Goal: Check status: Check status

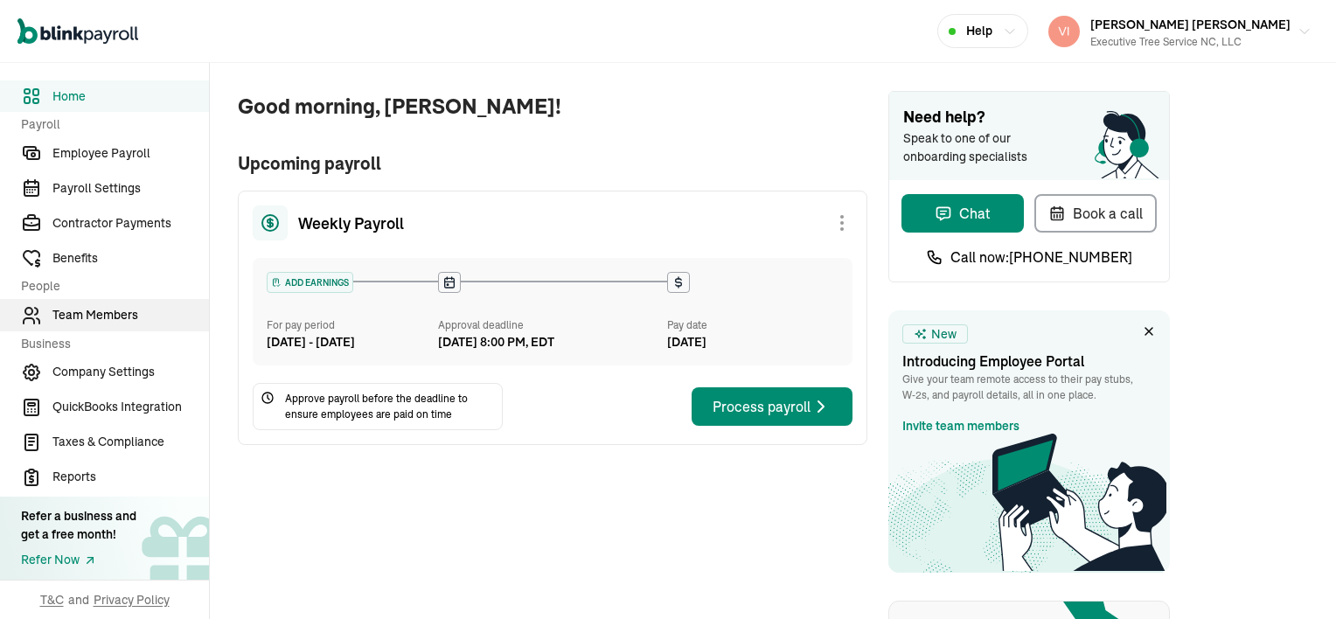
click at [115, 310] on span "Team Members" at bounding box center [130, 315] width 157 height 18
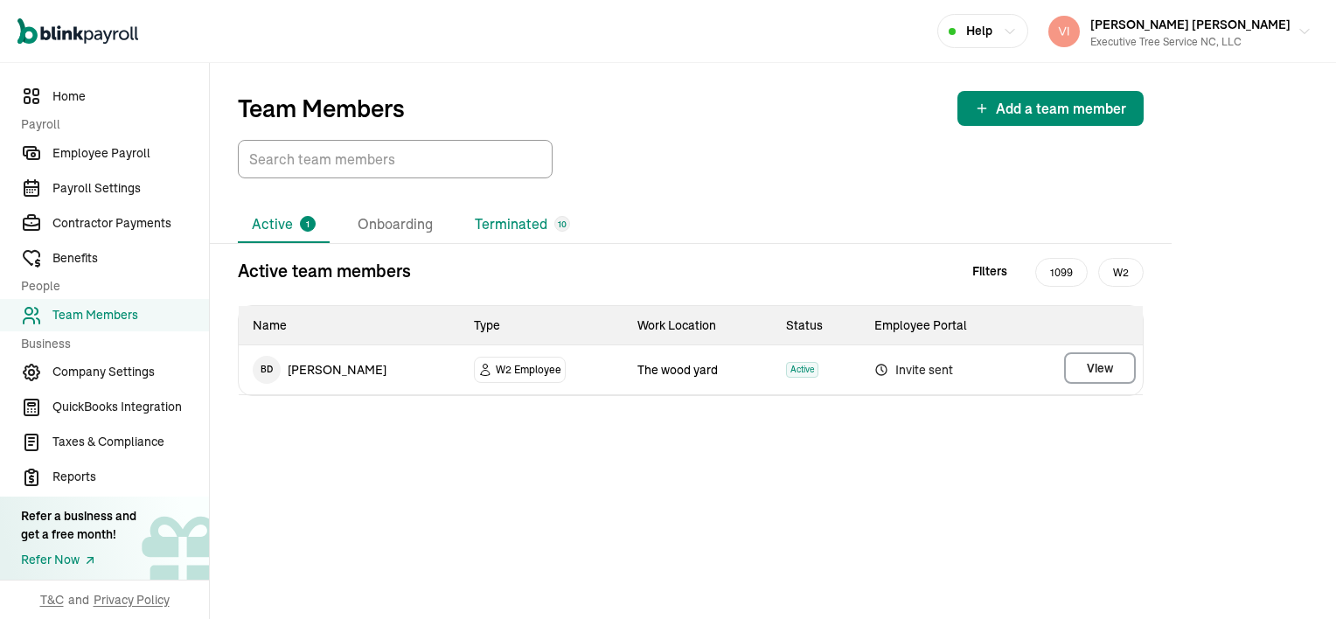
click at [534, 227] on li "Terminated 10" at bounding box center [522, 224] width 123 height 37
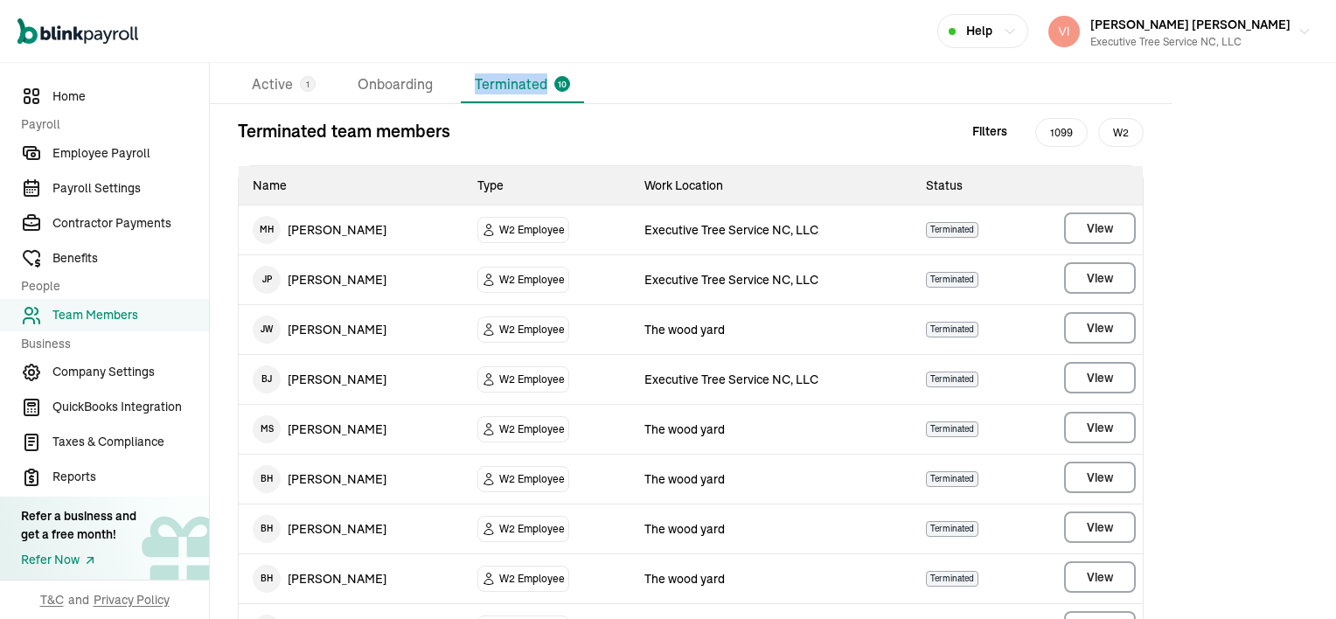
scroll to position [279, 0]
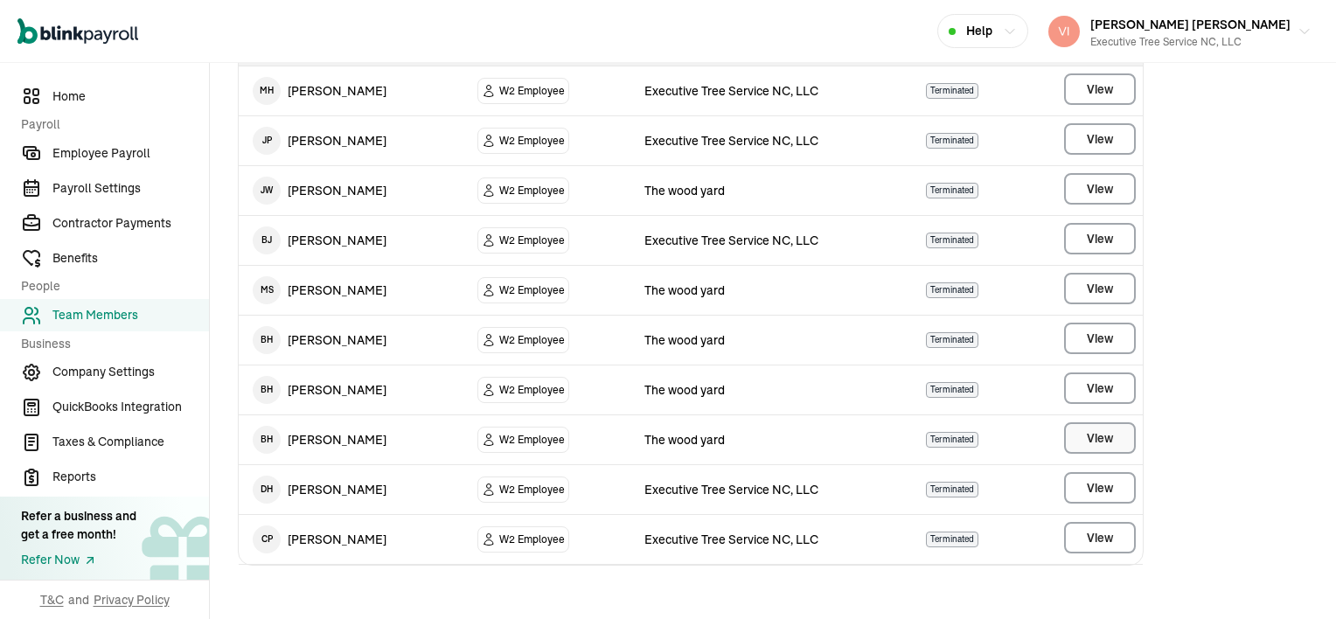
click at [1119, 434] on button "View" at bounding box center [1100, 437] width 72 height 31
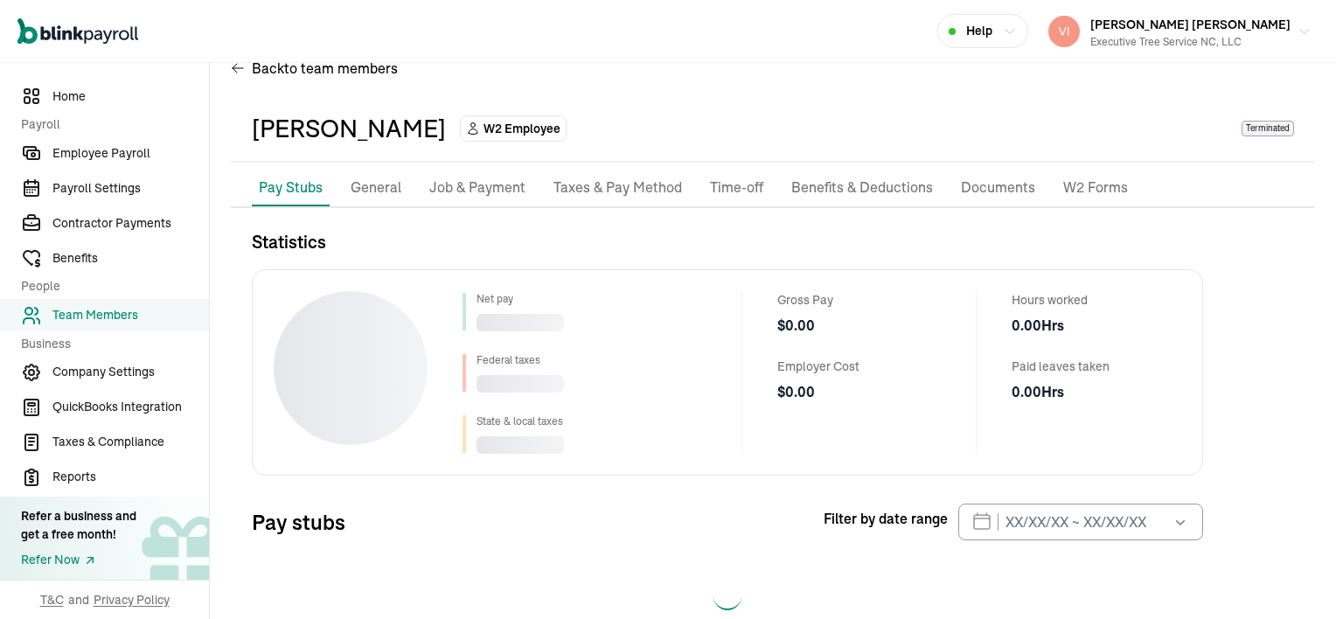
scroll to position [79, 0]
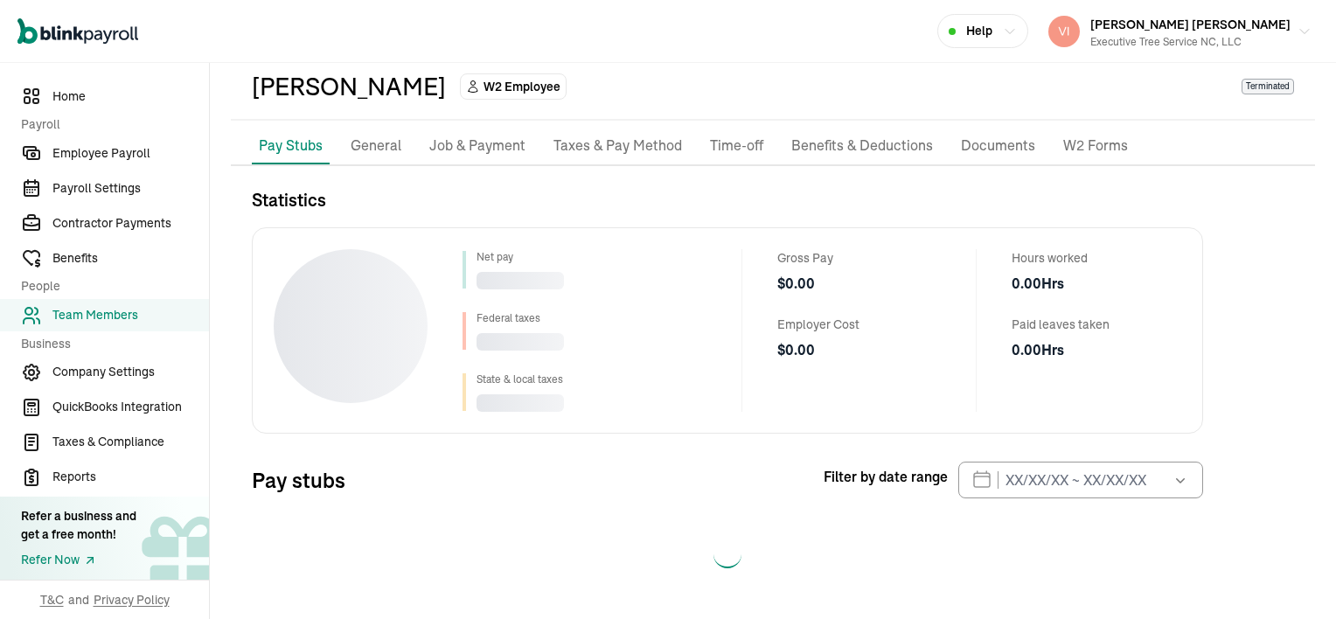
select select "2025"
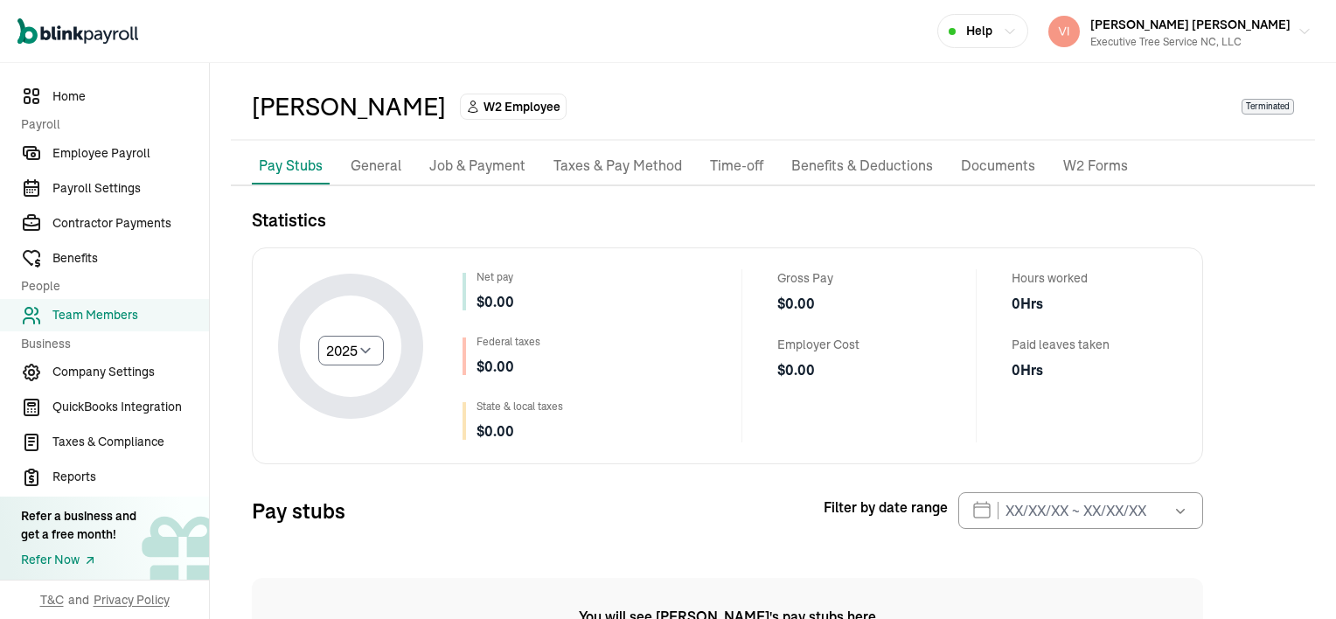
scroll to position [0, 0]
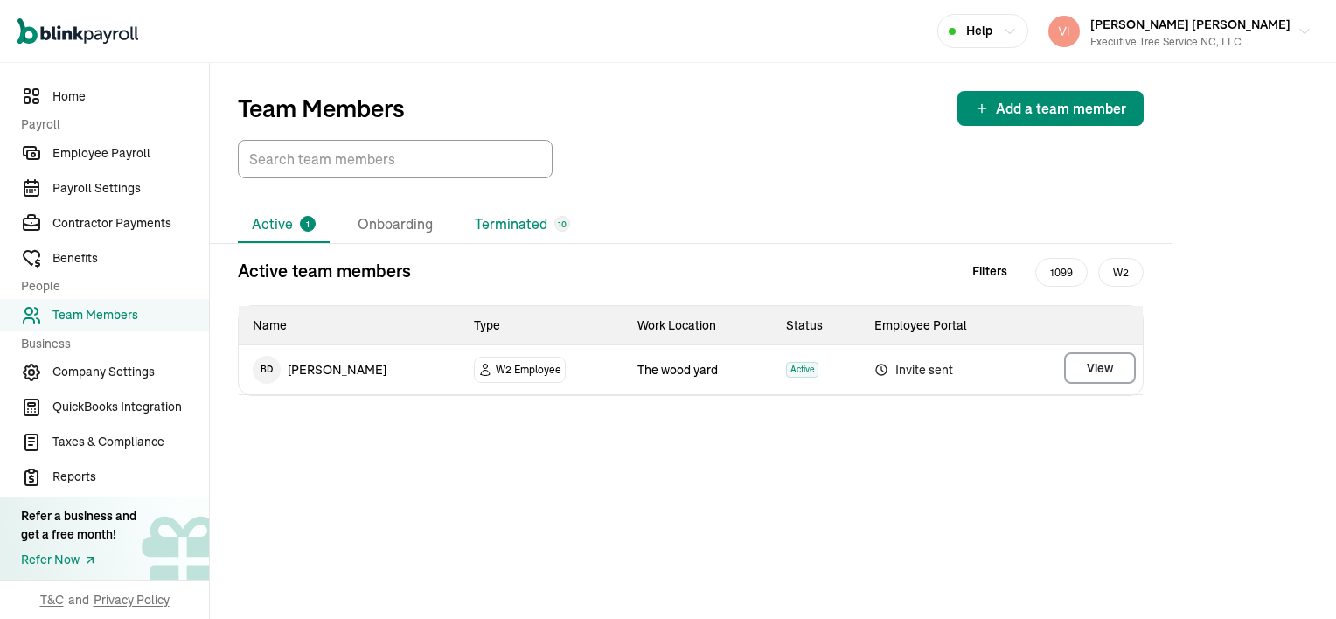
click at [528, 218] on li "Terminated 10" at bounding box center [522, 224] width 123 height 37
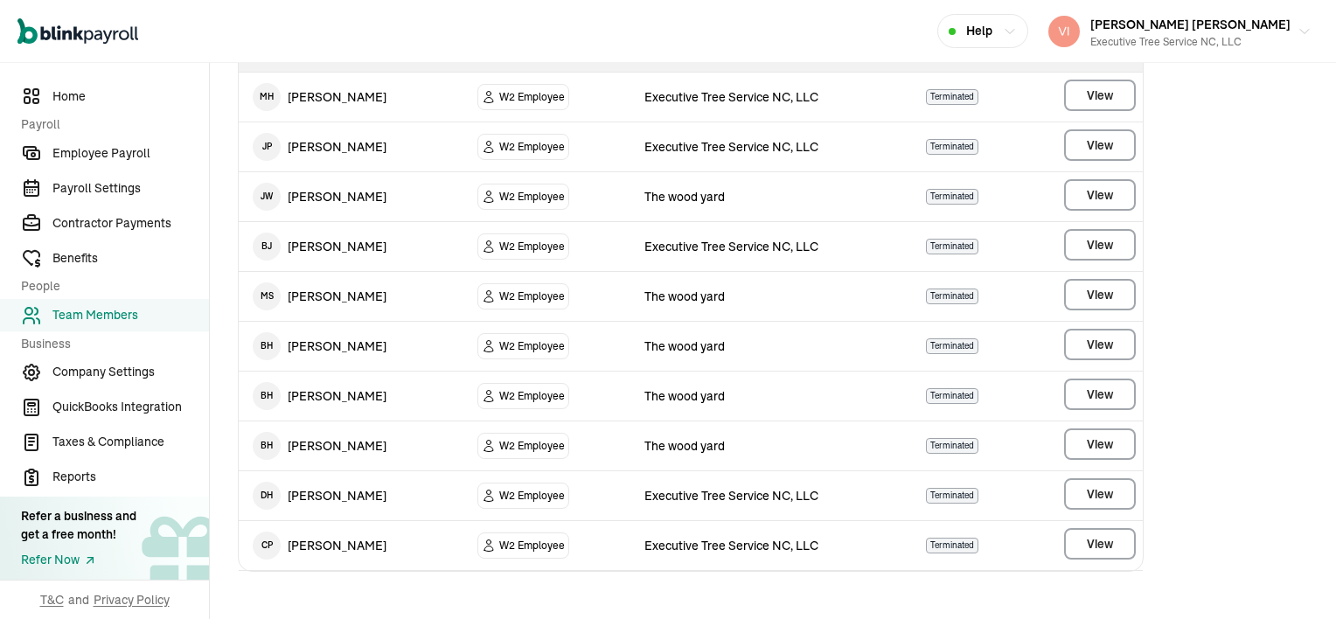
scroll to position [279, 0]
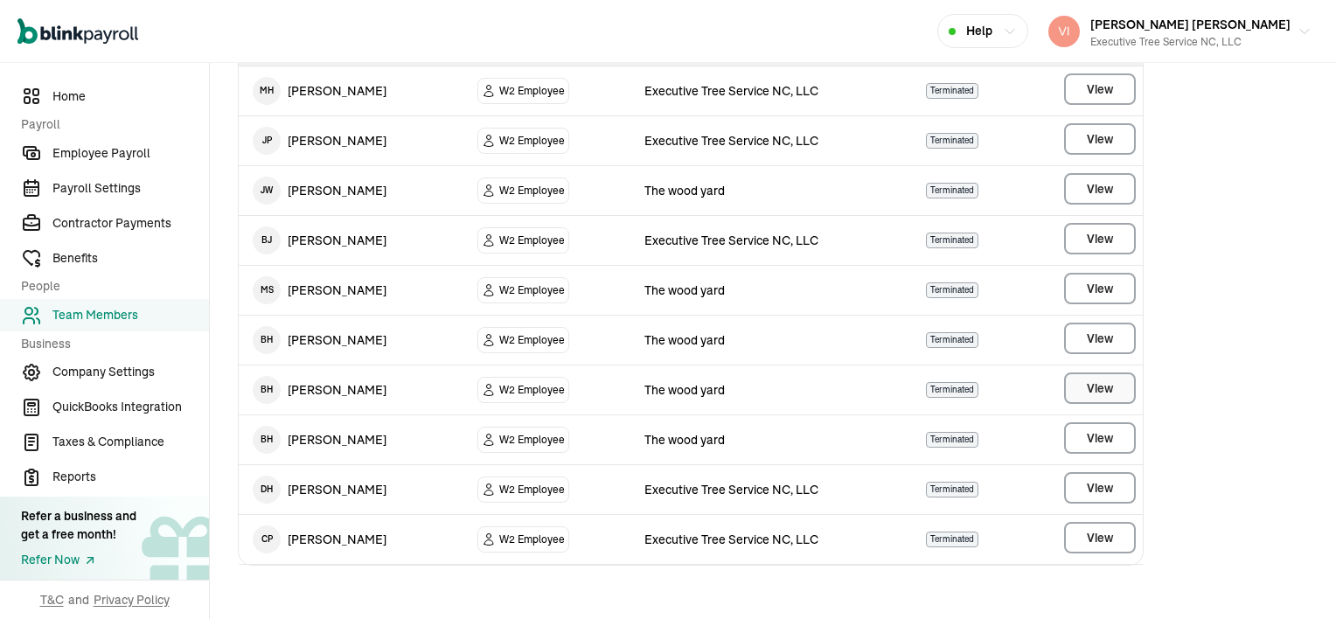
click at [1073, 385] on main "Team Members Add a team member Active 1 Onboarding Terminated 10 Terminated tea…" at bounding box center [773, 203] width 1126 height 838
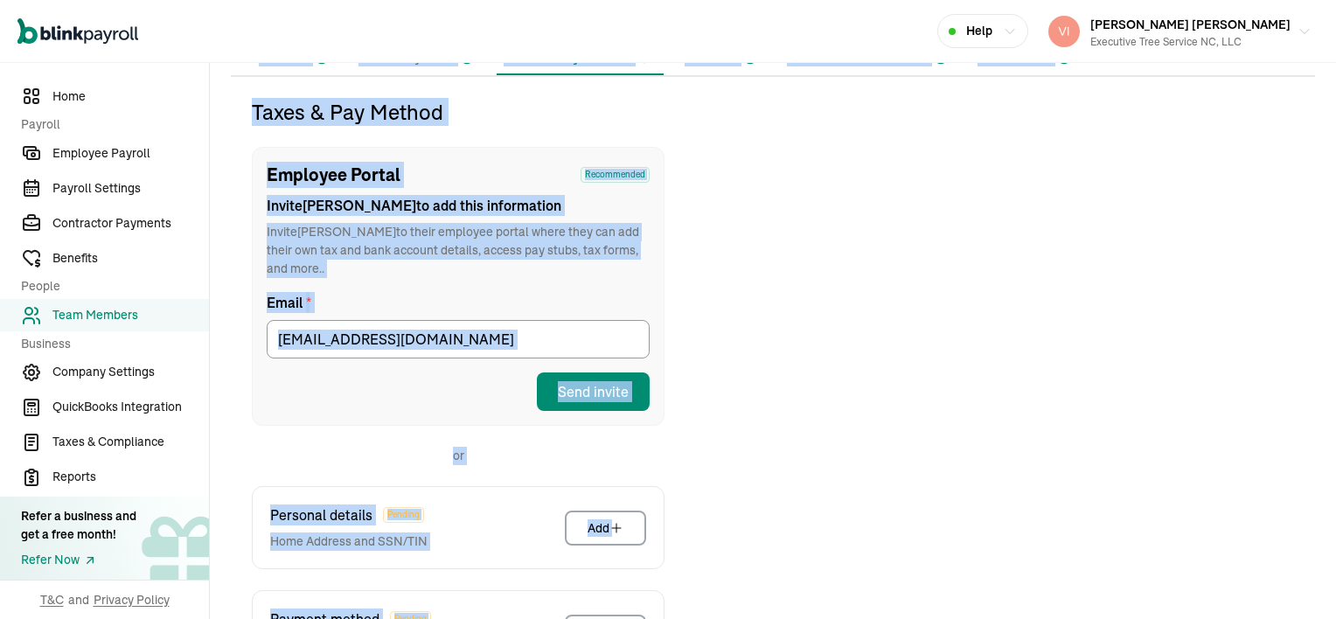
scroll to position [206, 0]
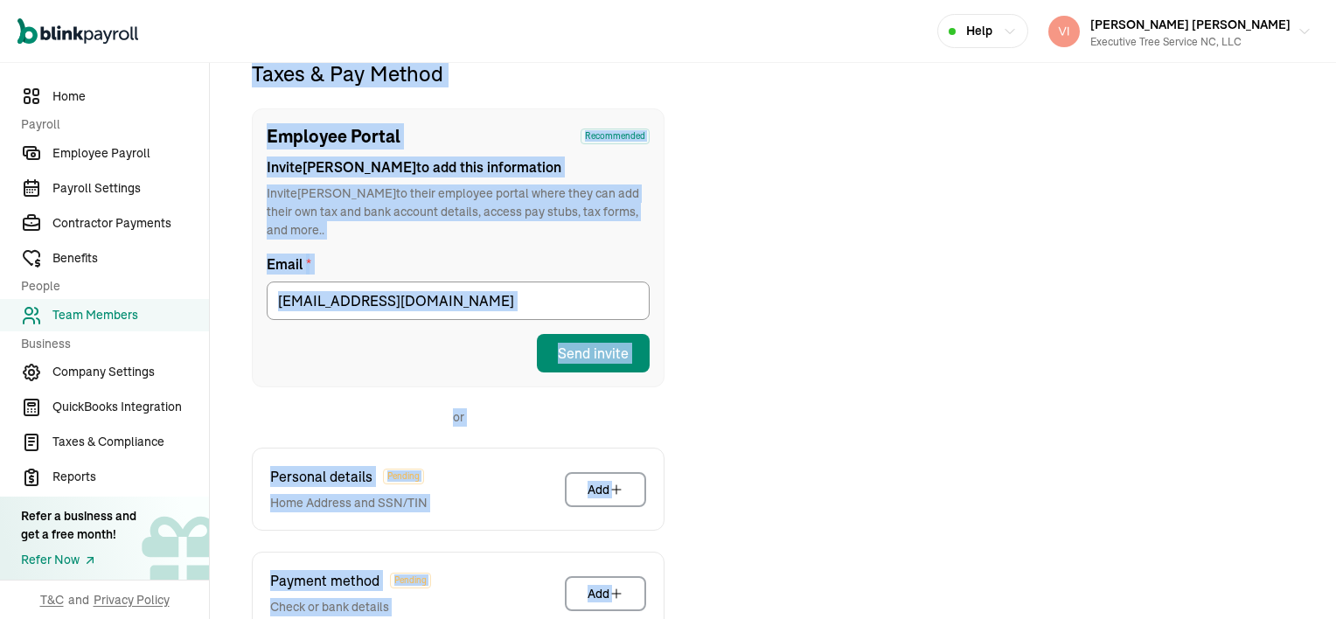
click at [846, 362] on div "Taxes & Pay Method Employee Portal Recommended Invite [PERSON_NAME] to add this…" at bounding box center [773, 437] width 1084 height 757
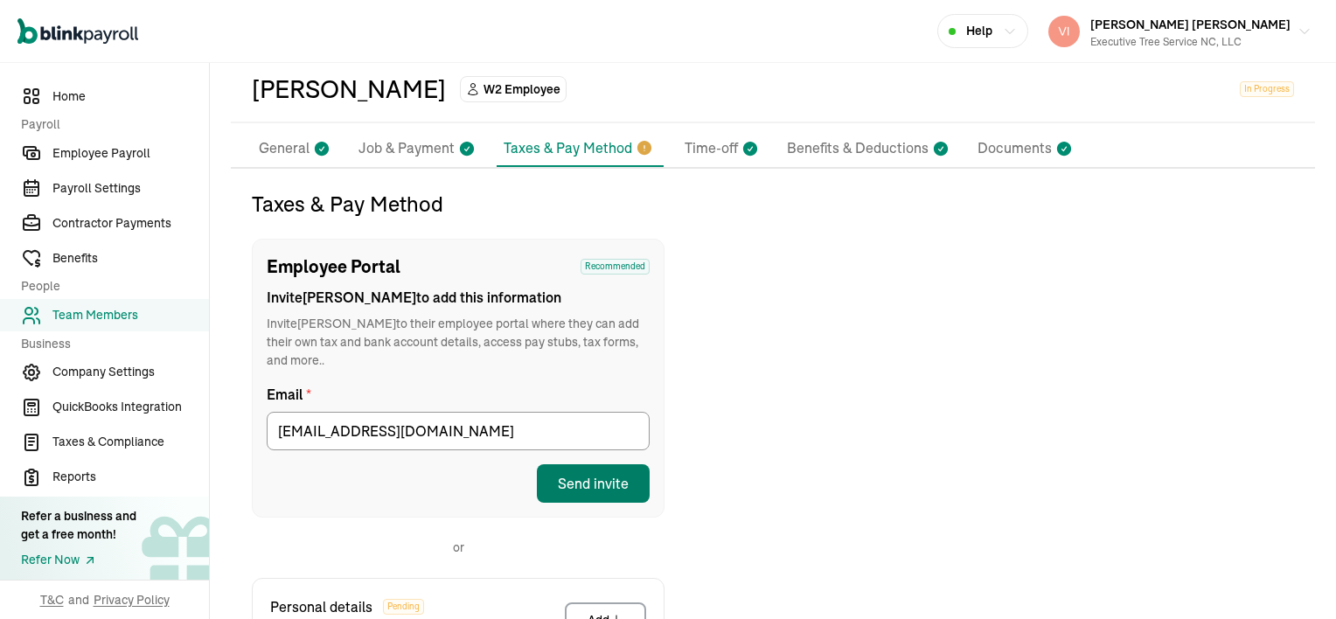
scroll to position [0, 0]
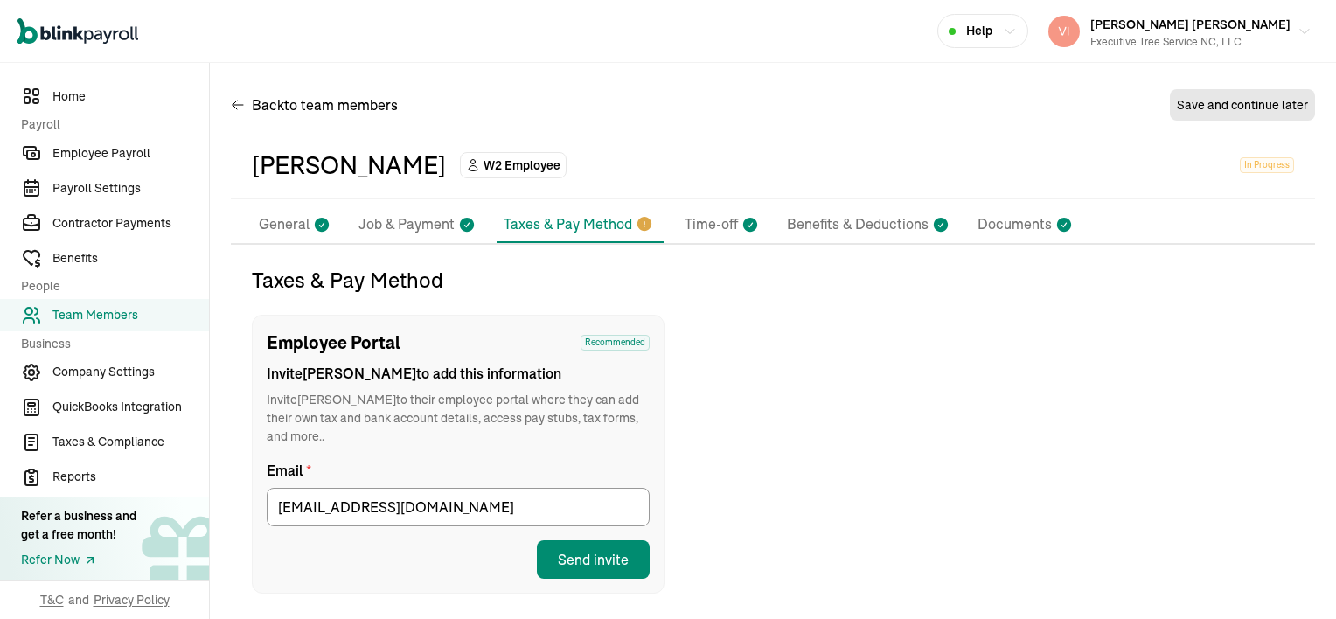
click at [280, 224] on p "General" at bounding box center [284, 224] width 51 height 23
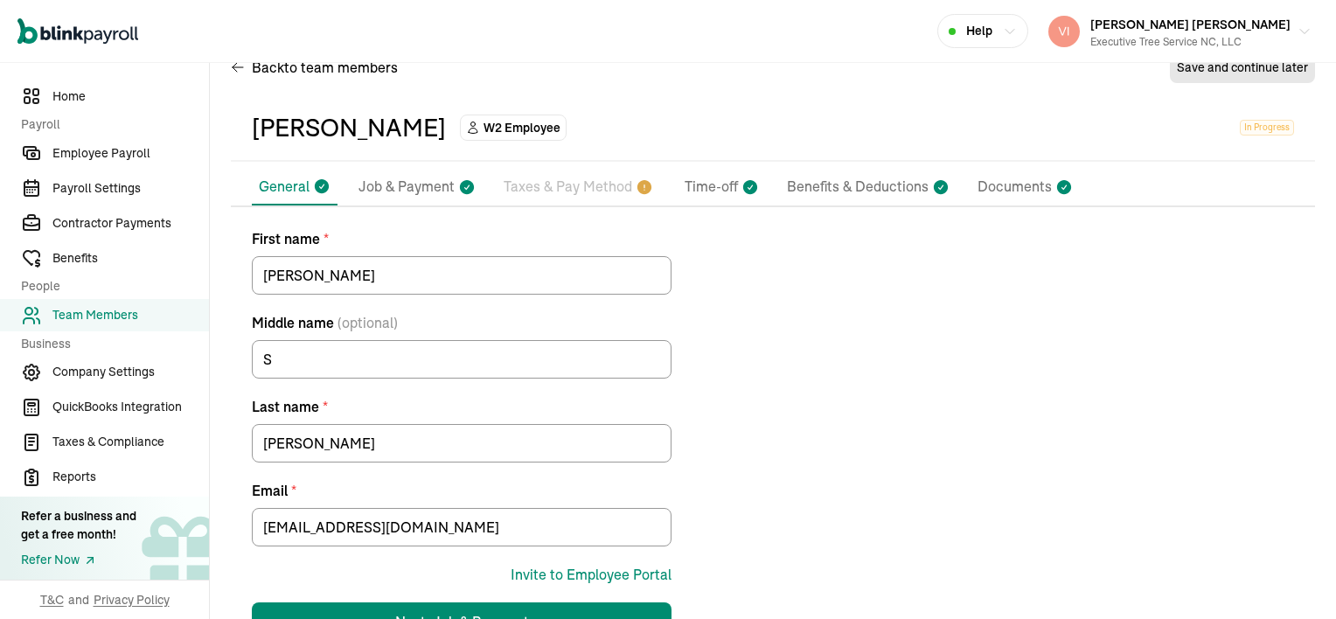
scroll to position [97, 0]
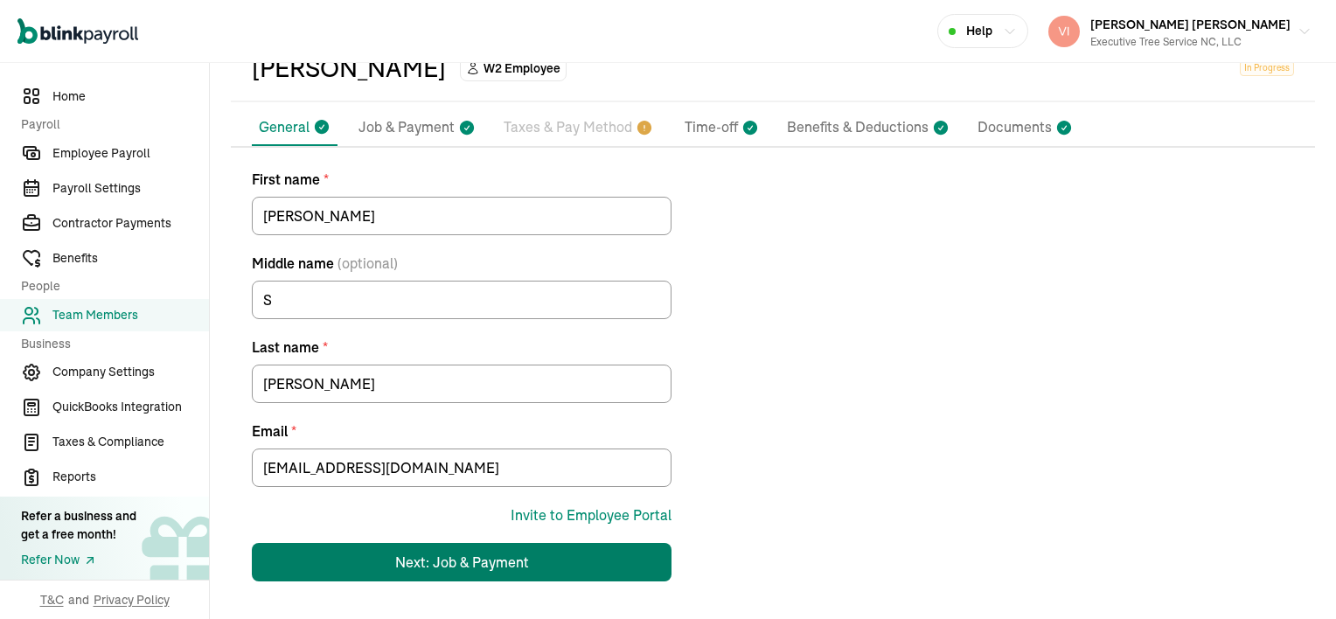
click at [473, 565] on div "Next: Job & Payment" at bounding box center [462, 562] width 134 height 21
click at [563, 129] on p "Taxes & Pay Method" at bounding box center [568, 127] width 129 height 23
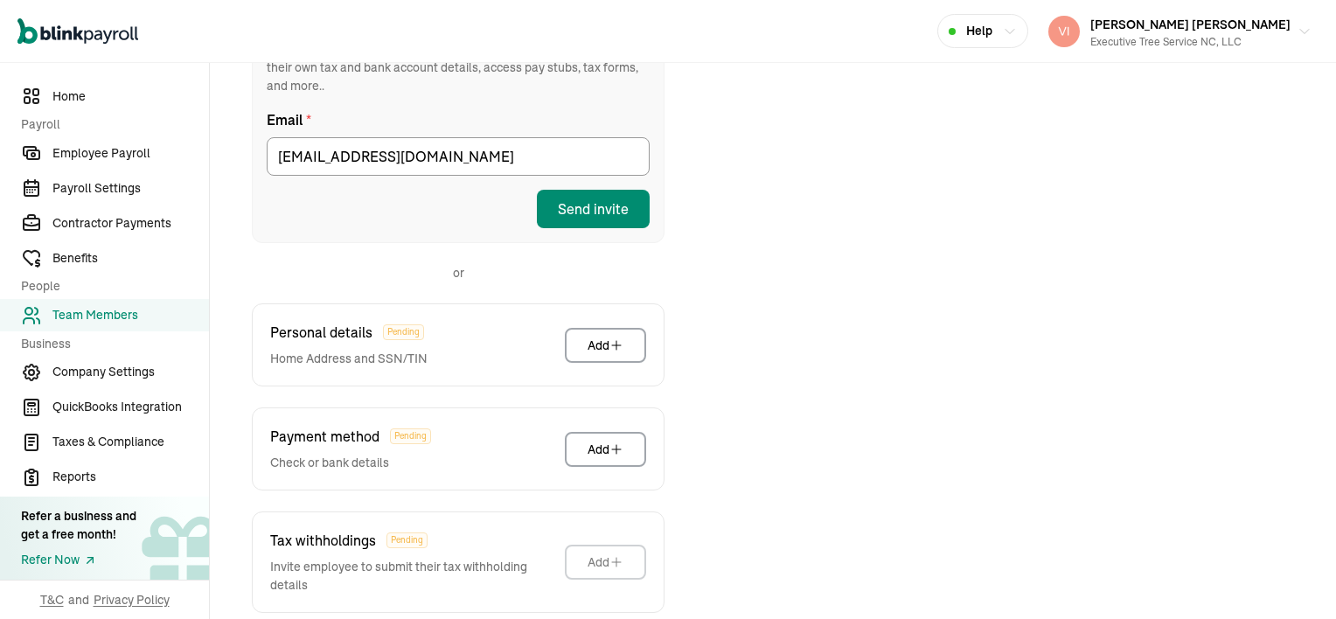
scroll to position [381, 0]
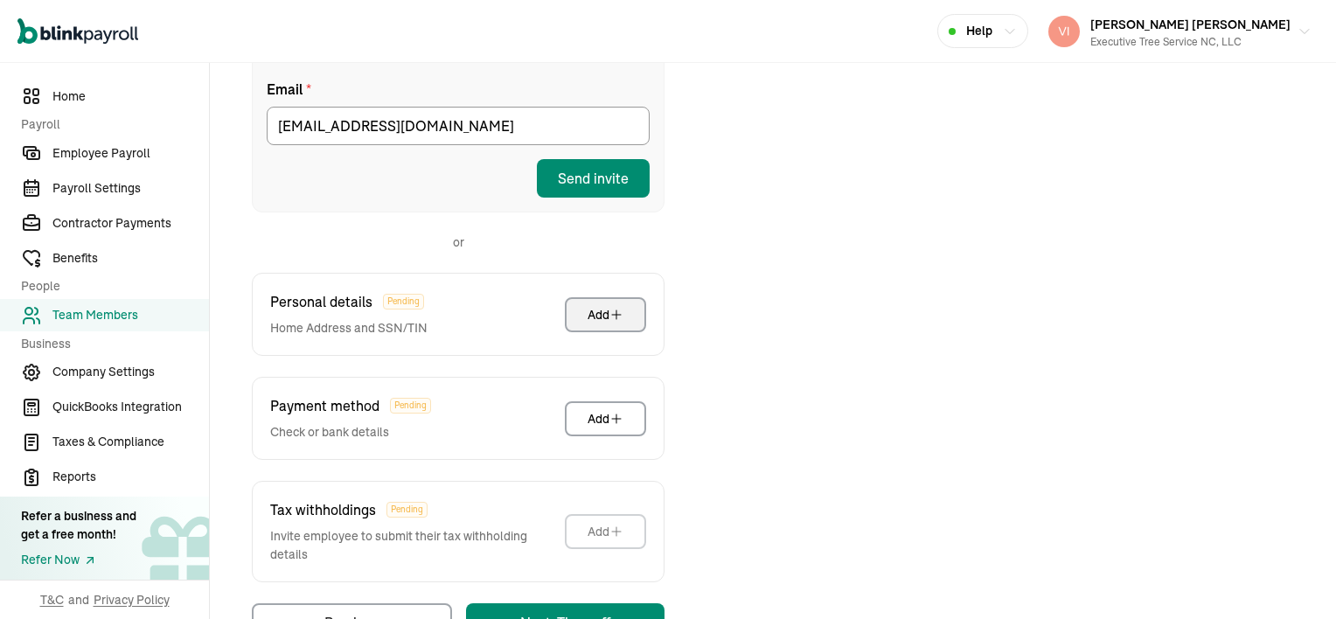
click at [602, 306] on div "Add" at bounding box center [606, 314] width 36 height 17
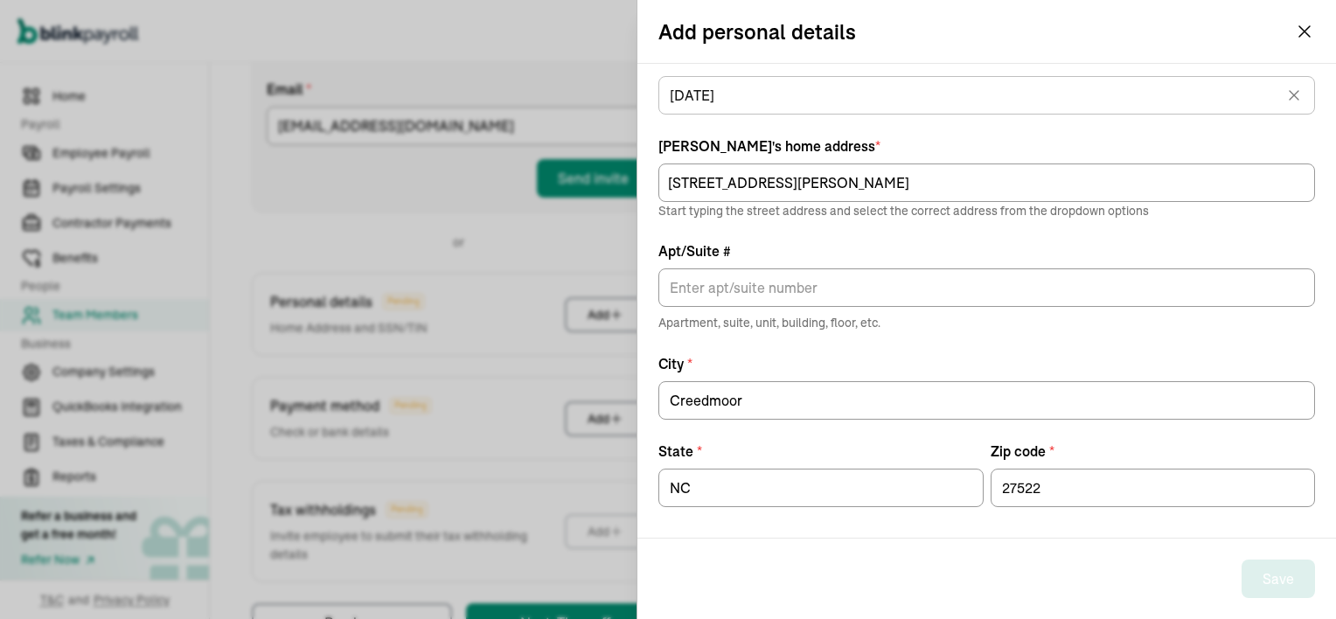
scroll to position [128, 0]
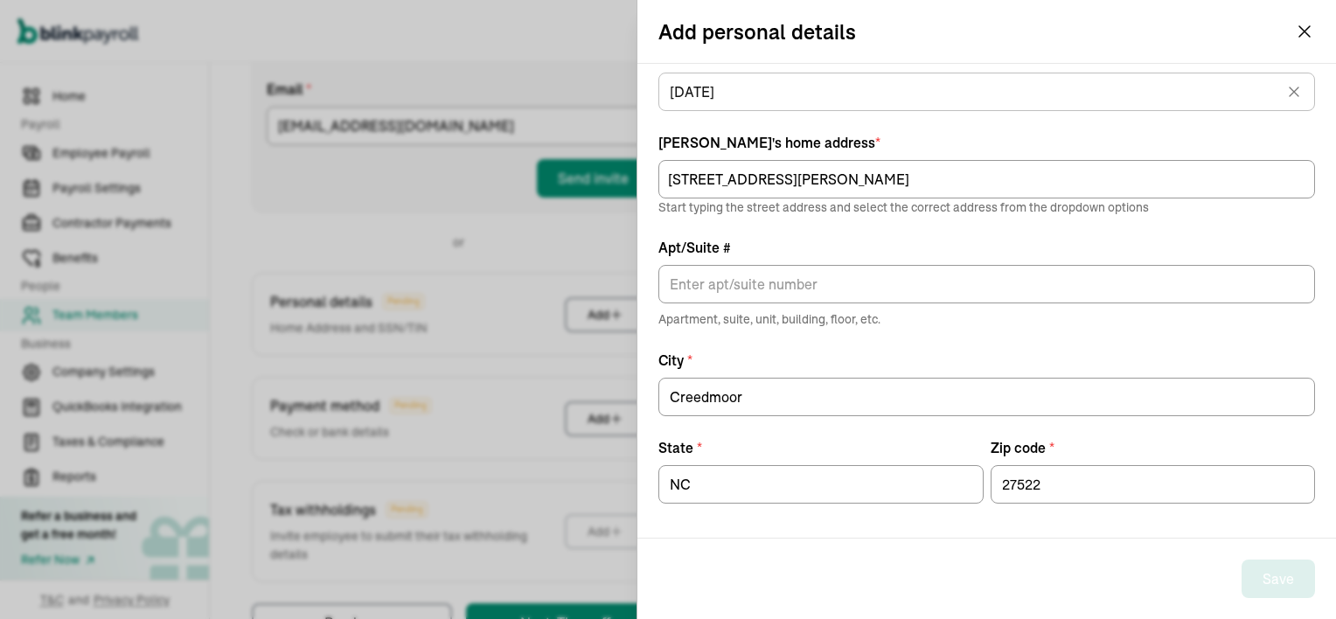
click at [366, 209] on div "Taxes & Pay Method Employee Portal Recommended Invite [PERSON_NAME] to add this…" at bounding box center [458, 263] width 413 height 757
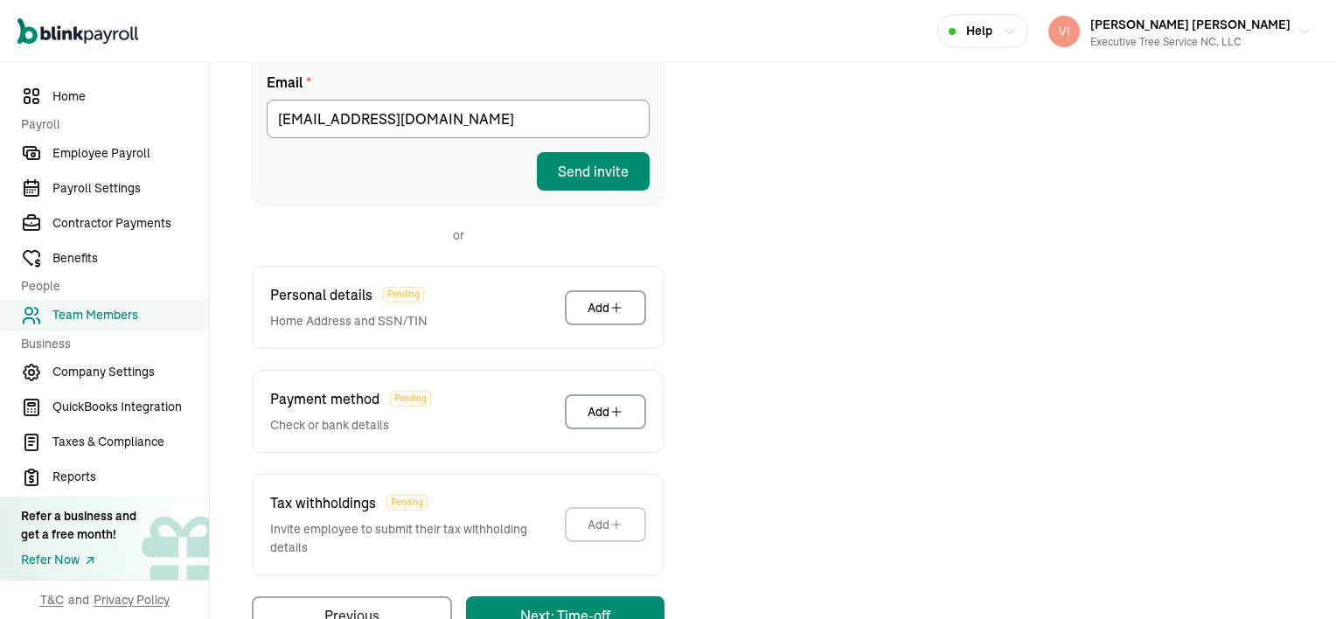
scroll to position [403, 0]
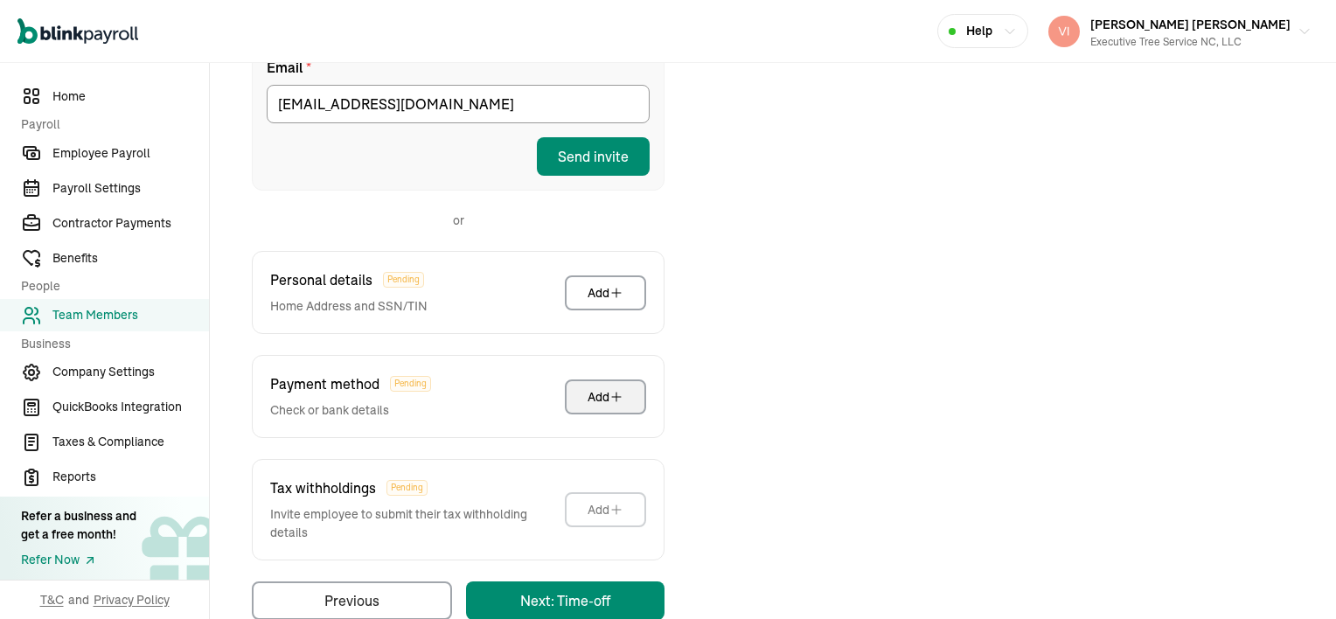
click at [617, 390] on icon "button" at bounding box center [616, 397] width 14 height 14
click at [612, 286] on icon "button" at bounding box center [616, 293] width 14 height 14
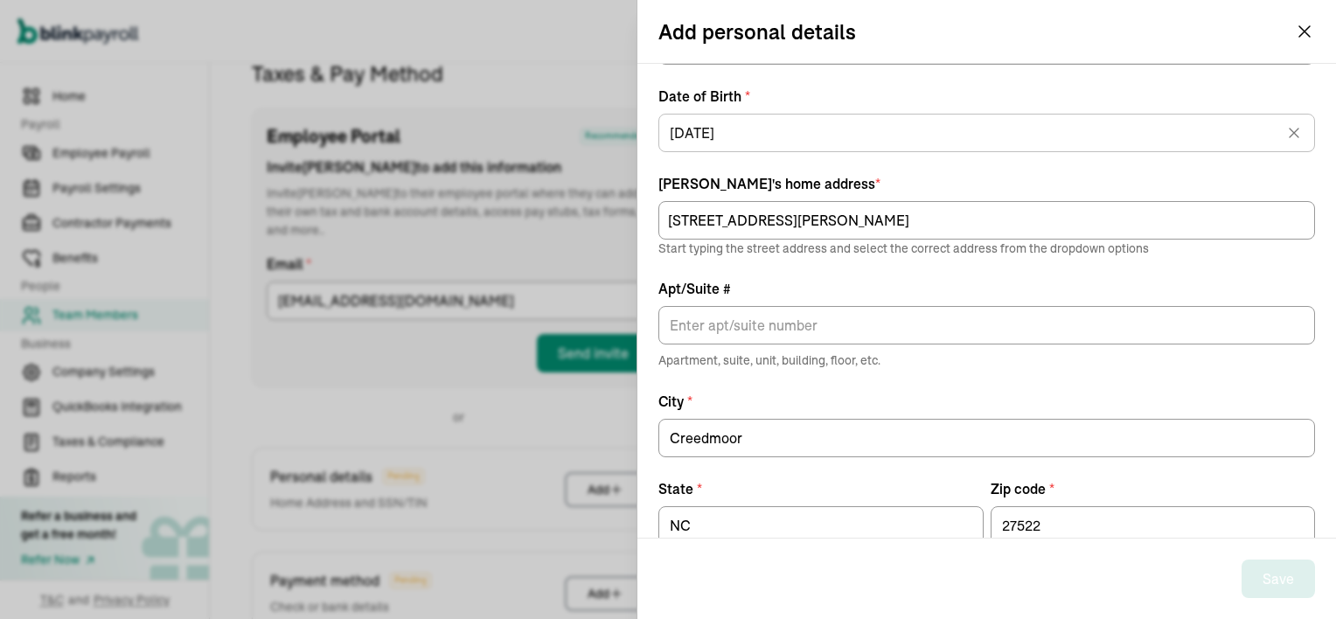
scroll to position [128, 0]
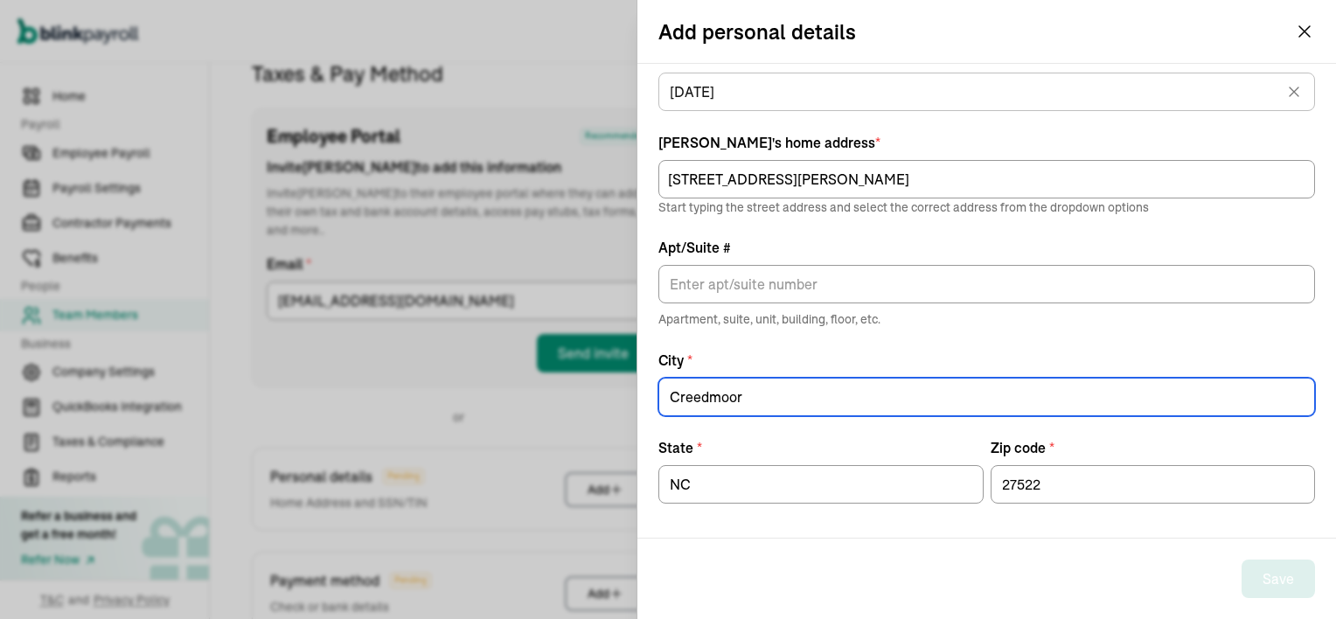
click at [748, 395] on input "Creedmoor" at bounding box center [986, 397] width 657 height 38
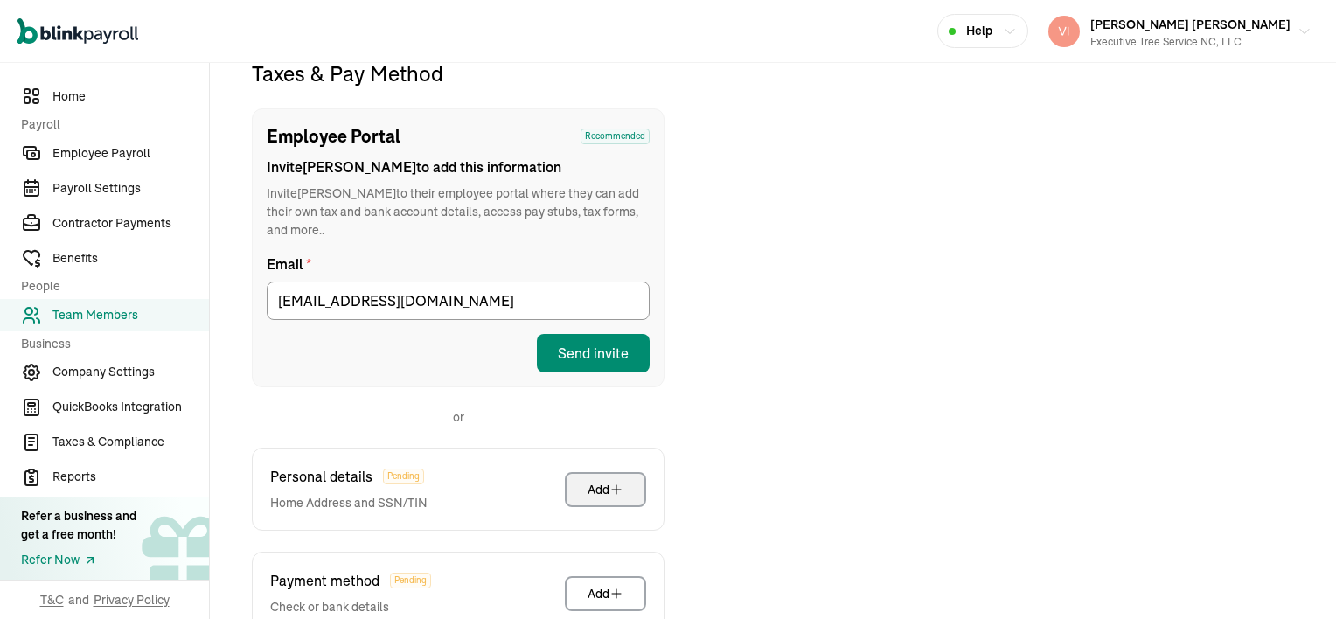
click at [94, 314] on span "Team Members" at bounding box center [130, 315] width 157 height 18
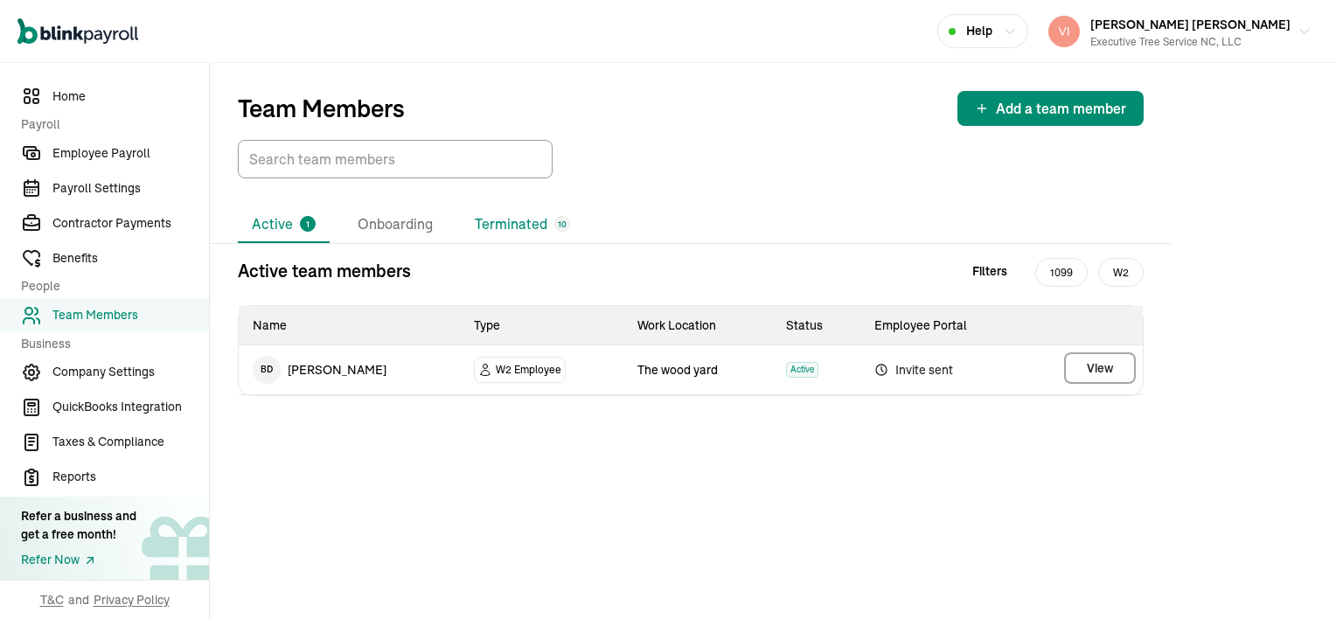
click at [507, 224] on li "Terminated 10" at bounding box center [522, 224] width 123 height 37
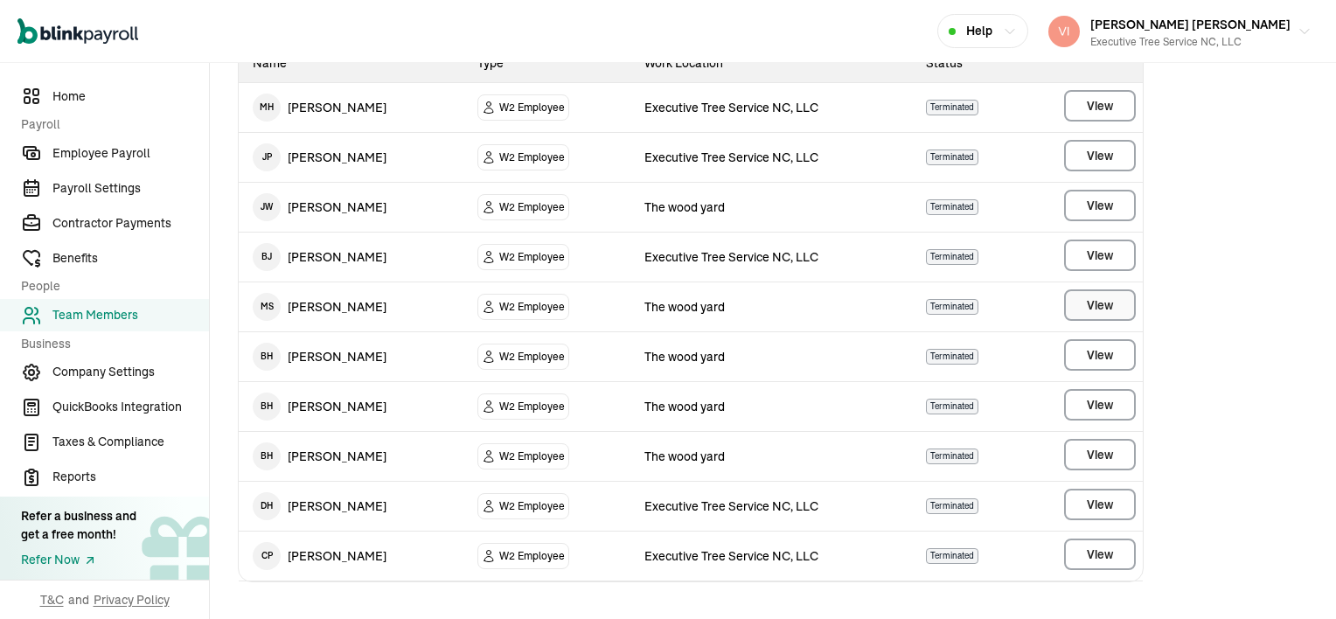
scroll to position [279, 0]
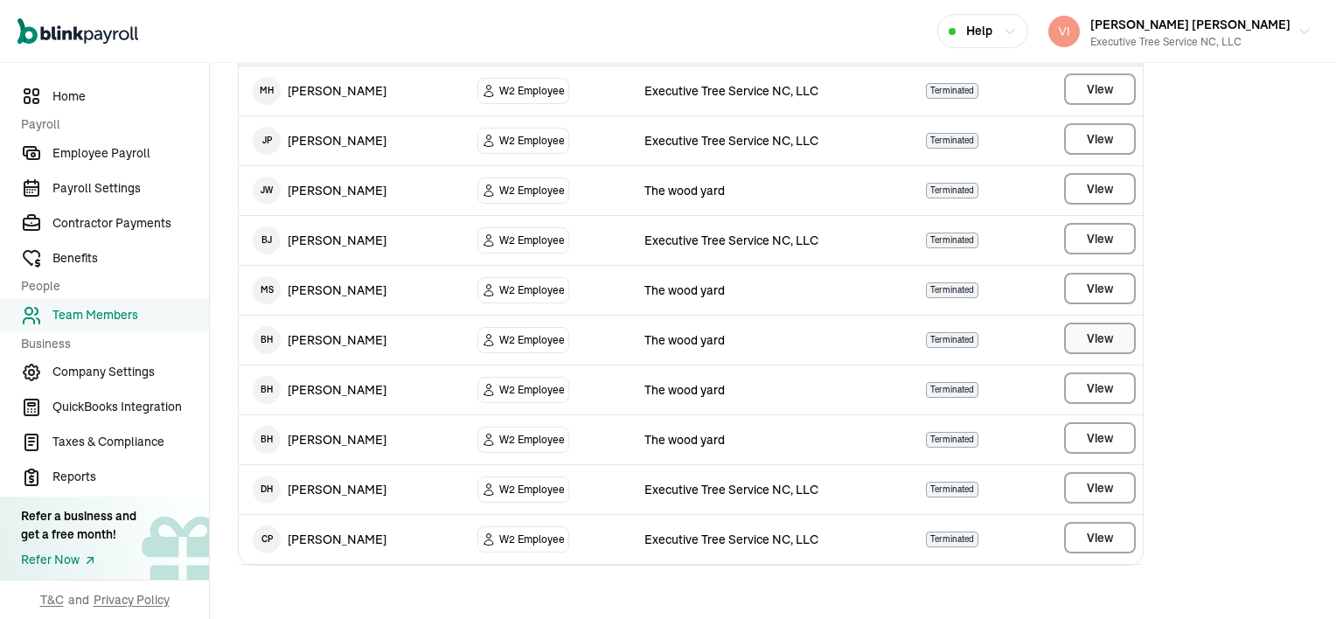
click at [1086, 338] on main "Team Members Add a team member Active 1 Onboarding Terminated 10 Terminated tea…" at bounding box center [773, 203] width 1126 height 838
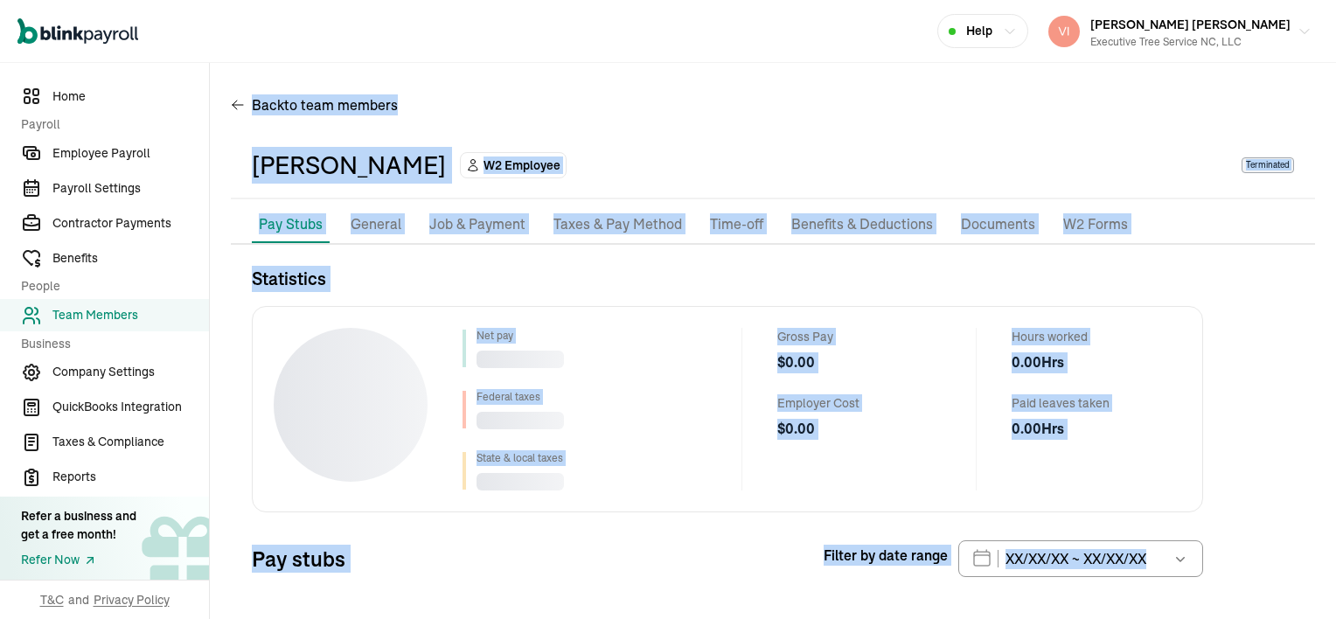
scroll to position [79, 0]
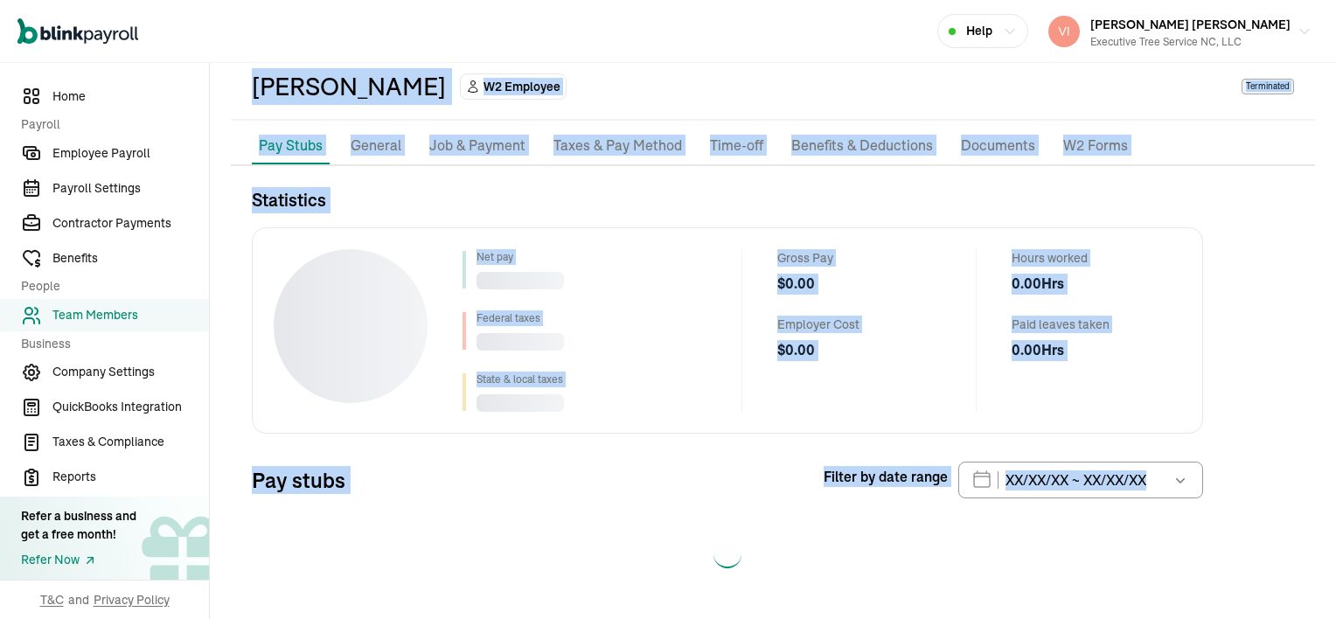
select select "2025"
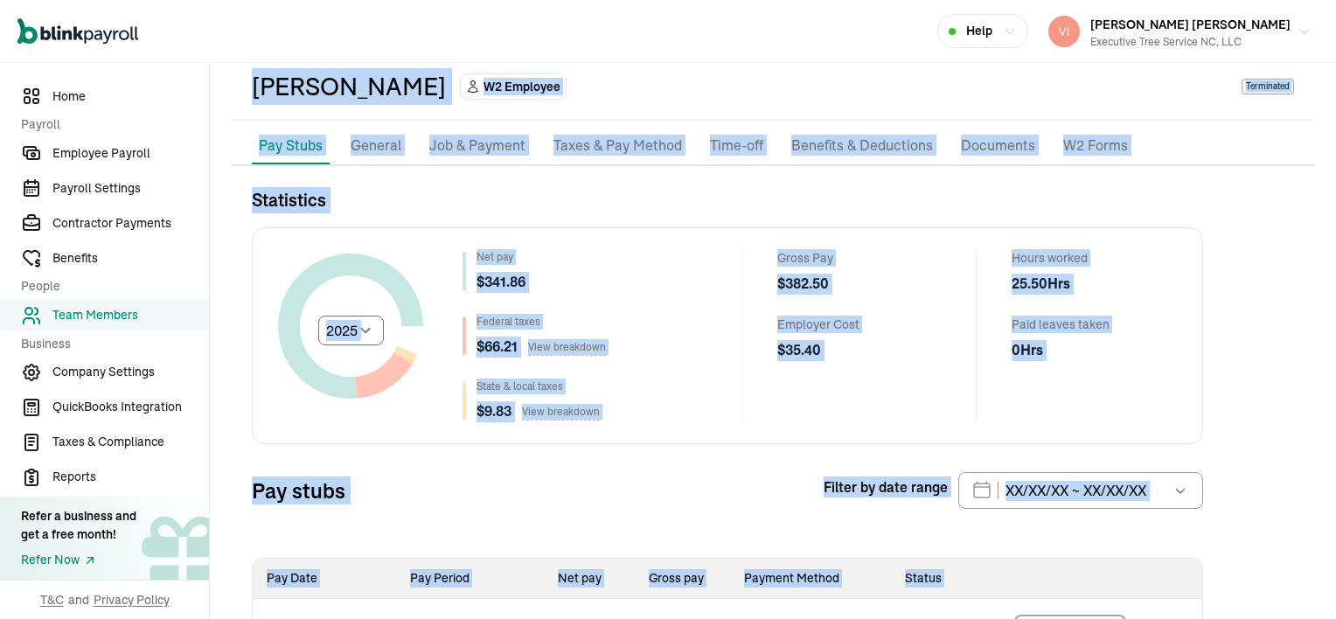
click at [746, 442] on div "Statistics Select year [DATE] 2024 2023 2022 2021 Net pay $ 341.86 Federal taxe…" at bounding box center [727, 425] width 951 height 476
click at [630, 467] on div "Statistics Select year [DATE] 2024 2023 2022 2021 Net pay $ 341.86 Federal taxe…" at bounding box center [727, 425] width 951 height 476
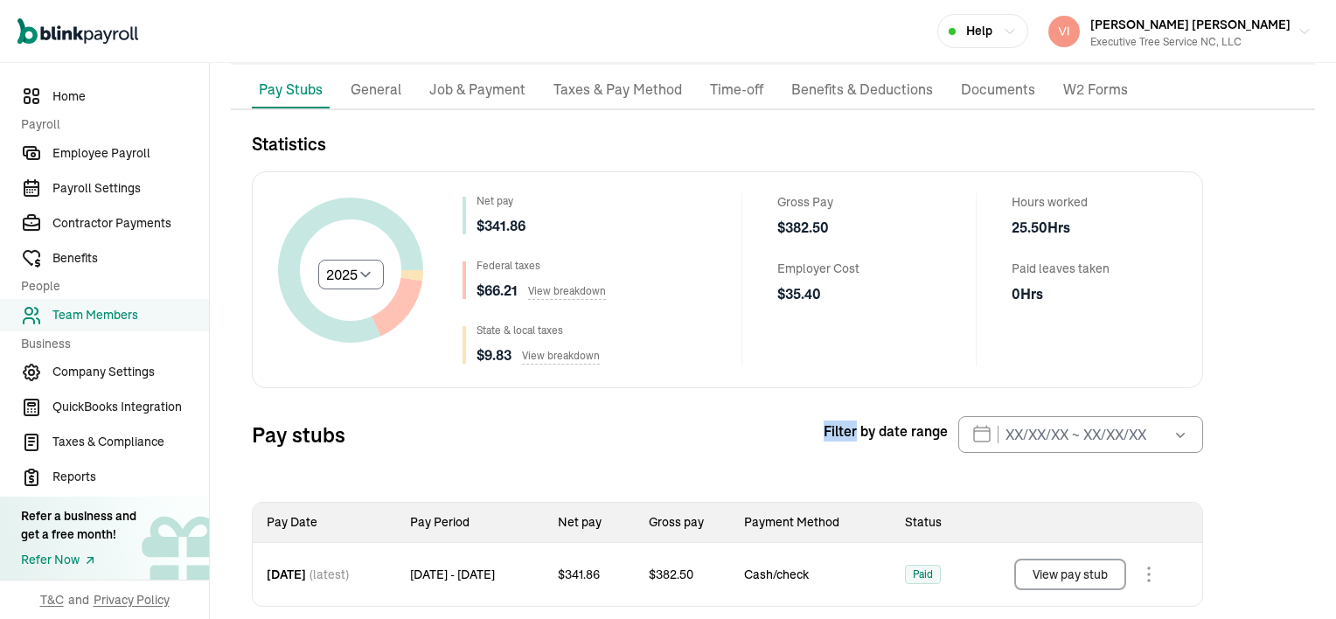
scroll to position [158, 0]
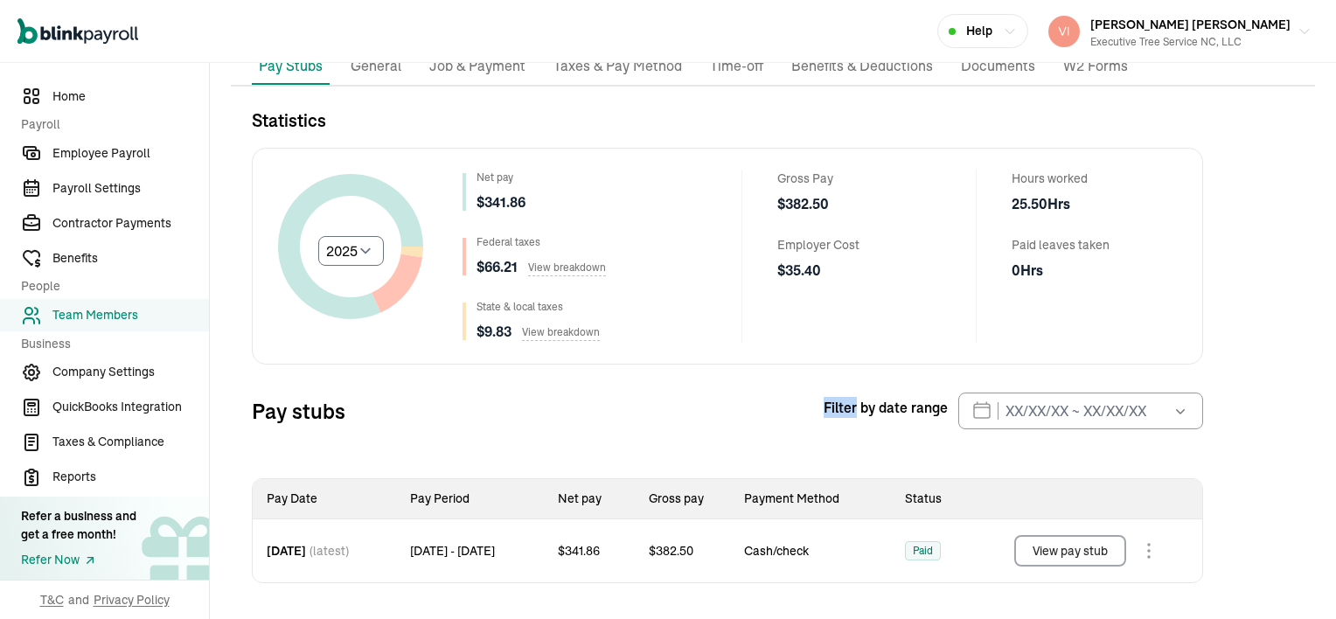
click at [576, 448] on div "Statistics Select year [DATE] 2024 2023 2022 2021 Net pay $ 341.86 Federal taxe…" at bounding box center [727, 346] width 951 height 476
click at [981, 414] on input "text" at bounding box center [1080, 411] width 245 height 37
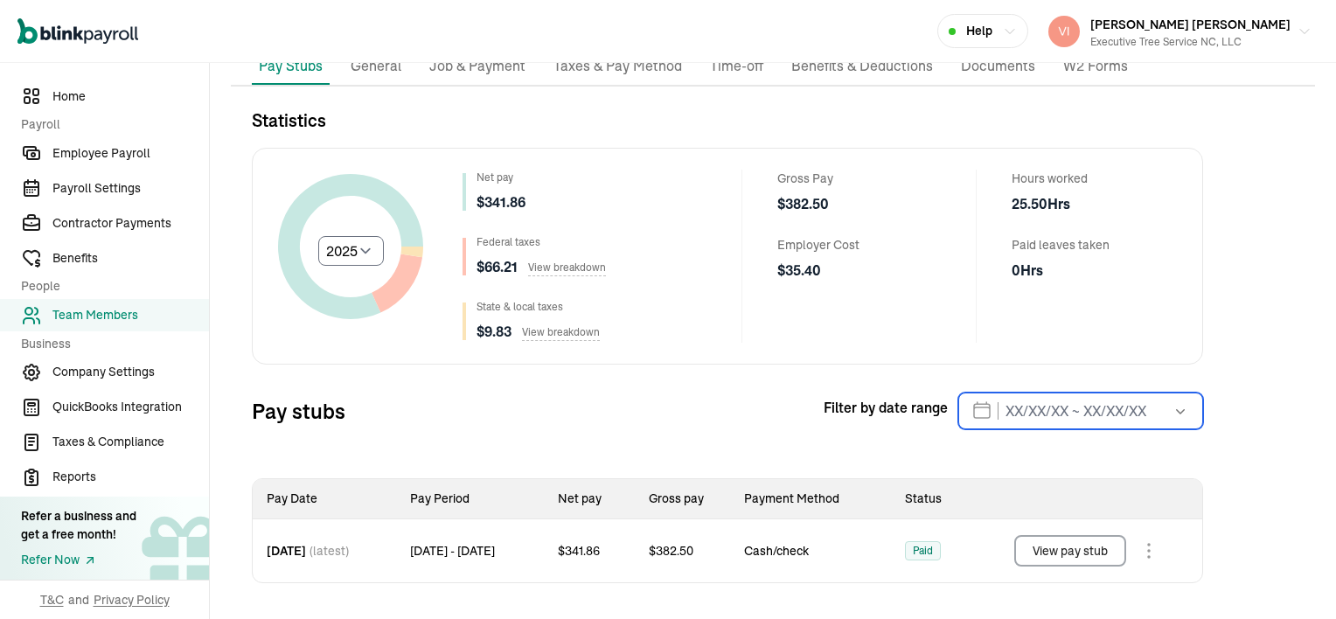
click at [981, 414] on input "text" at bounding box center [1080, 411] width 245 height 37
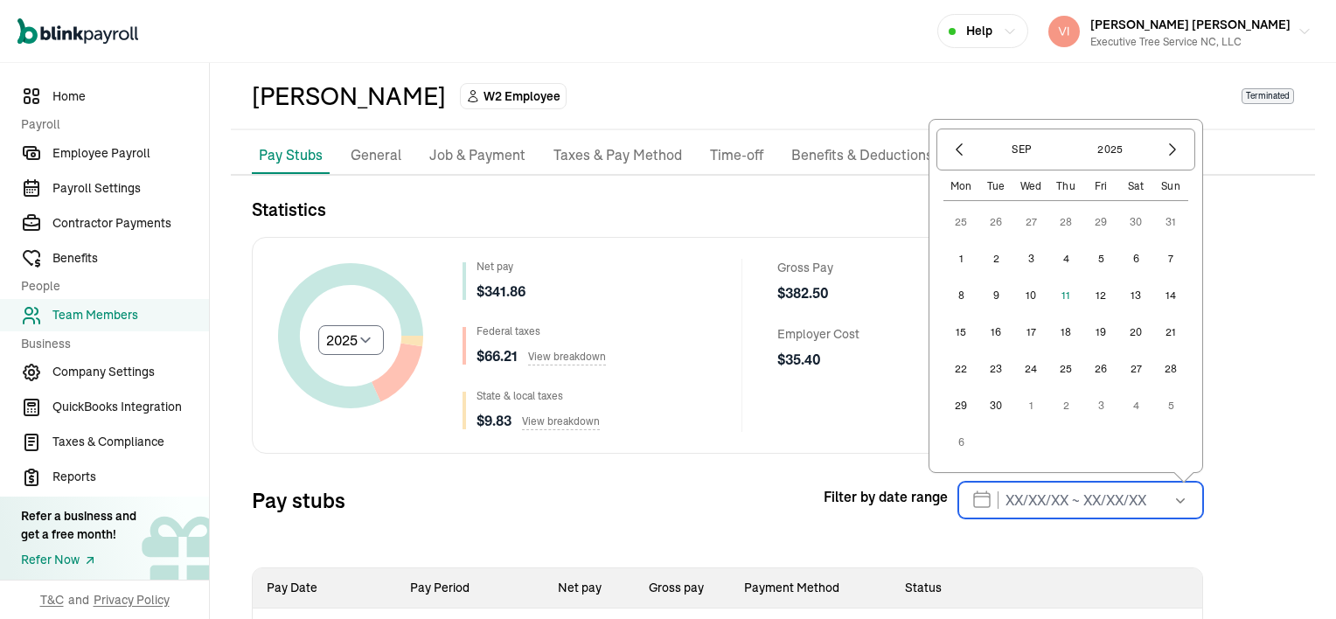
scroll to position [0, 0]
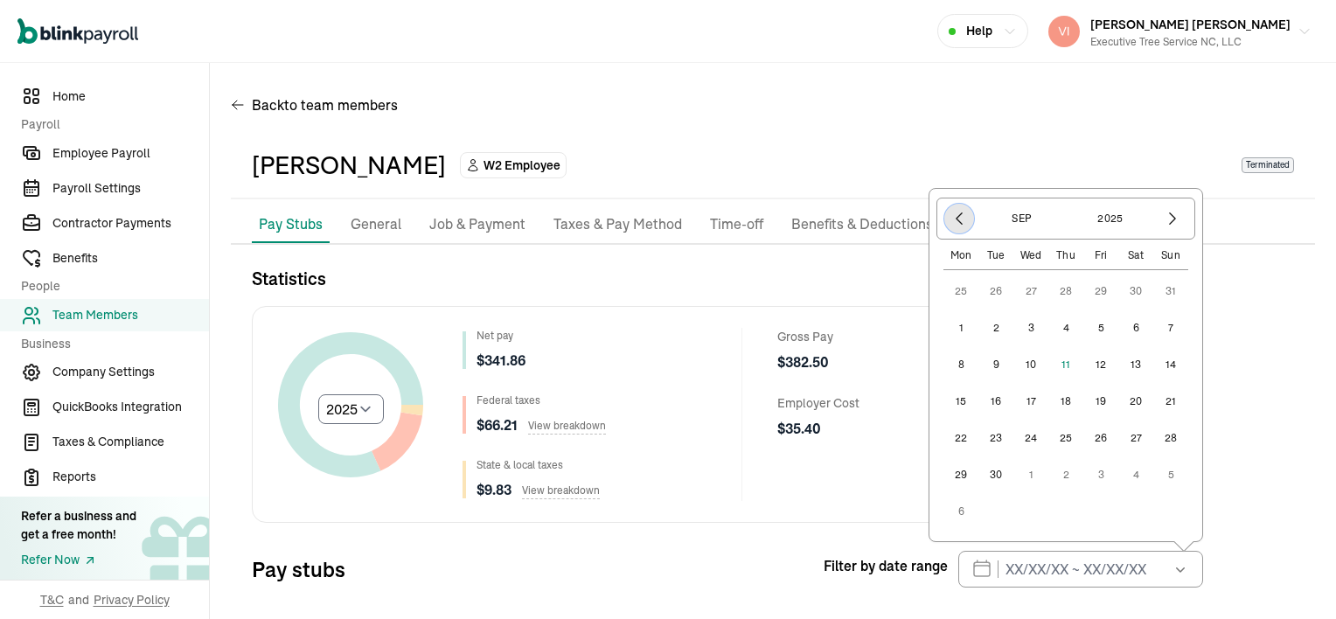
click at [958, 213] on icon "button" at bounding box center [958, 218] width 17 height 17
click at [961, 213] on p "Documents" at bounding box center [998, 224] width 74 height 23
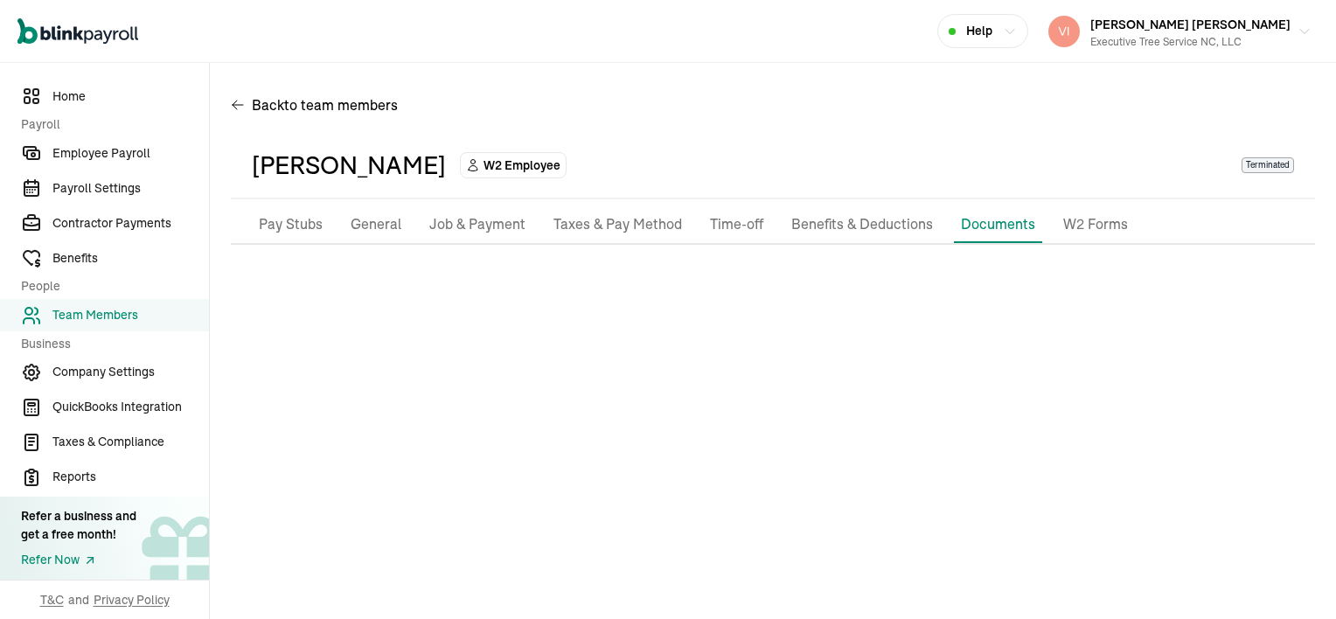
click at [387, 224] on p "General" at bounding box center [376, 224] width 51 height 23
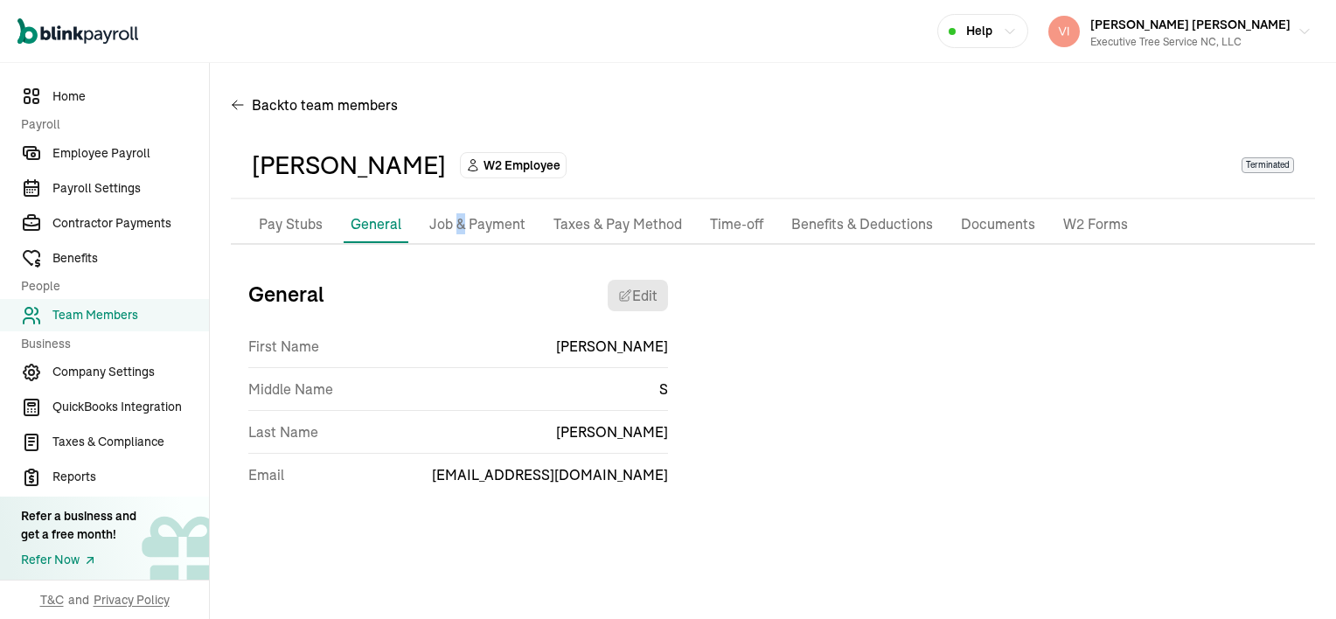
drag, startPoint x: 387, startPoint y: 224, endPoint x: 459, endPoint y: 224, distance: 71.7
click at [459, 224] on p "Job & Payment" at bounding box center [477, 224] width 96 height 23
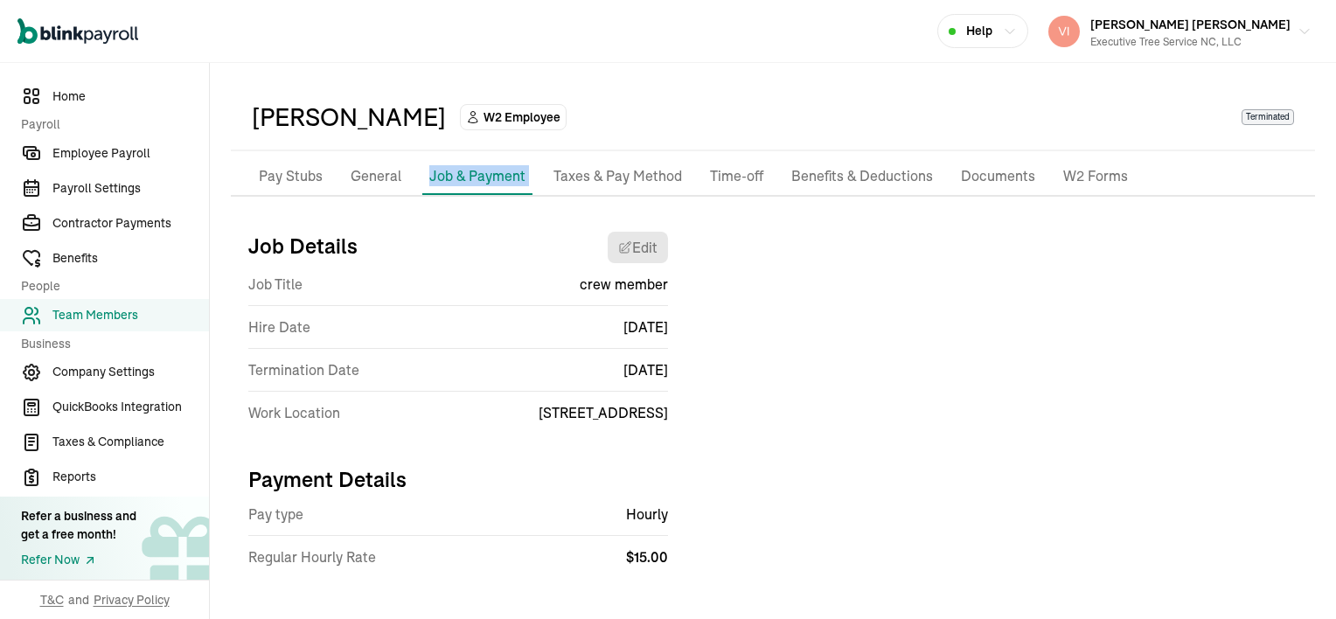
scroll to position [61, 0]
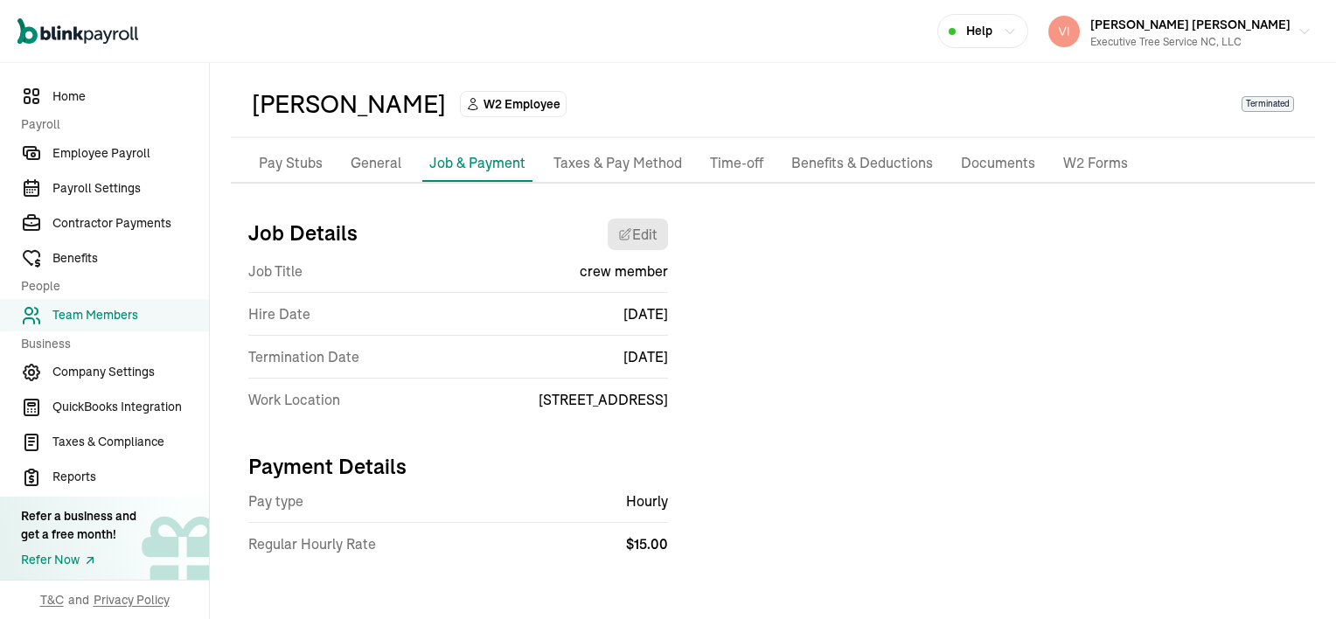
click at [365, 164] on p "General" at bounding box center [376, 163] width 51 height 23
click at [365, 122] on div "[PERSON_NAME]" at bounding box center [349, 104] width 194 height 37
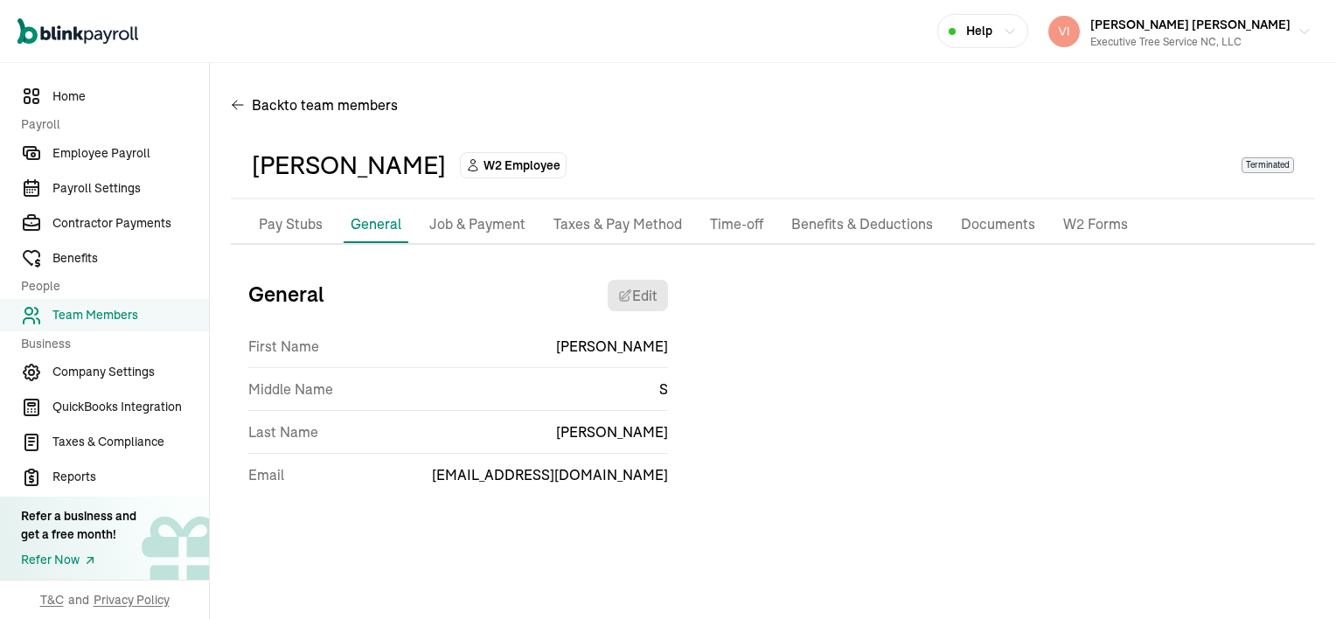
scroll to position [0, 0]
click at [477, 227] on p "Job & Payment" at bounding box center [477, 224] width 96 height 23
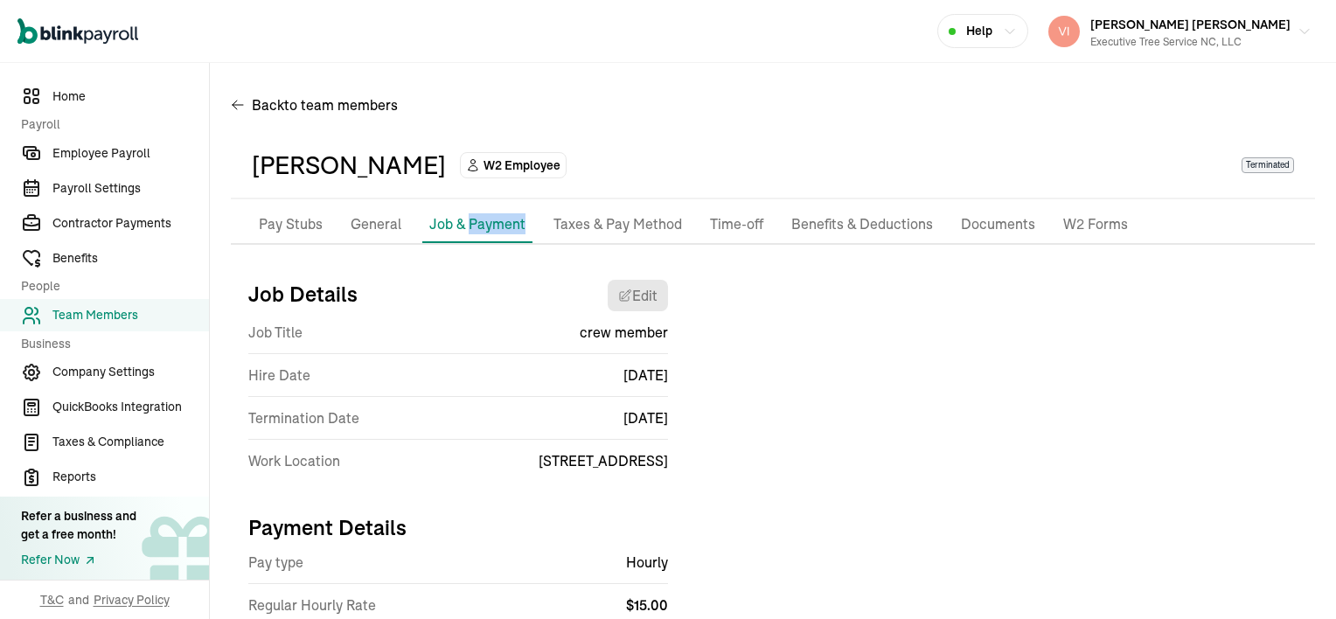
scroll to position [61, 0]
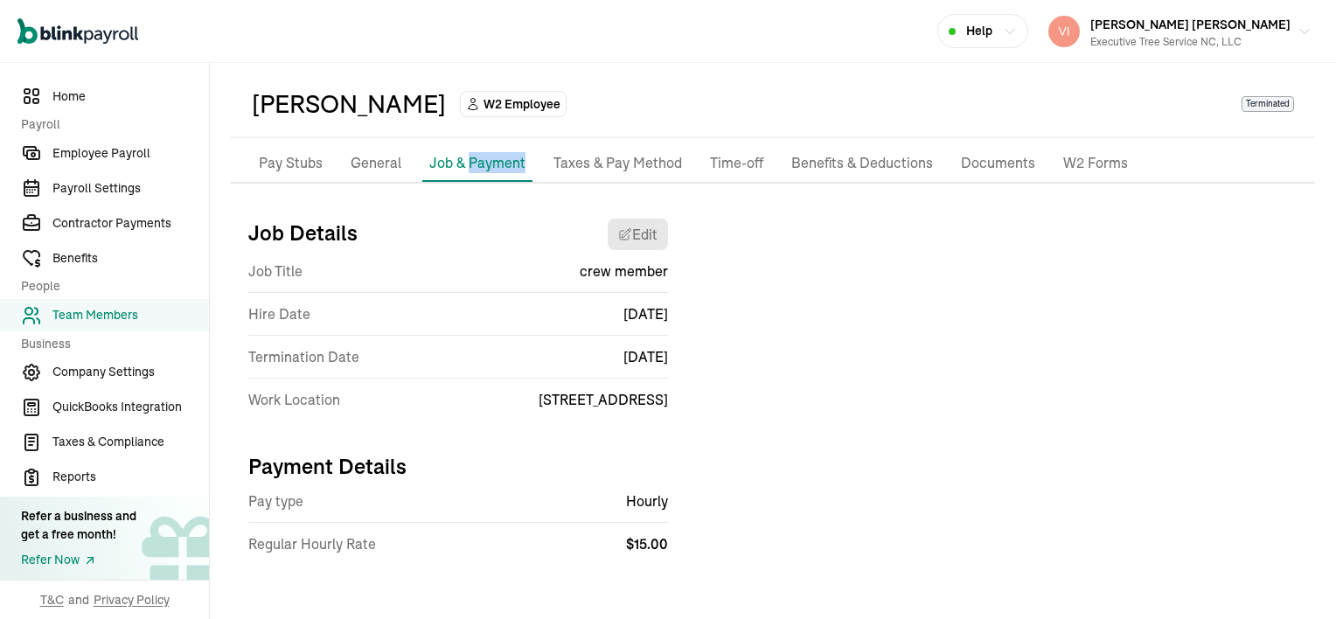
select select "639 Eindhoven Ln"
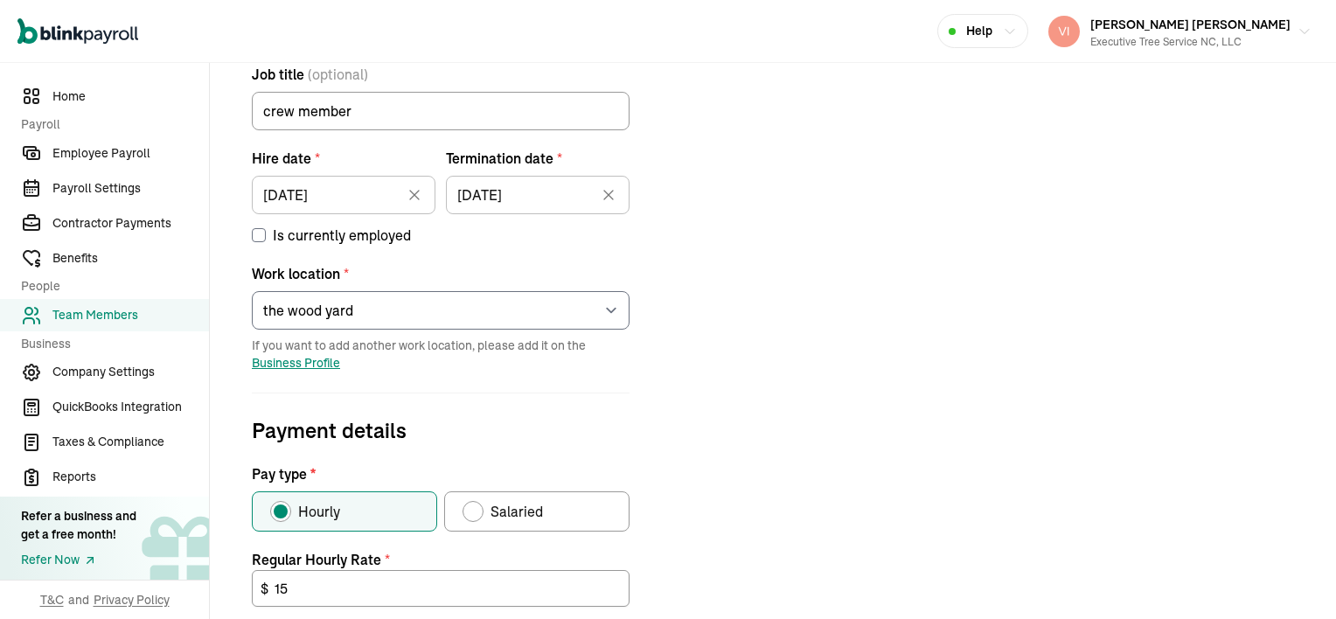
scroll to position [0, 0]
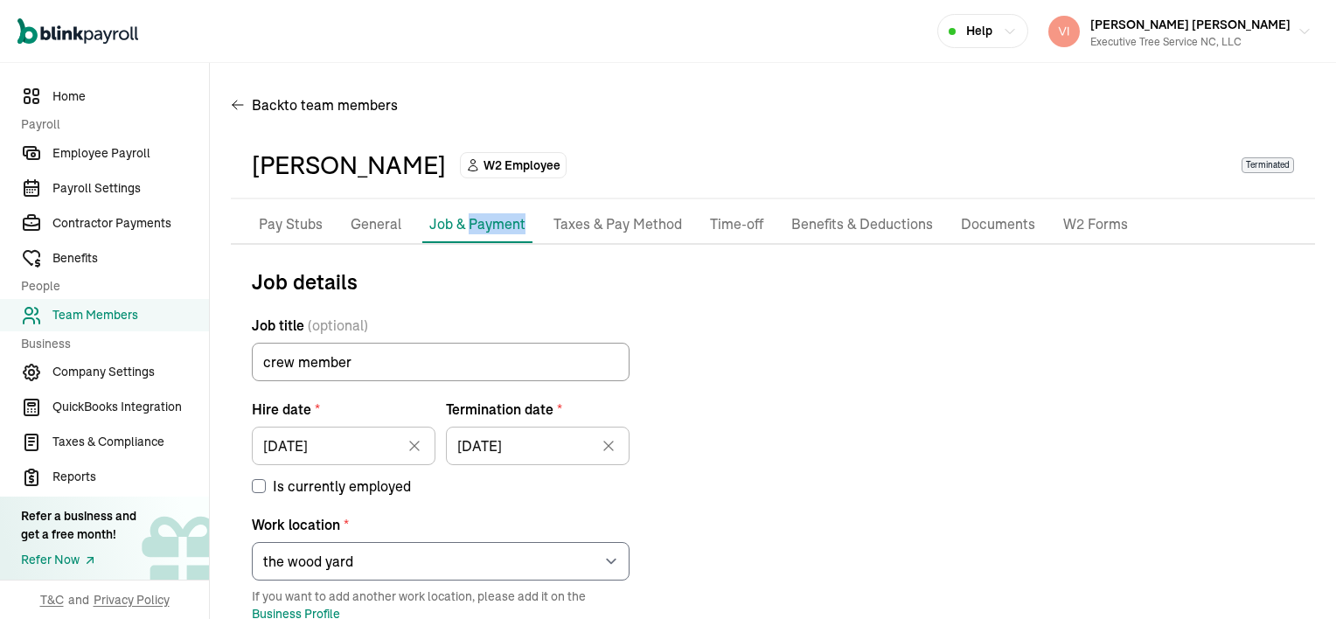
click at [633, 223] on p "Taxes & Pay Method" at bounding box center [617, 224] width 129 height 23
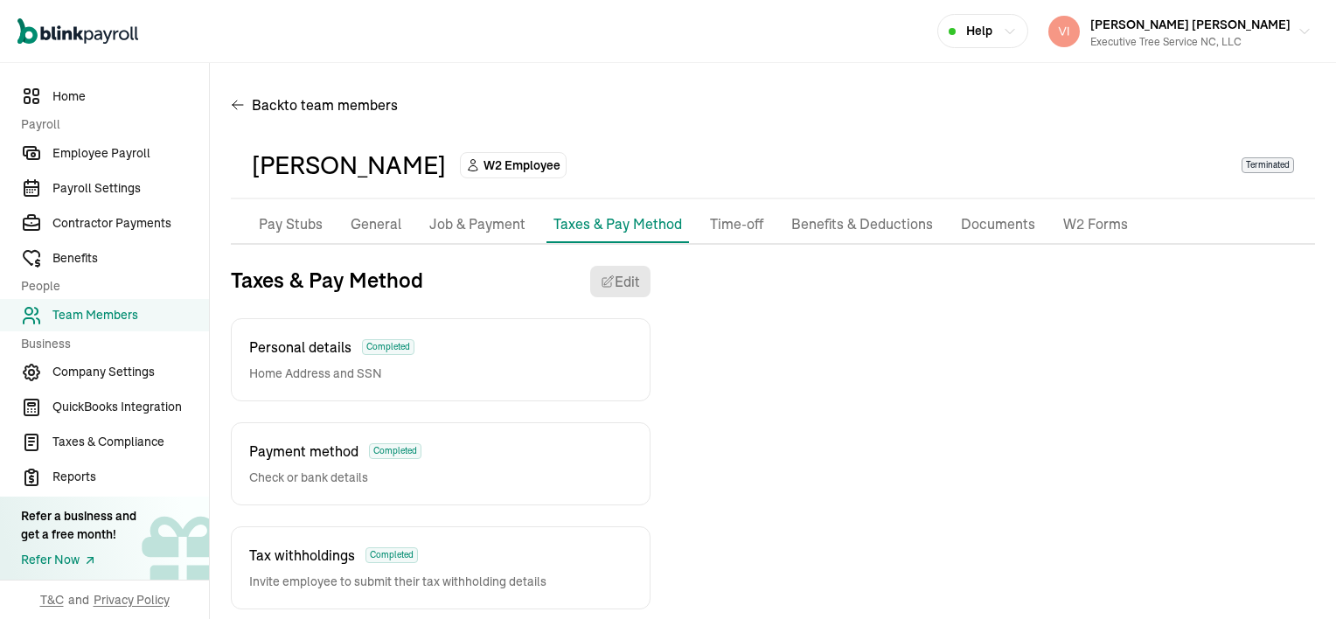
scroll to position [26, 0]
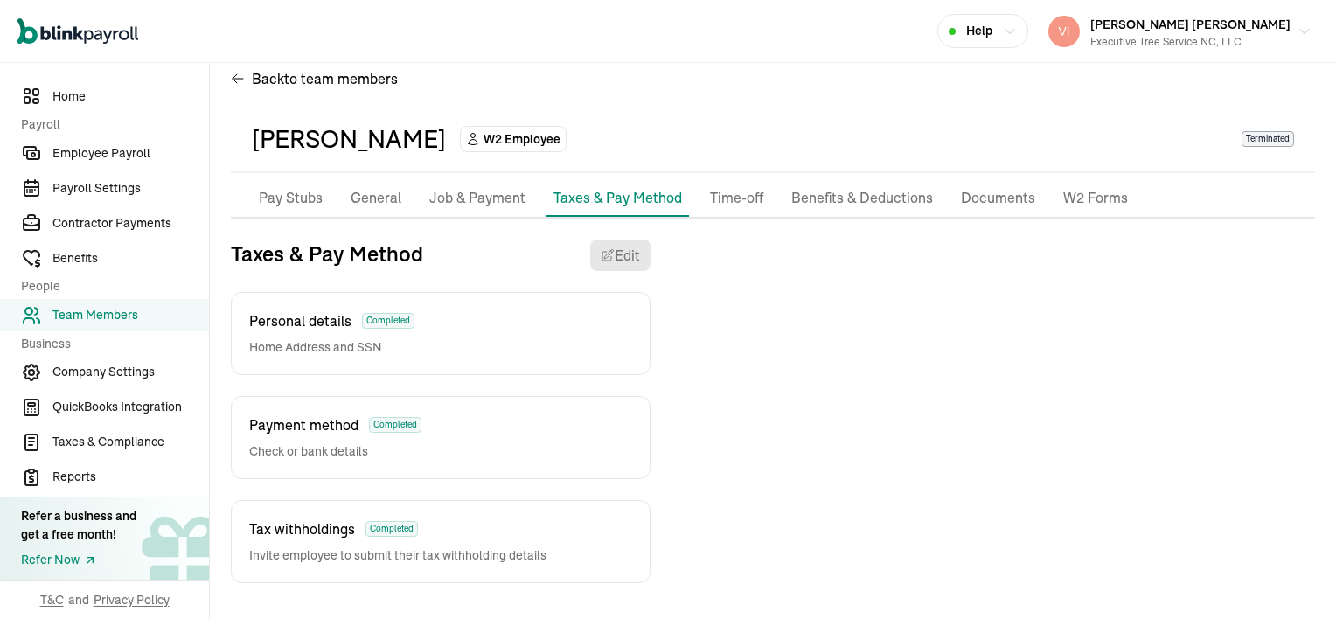
click at [483, 338] on div "Personal details Completed Home Address and SSN" at bounding box center [441, 333] width 420 height 83
drag, startPoint x: 483, startPoint y: 338, endPoint x: 535, endPoint y: 342, distance: 52.6
click at [535, 342] on div "Personal details Completed Home Address and SSN" at bounding box center [441, 333] width 420 height 83
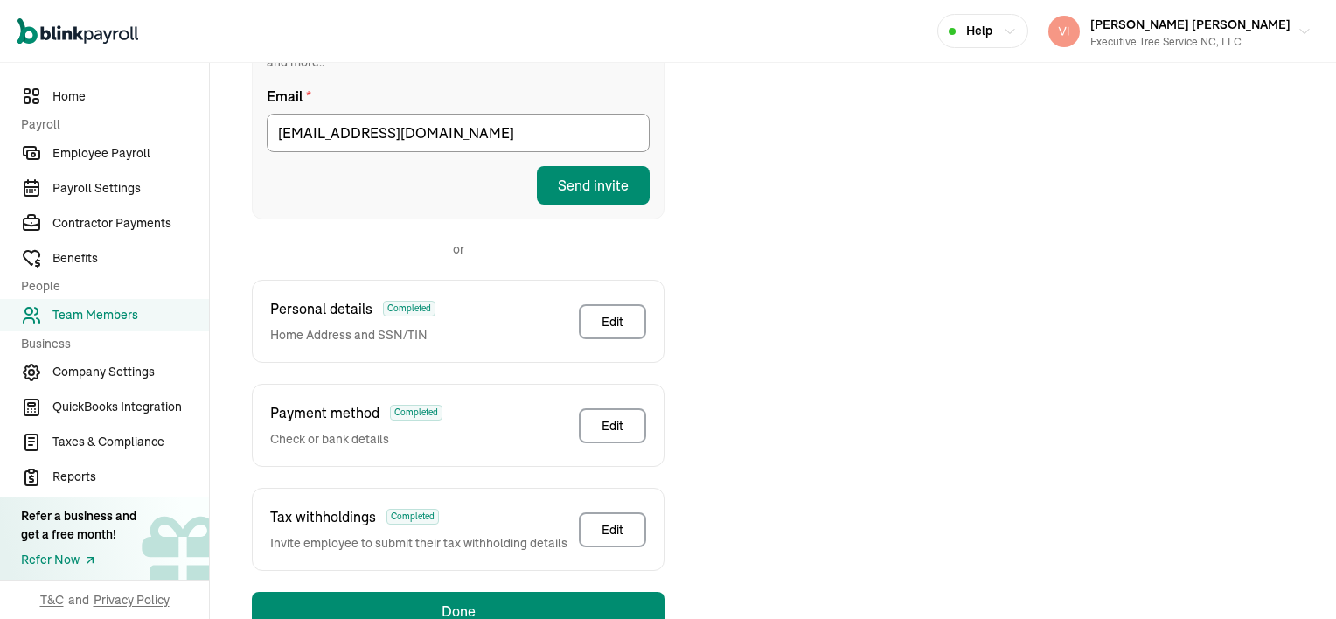
scroll to position [376, 0]
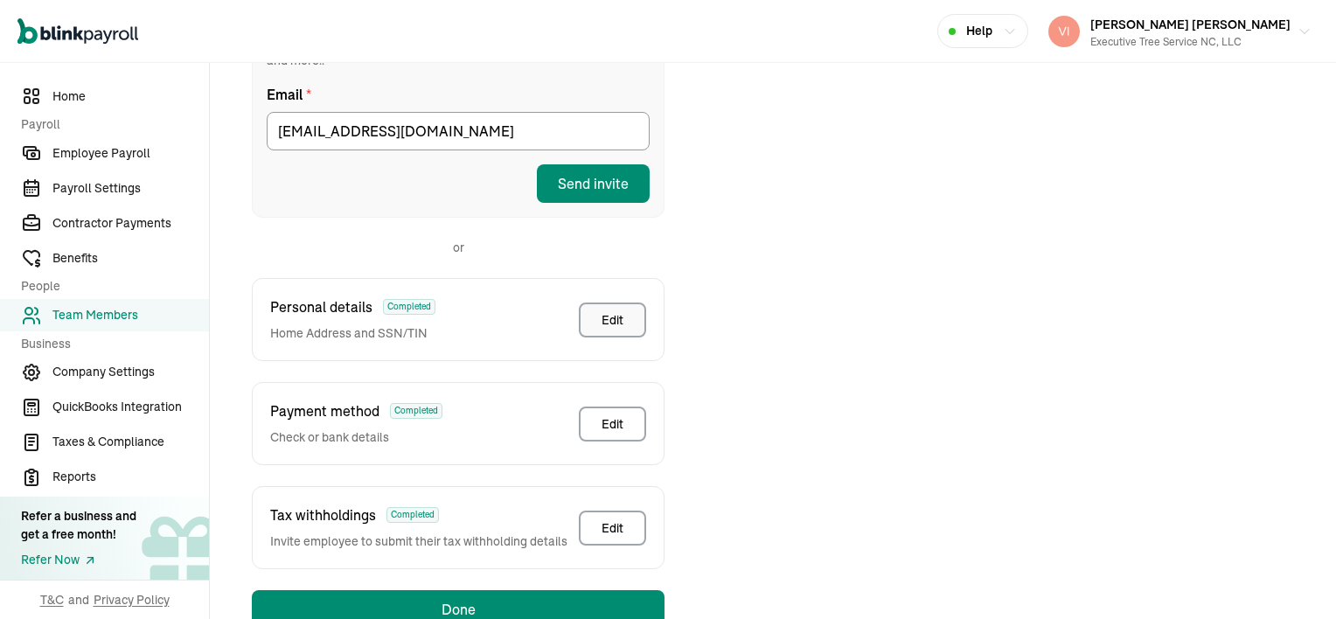
click at [605, 310] on button "Edit" at bounding box center [612, 320] width 67 height 35
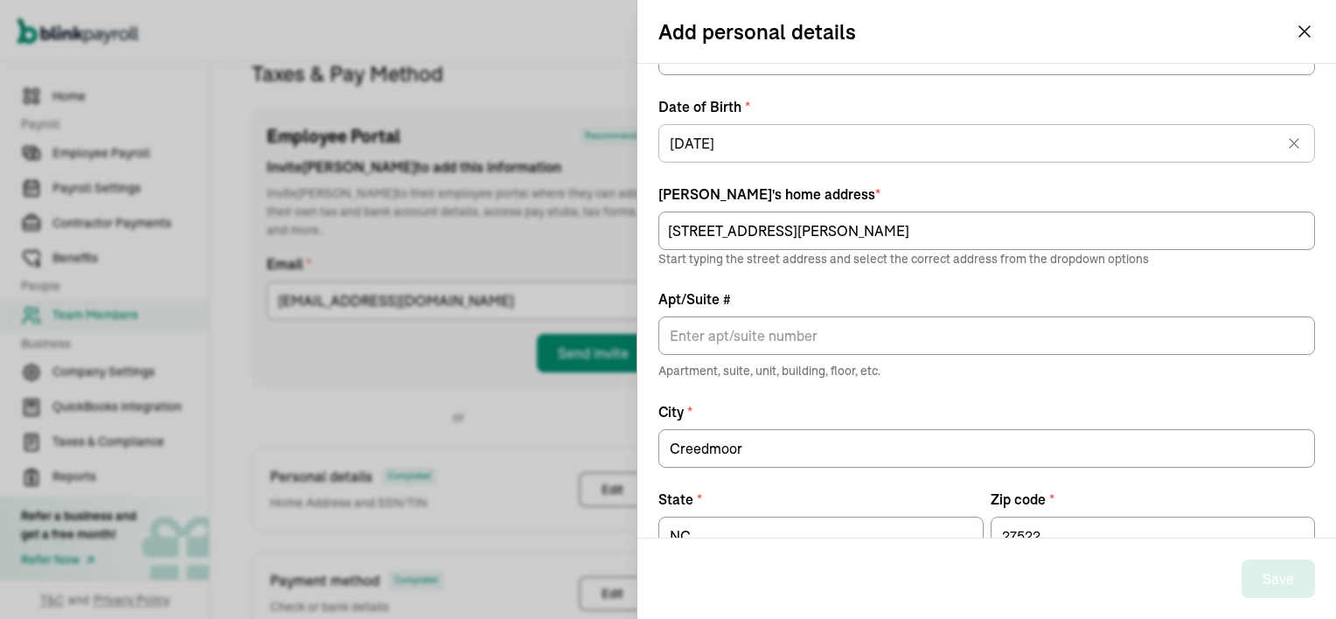
scroll to position [128, 0]
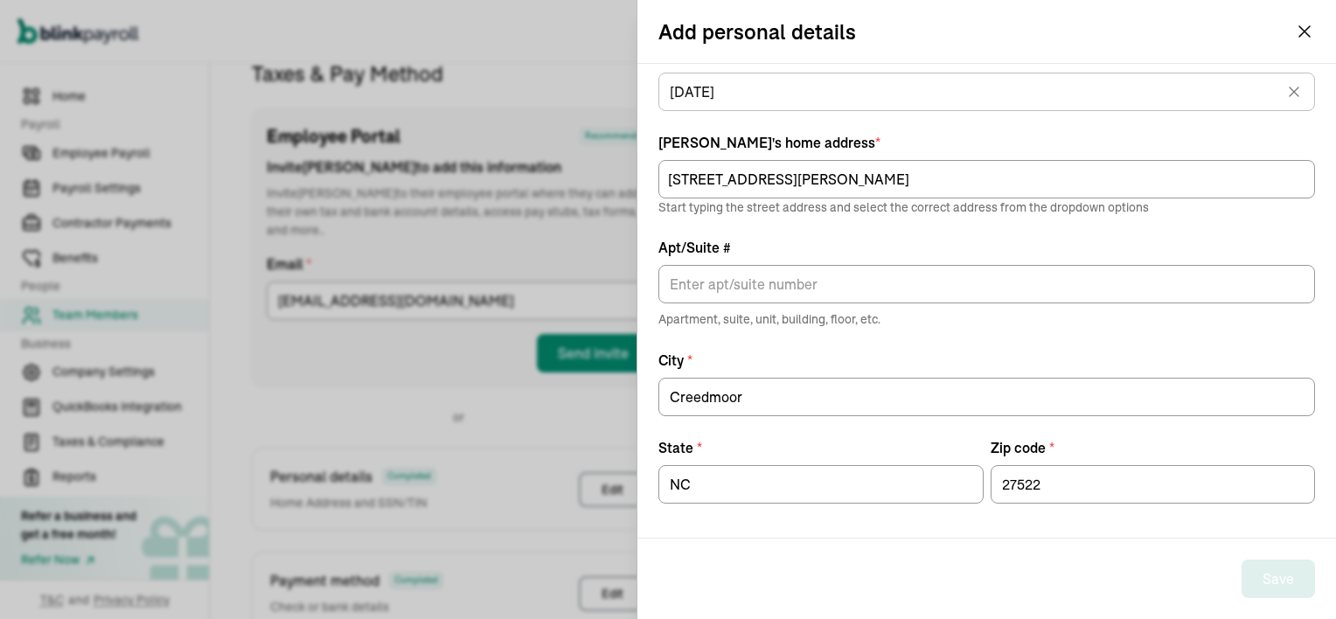
click at [1302, 28] on button "[PERSON_NAME] [PERSON_NAME] Executive Tree Service NC, LLC" at bounding box center [1179, 32] width 277 height 44
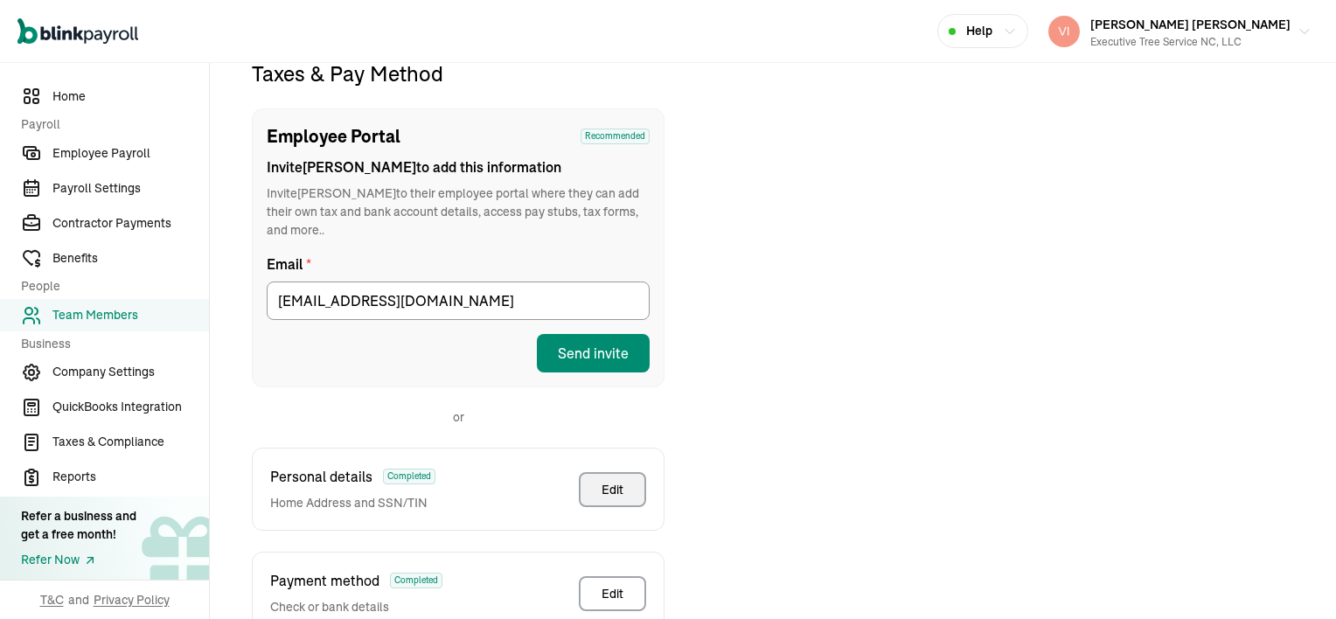
click at [619, 481] on div "Edit" at bounding box center [613, 489] width 22 height 17
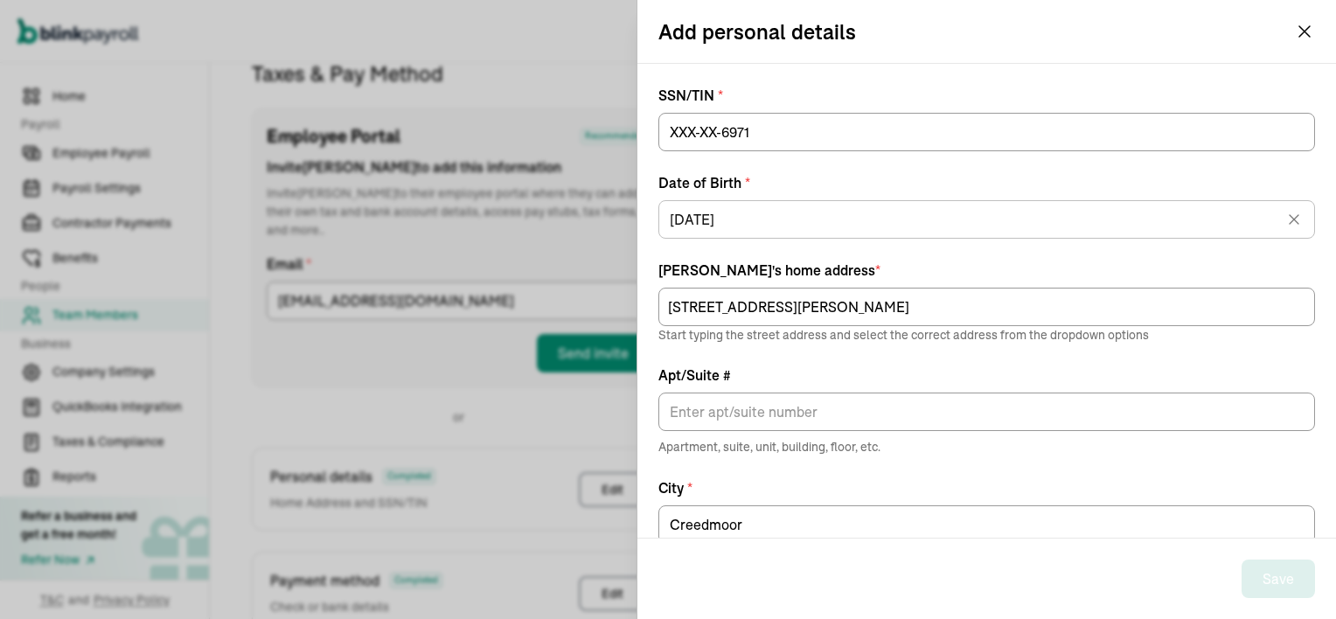
click at [619, 481] on div "Edit" at bounding box center [613, 489] width 22 height 17
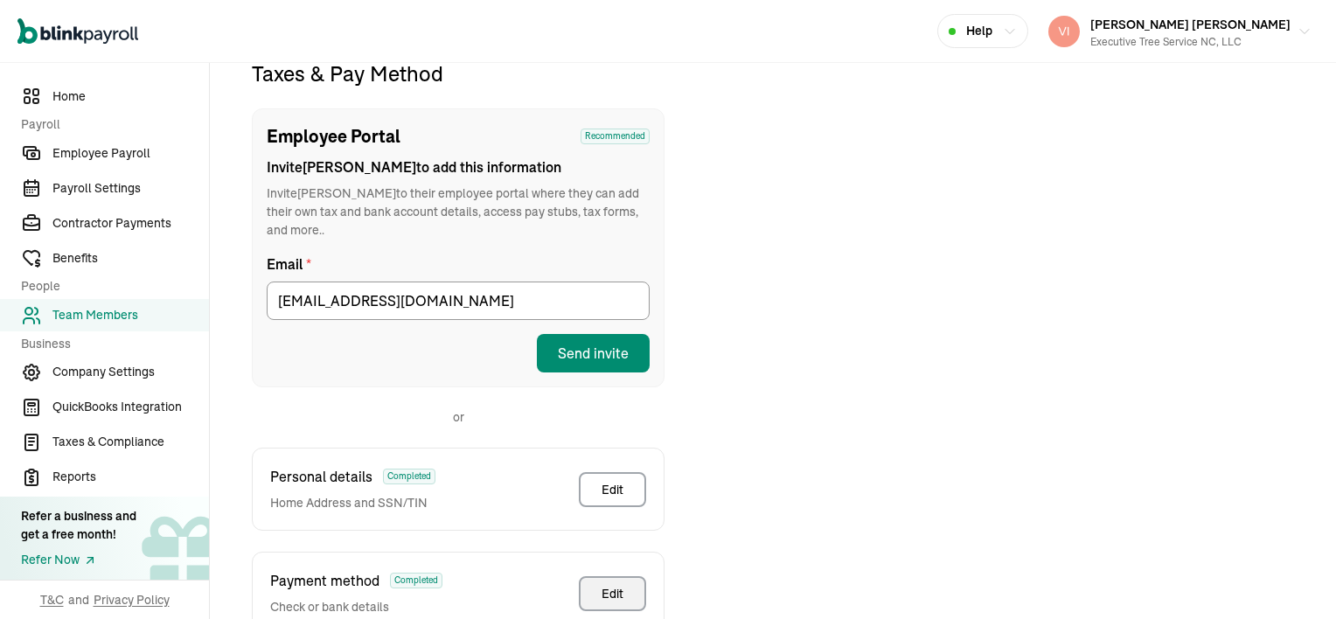
click at [602, 585] on div "Edit" at bounding box center [613, 593] width 22 height 17
click at [592, 579] on button "Edit" at bounding box center [612, 593] width 67 height 35
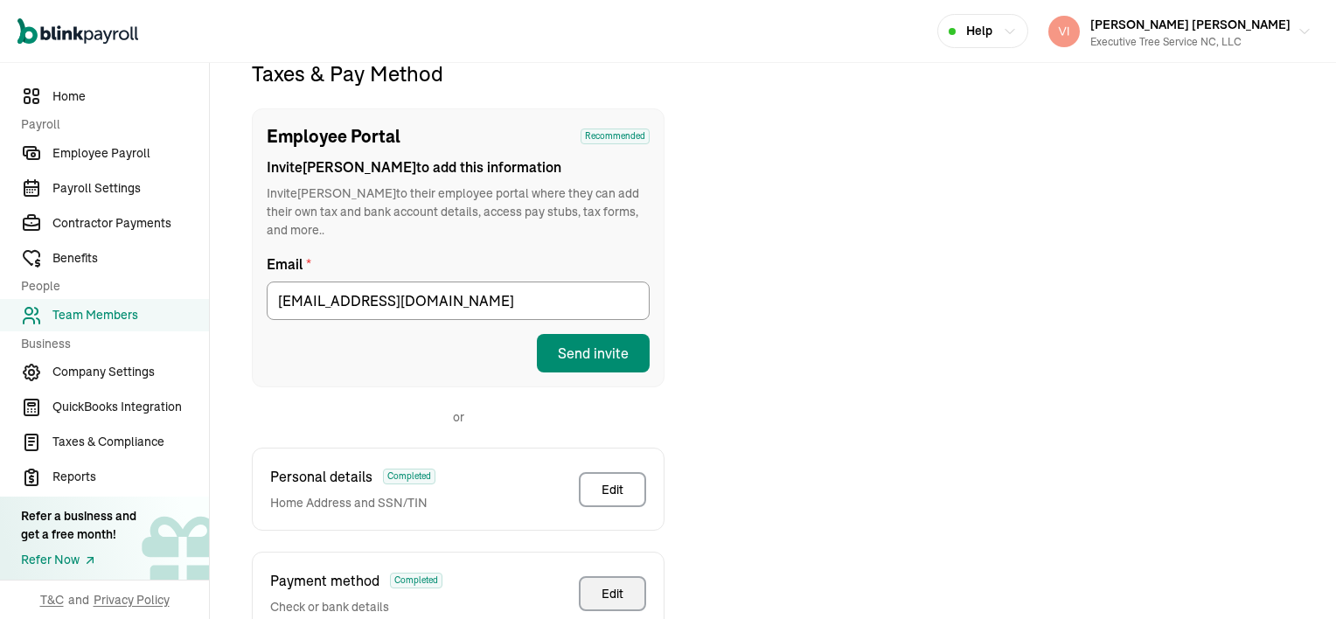
click at [598, 577] on button "Edit" at bounding box center [612, 593] width 67 height 35
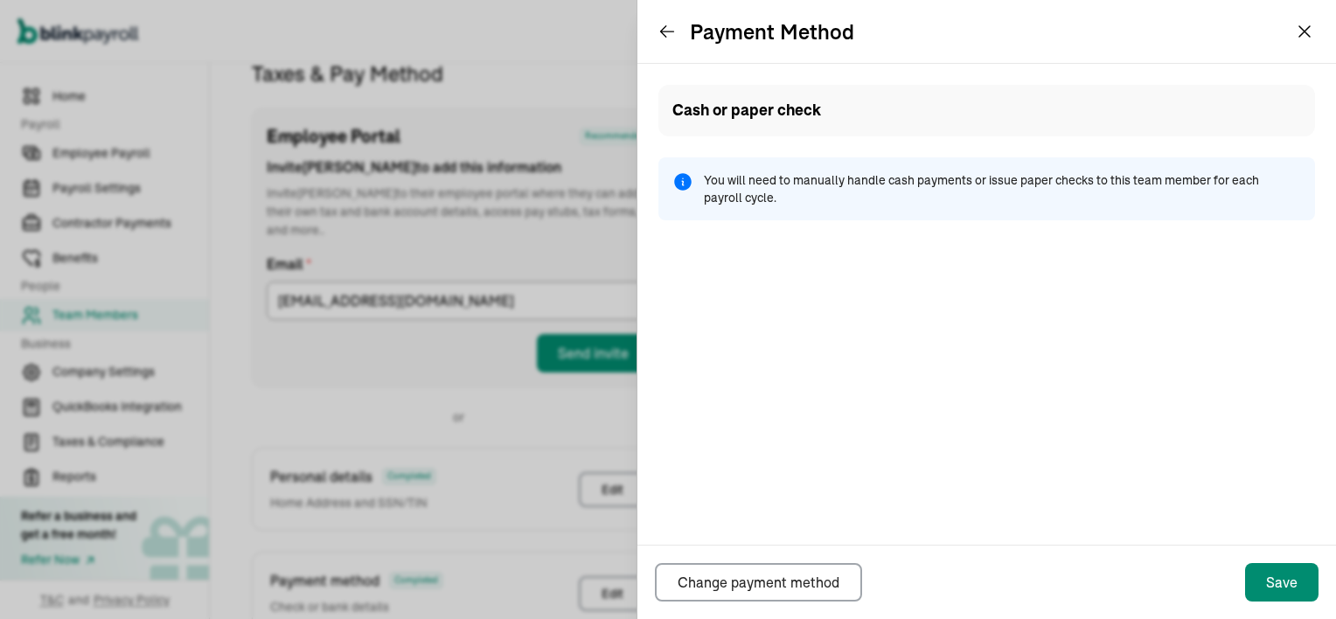
click at [566, 553] on div "Payment method Completed Check or bank details Edit" at bounding box center [458, 593] width 413 height 83
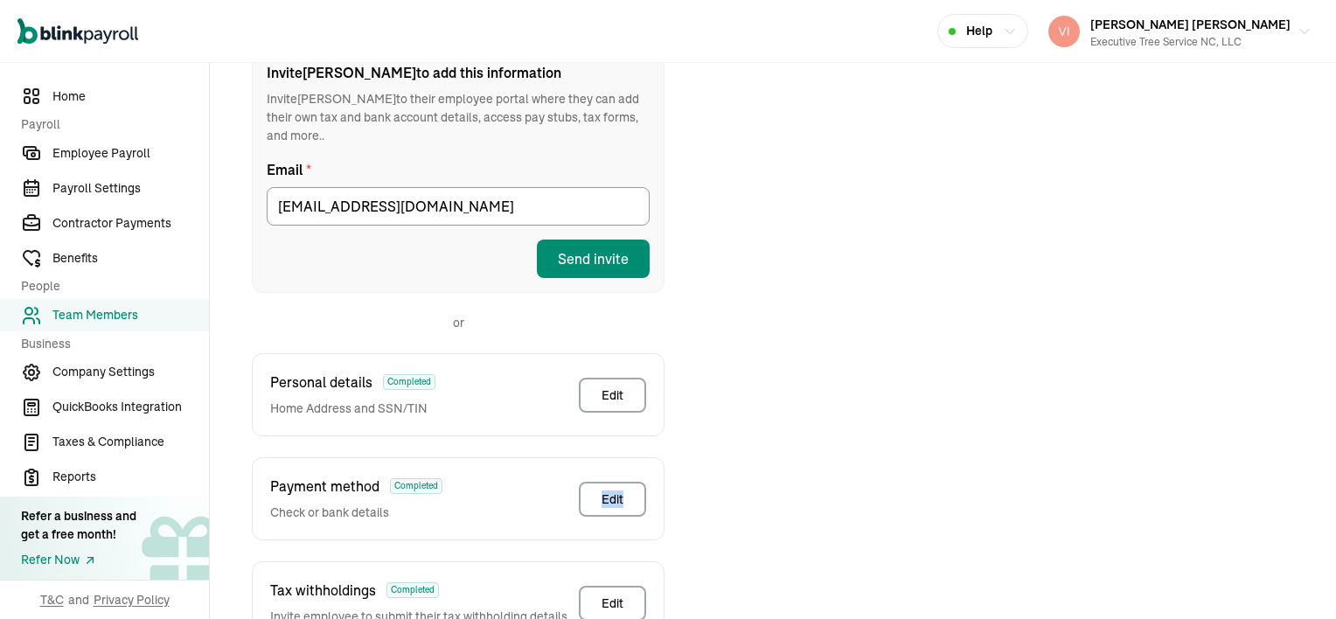
scroll to position [403, 0]
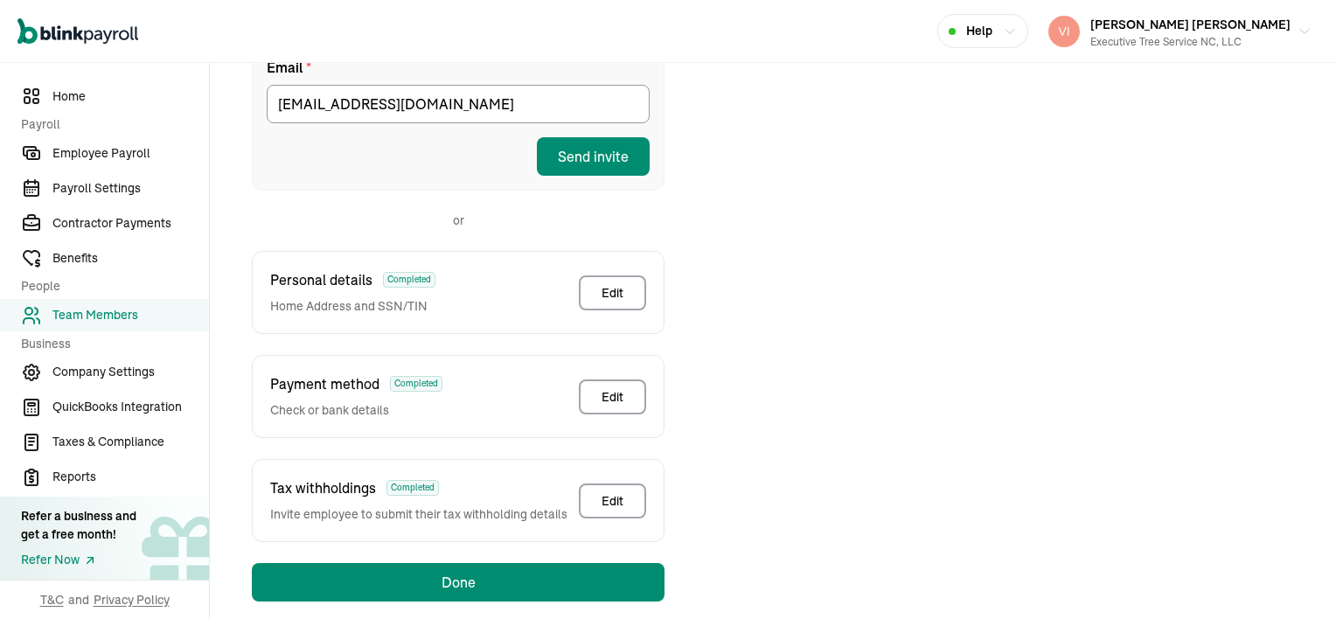
click at [862, 485] on div "Taxes & Pay Method Employee Portal Recommended Invite [PERSON_NAME] to add this…" at bounding box center [773, 232] width 1084 height 739
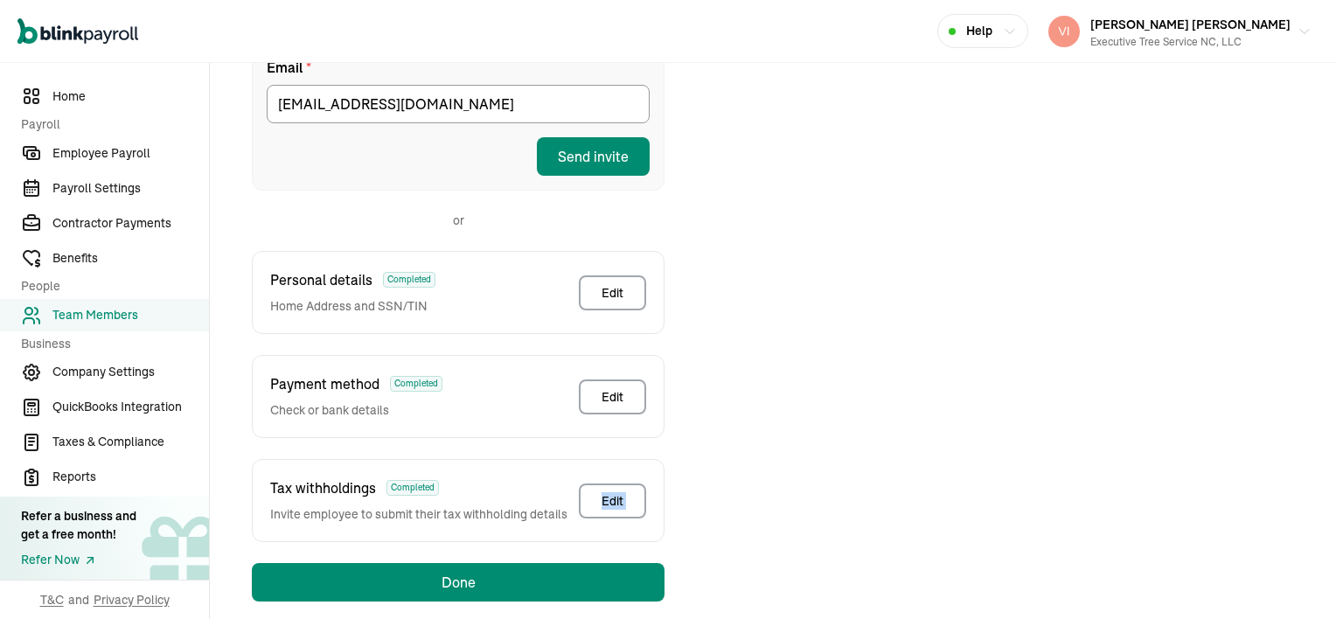
click at [862, 485] on div "Taxes & Pay Method Employee Portal Recommended Invite [PERSON_NAME] to add this…" at bounding box center [773, 232] width 1084 height 739
click at [600, 484] on button "Edit" at bounding box center [612, 501] width 67 height 35
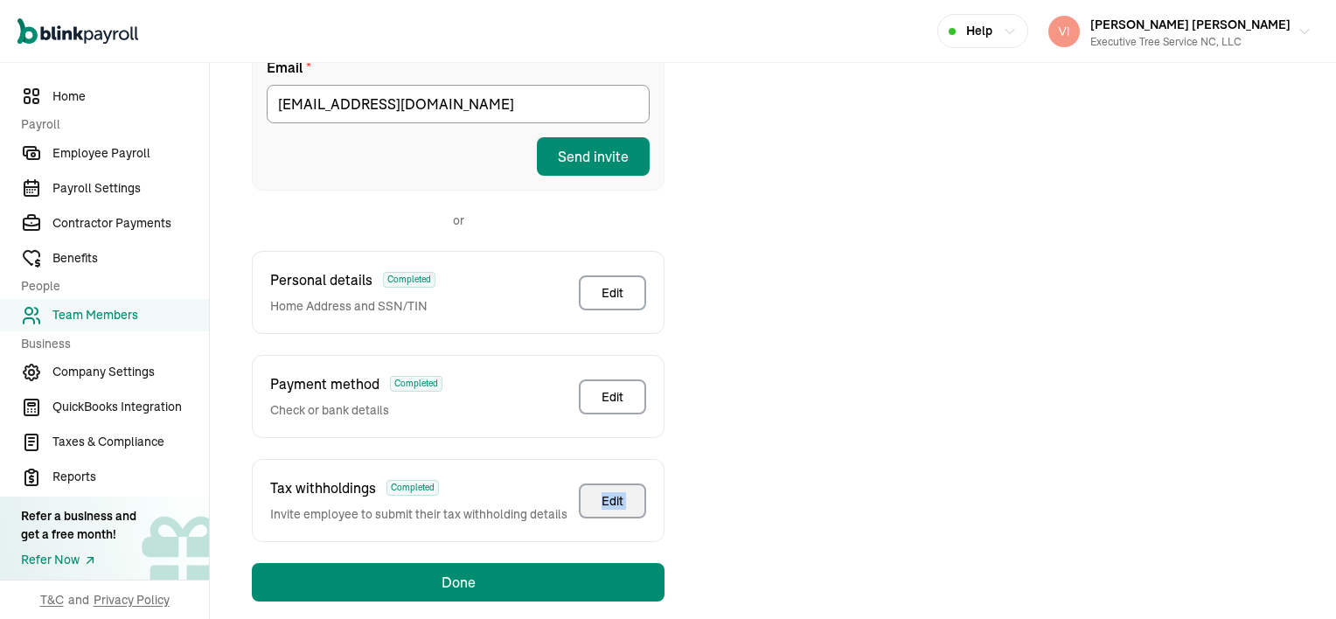
click at [641, 491] on button "Edit" at bounding box center [612, 501] width 67 height 35
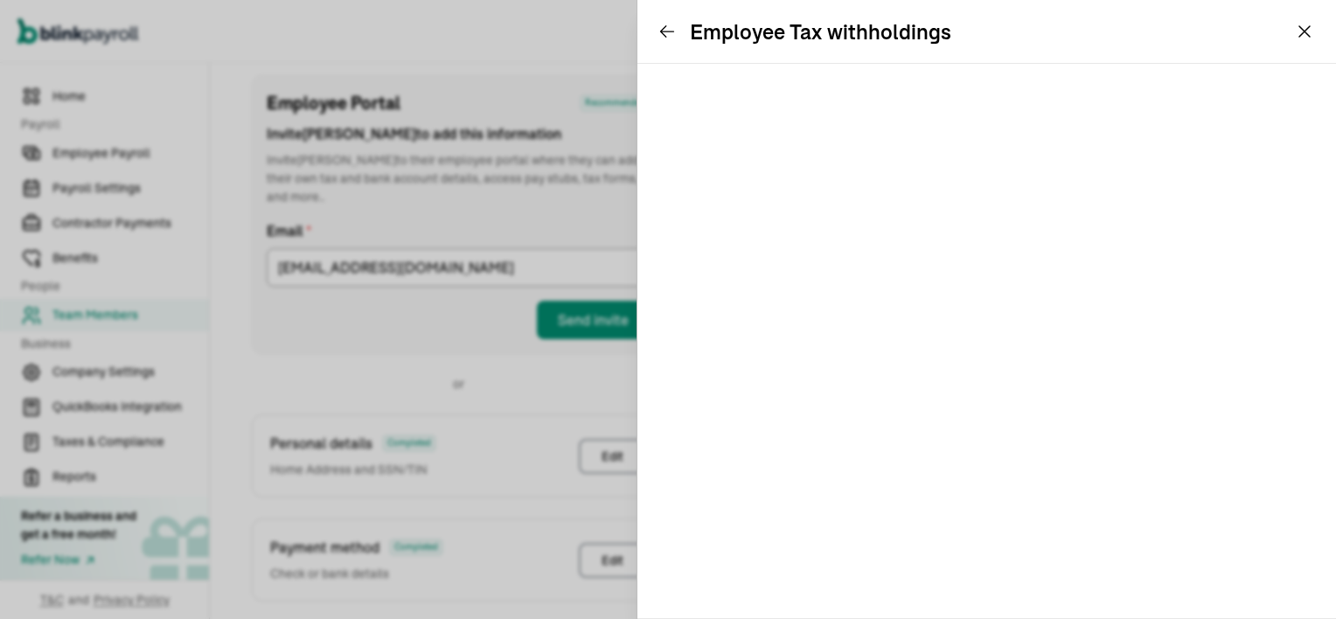
scroll to position [206, 0]
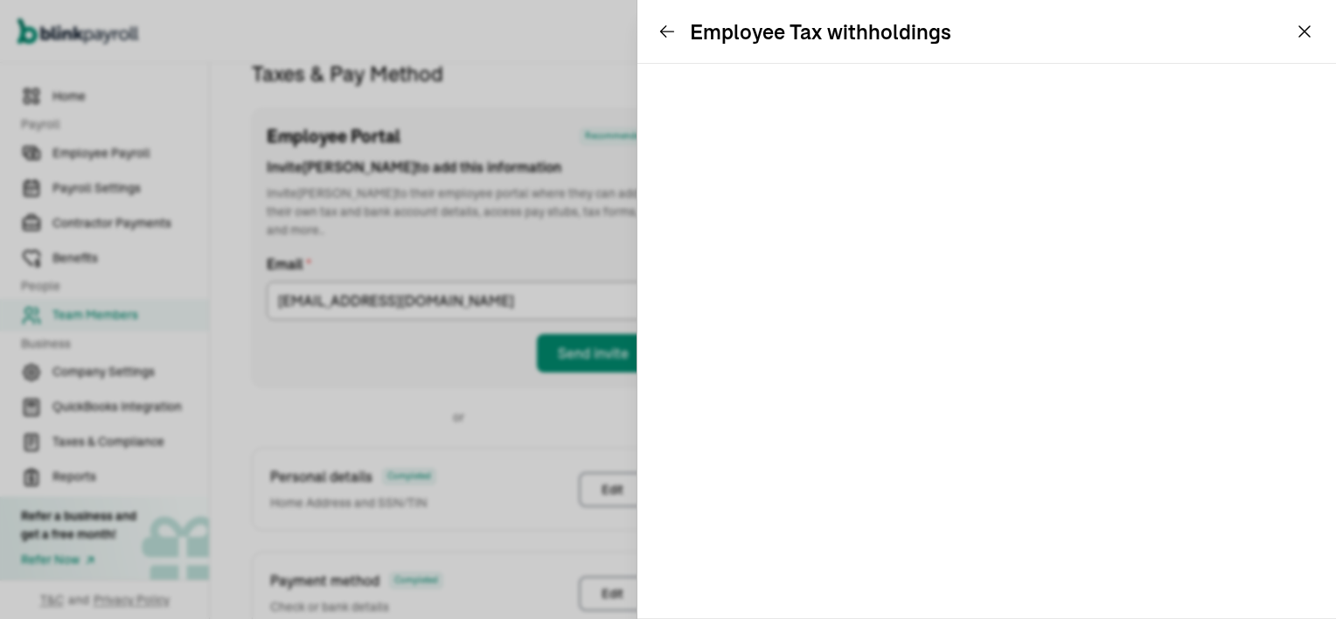
click at [1302, 24] on button "[PERSON_NAME] [PERSON_NAME] Executive Tree Service NC, LLC" at bounding box center [1179, 32] width 277 height 44
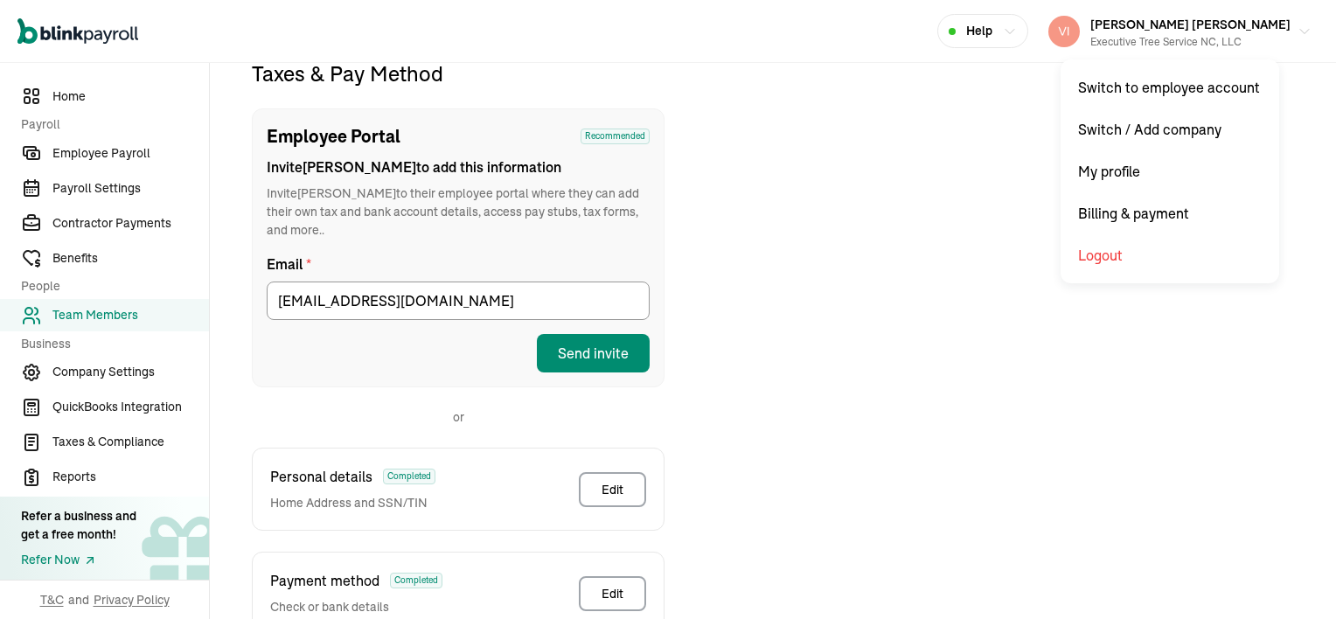
click at [950, 331] on div "Taxes & Pay Method Employee Portal Recommended Invite [PERSON_NAME] to add this…" at bounding box center [773, 428] width 1084 height 739
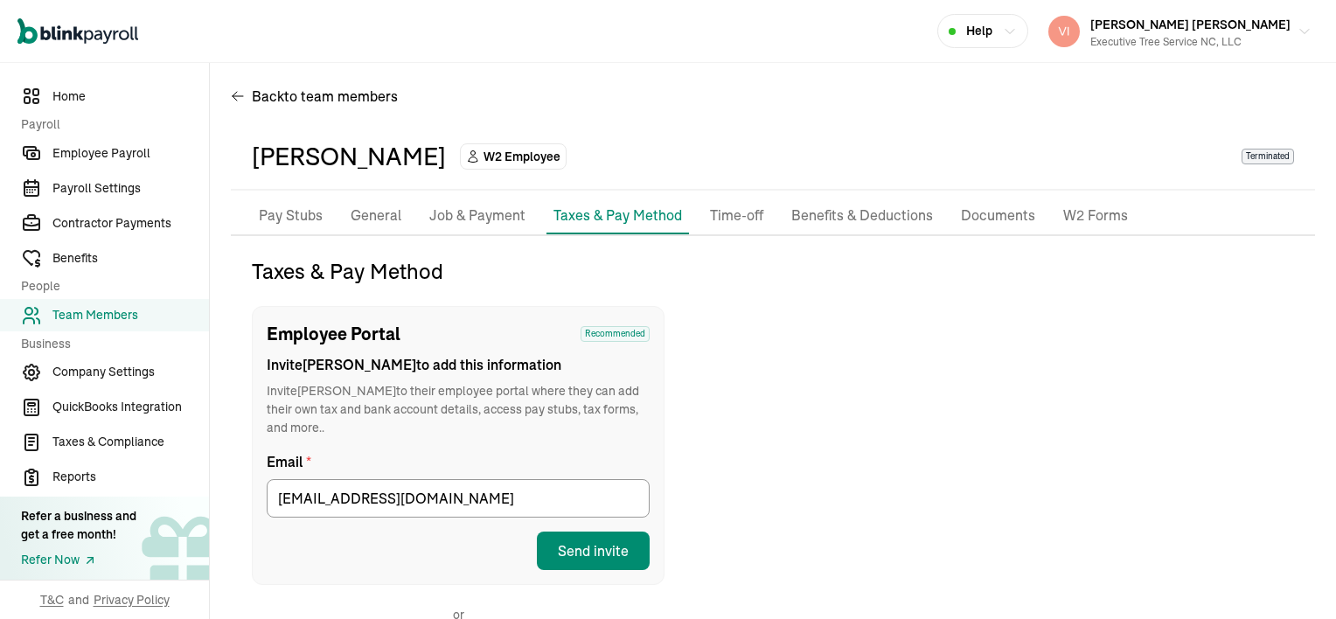
scroll to position [0, 0]
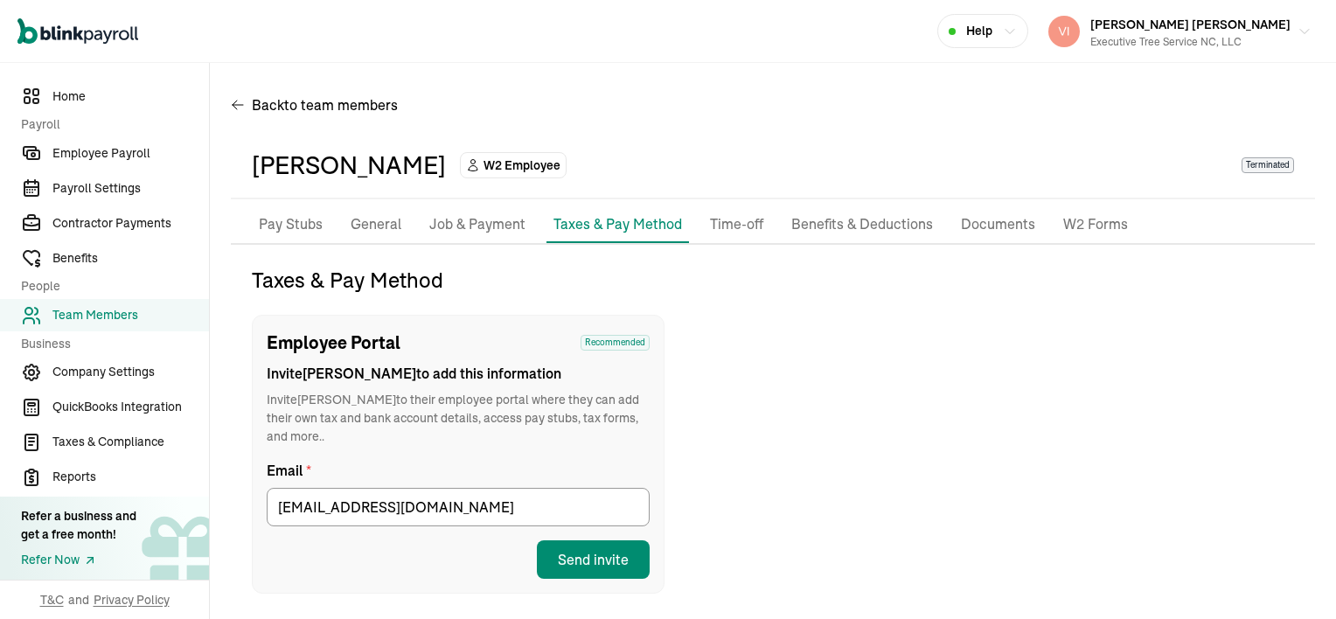
click at [298, 224] on p "Pay Stubs" at bounding box center [291, 224] width 64 height 23
select select "2025"
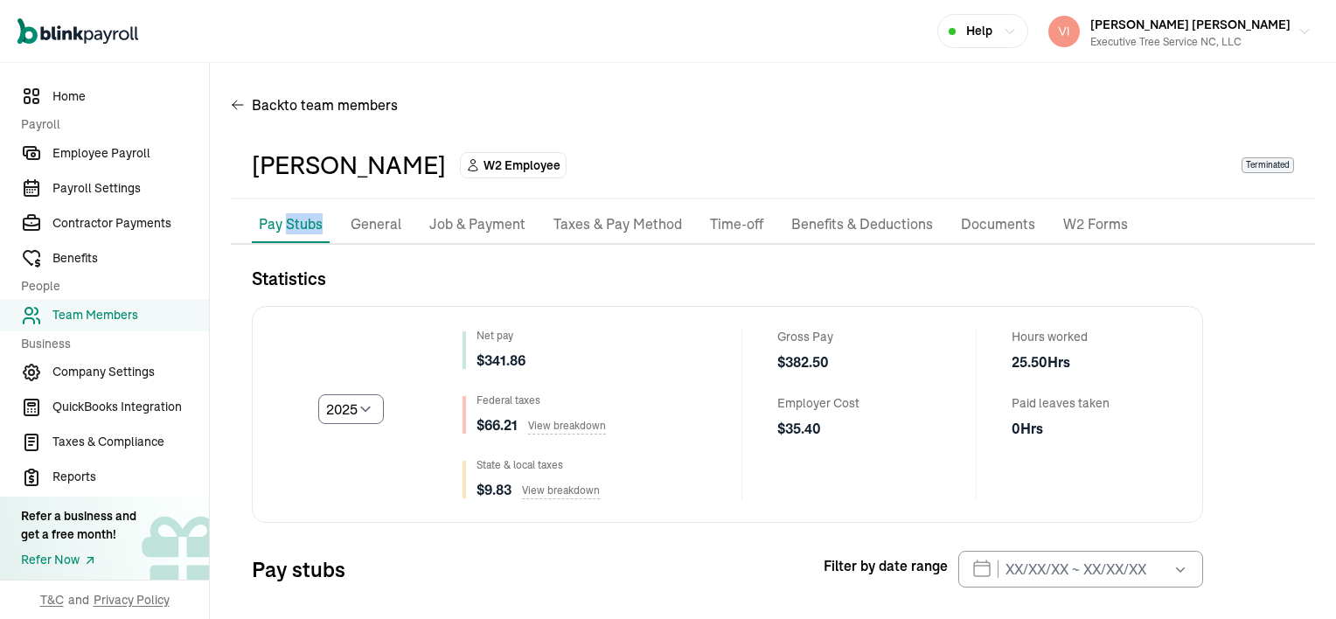
click at [298, 224] on li "Pay Stubs" at bounding box center [291, 224] width 78 height 37
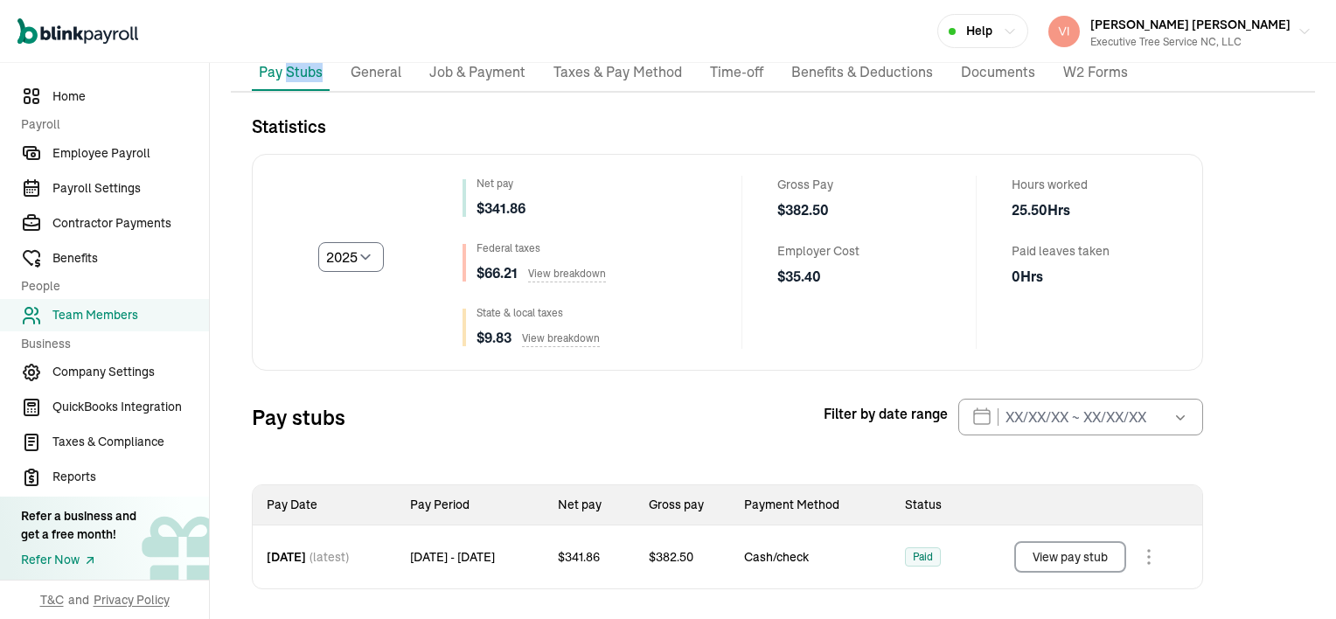
scroll to position [158, 0]
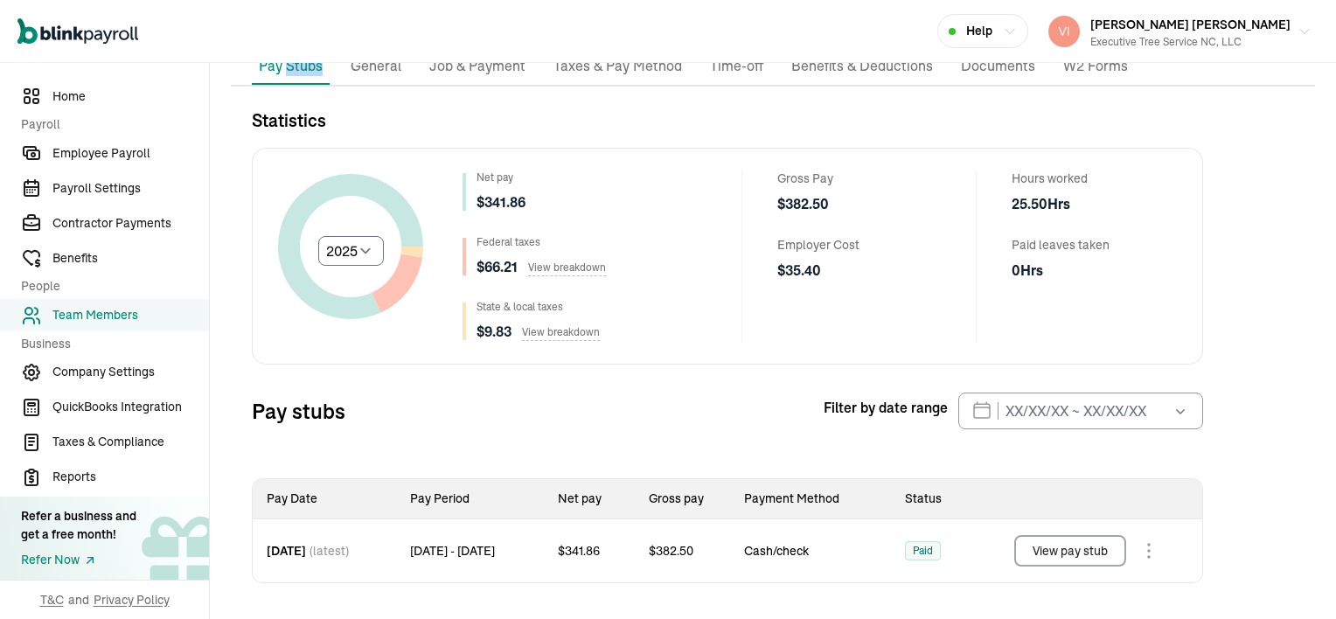
click at [1102, 546] on button "View pay stub" at bounding box center [1070, 550] width 112 height 31
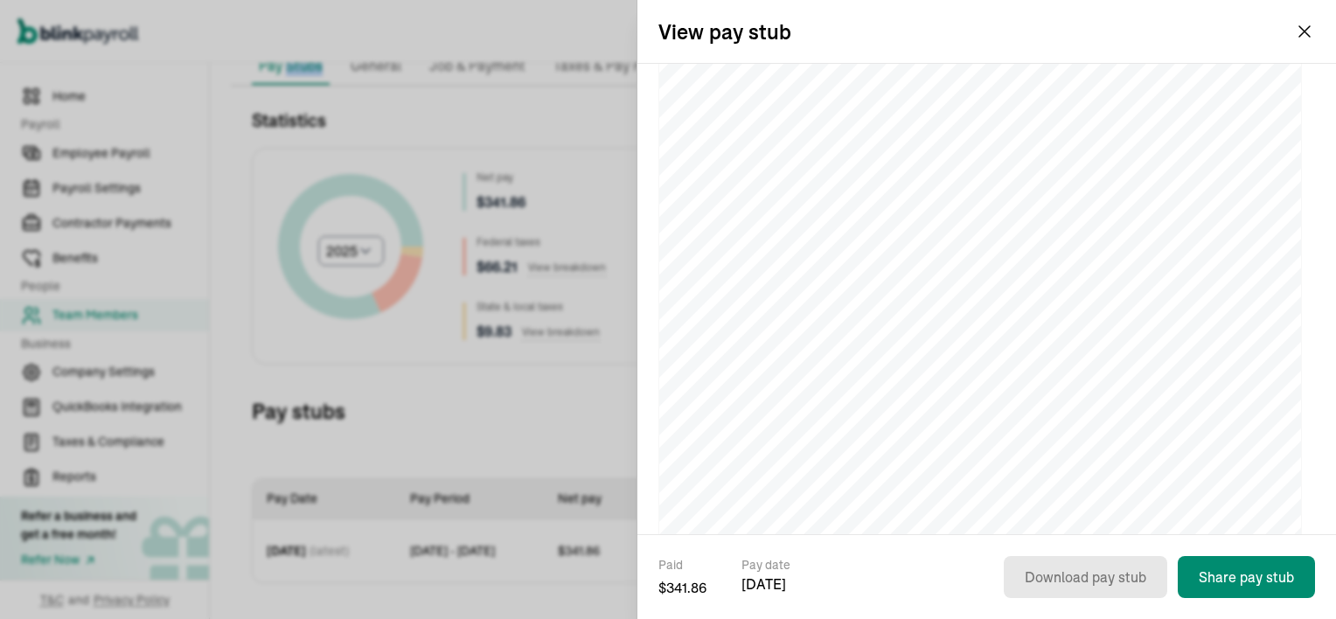
scroll to position [87, 0]
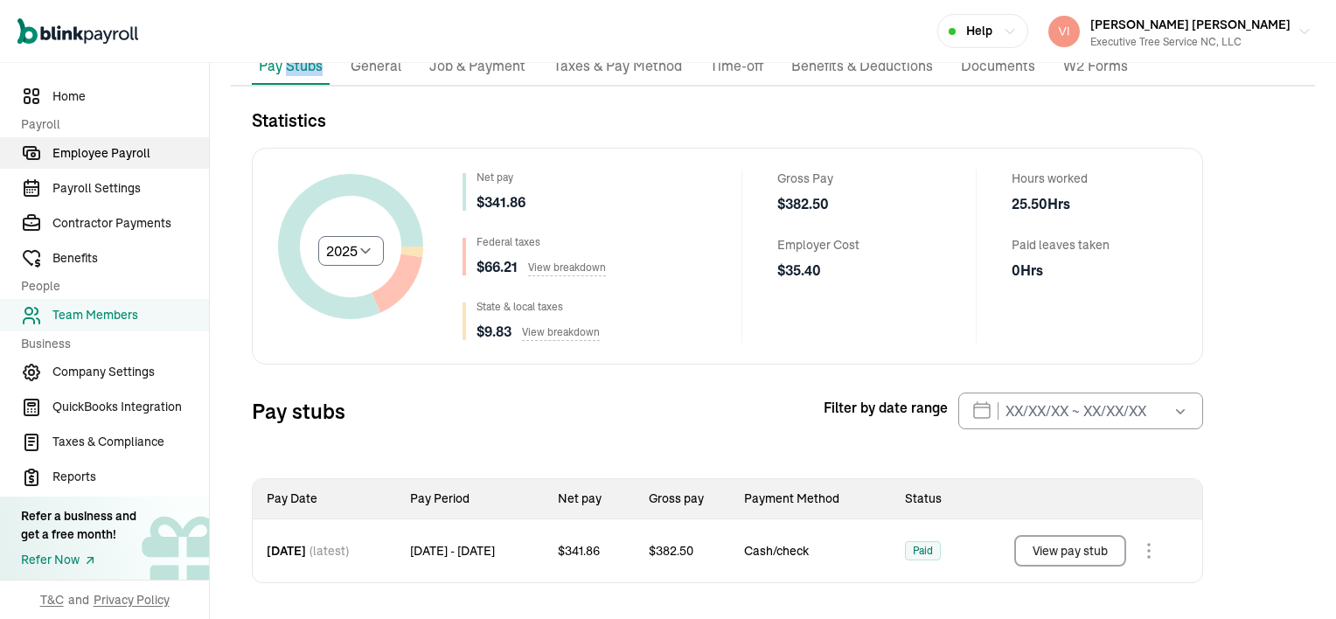
click at [70, 152] on span "Employee Payroll" at bounding box center [130, 153] width 157 height 18
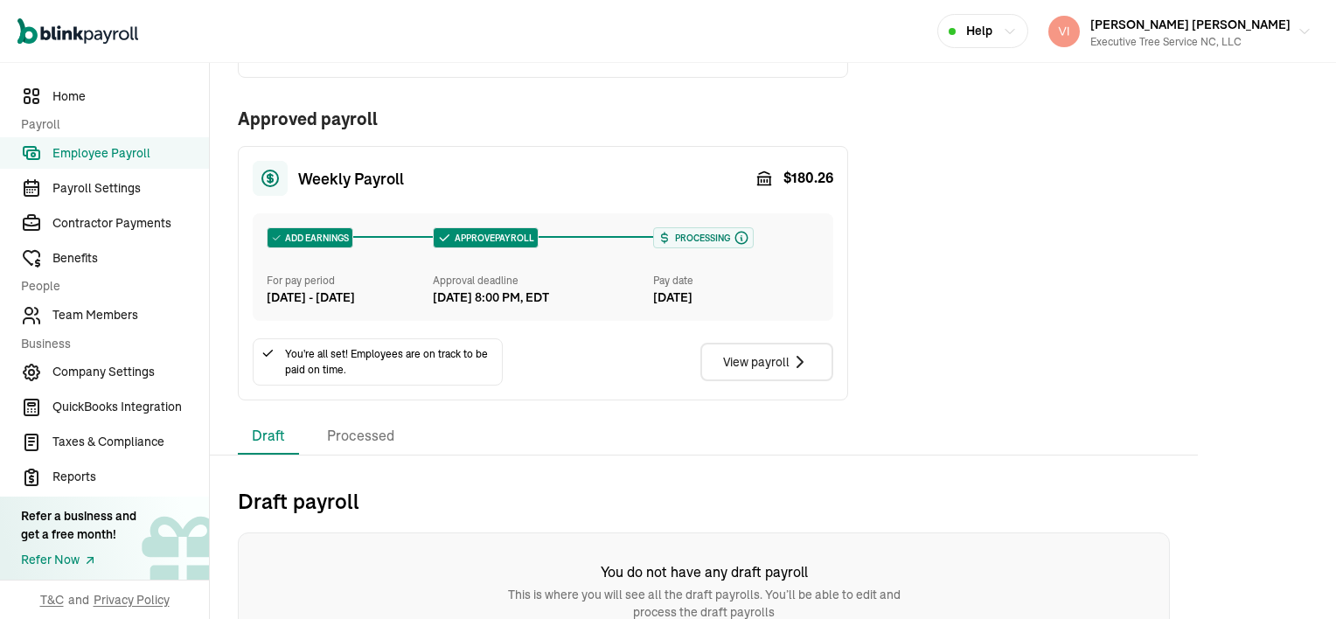
scroll to position [386, 0]
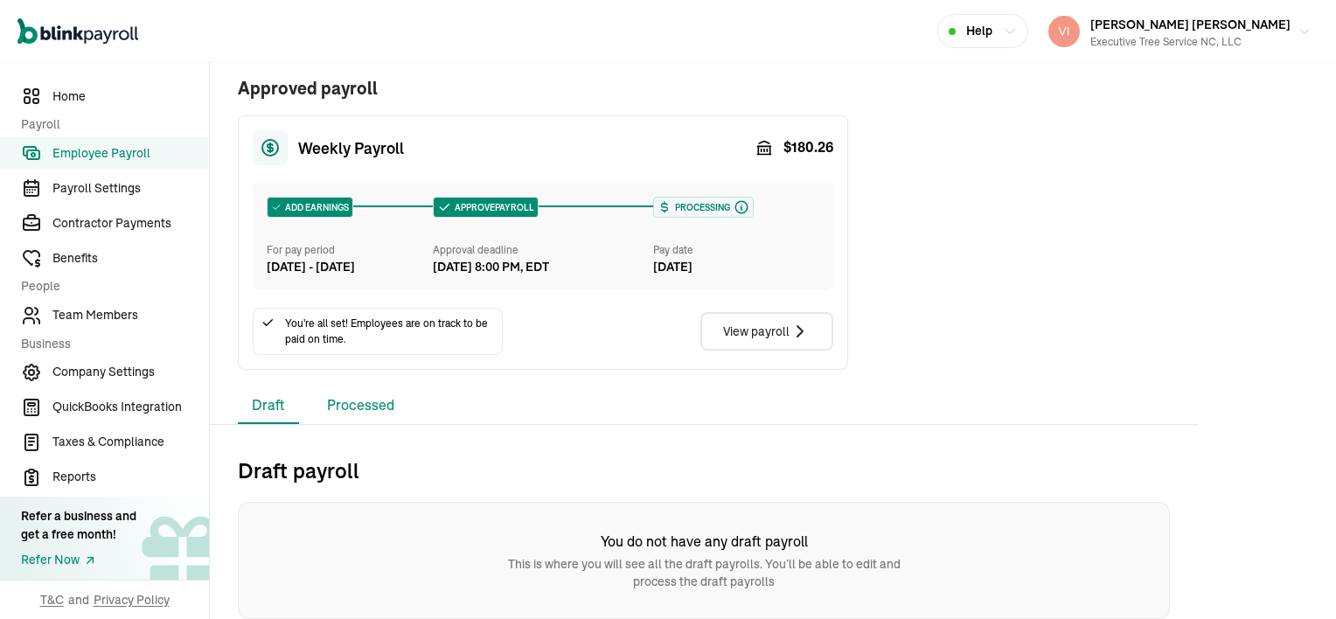
click at [347, 400] on li "Processed" at bounding box center [360, 405] width 95 height 37
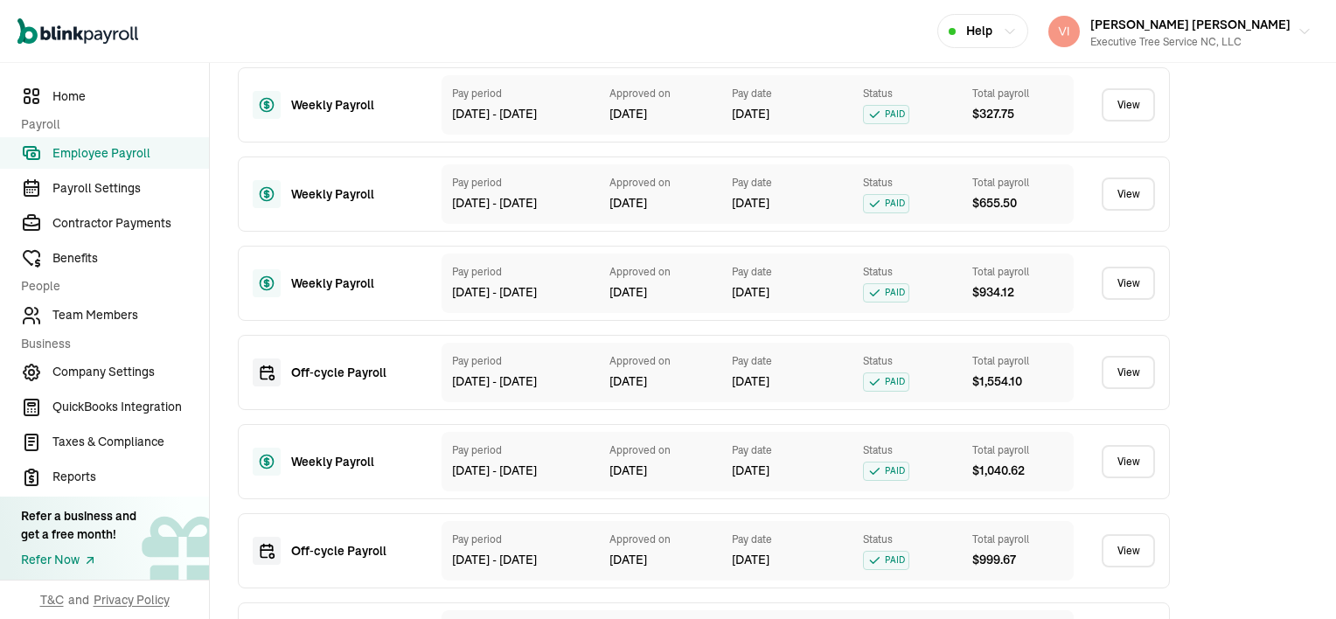
scroll to position [823, 0]
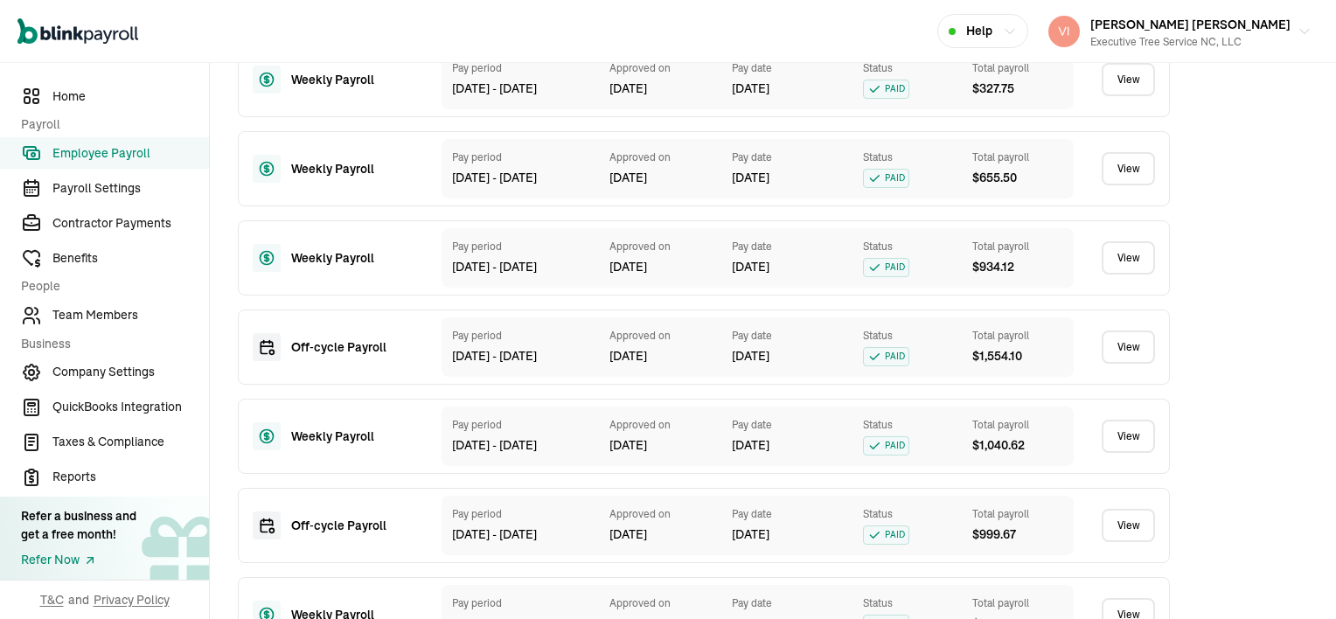
click at [1130, 364] on link "View" at bounding box center [1128, 347] width 53 height 33
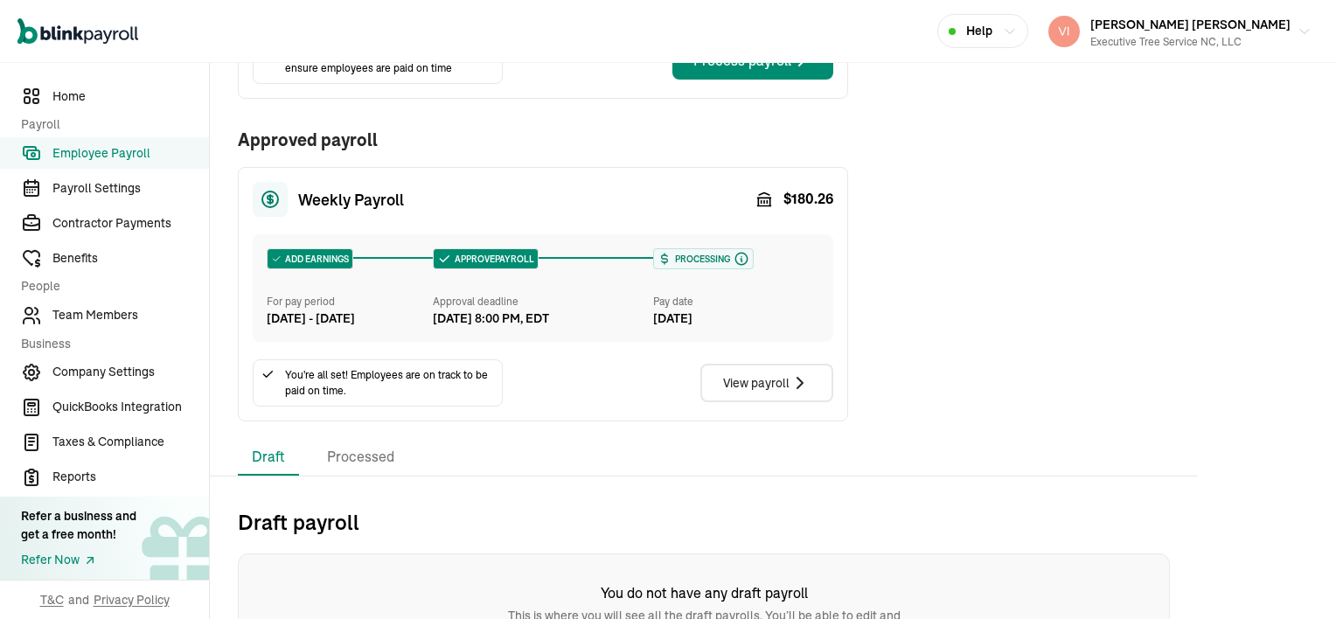
scroll to position [386, 0]
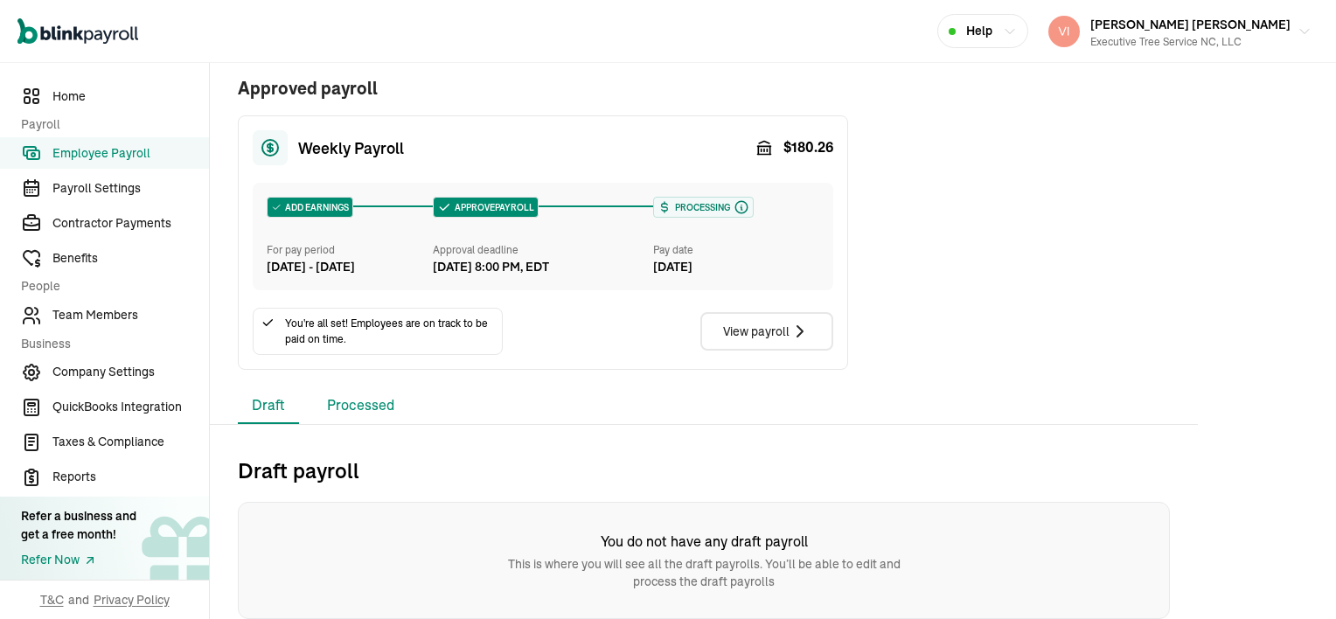
click at [369, 407] on li "Processed" at bounding box center [360, 405] width 95 height 37
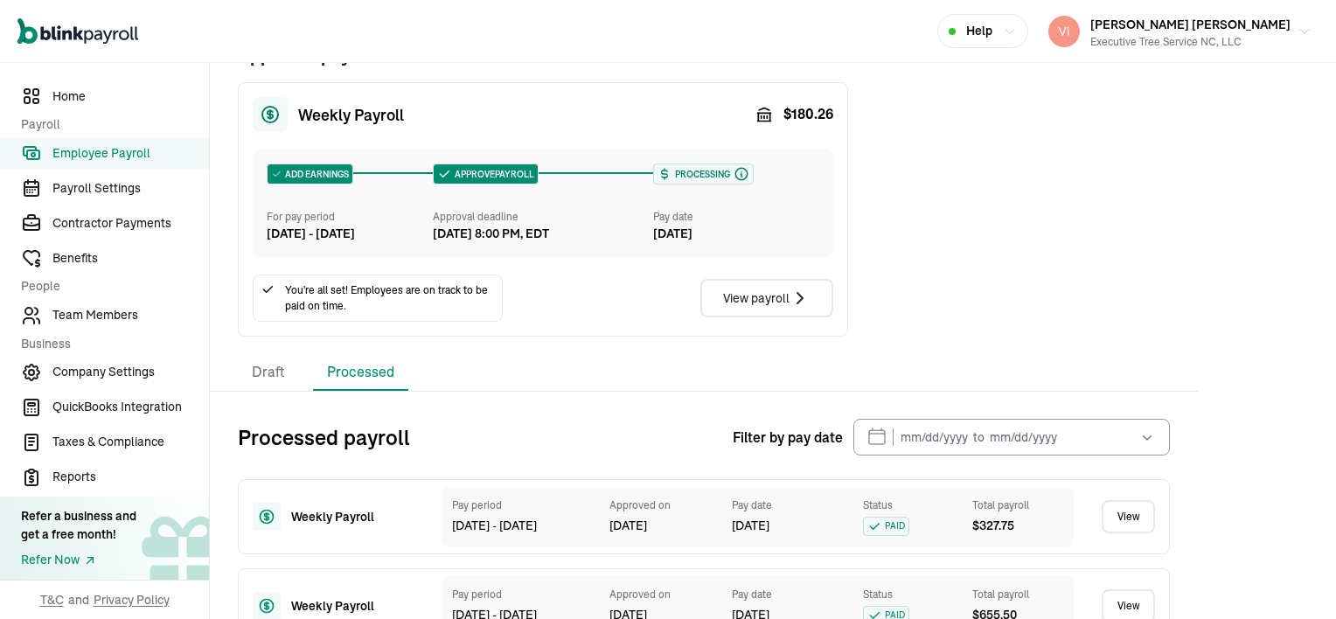
click at [369, 391] on li "Processed" at bounding box center [360, 372] width 95 height 37
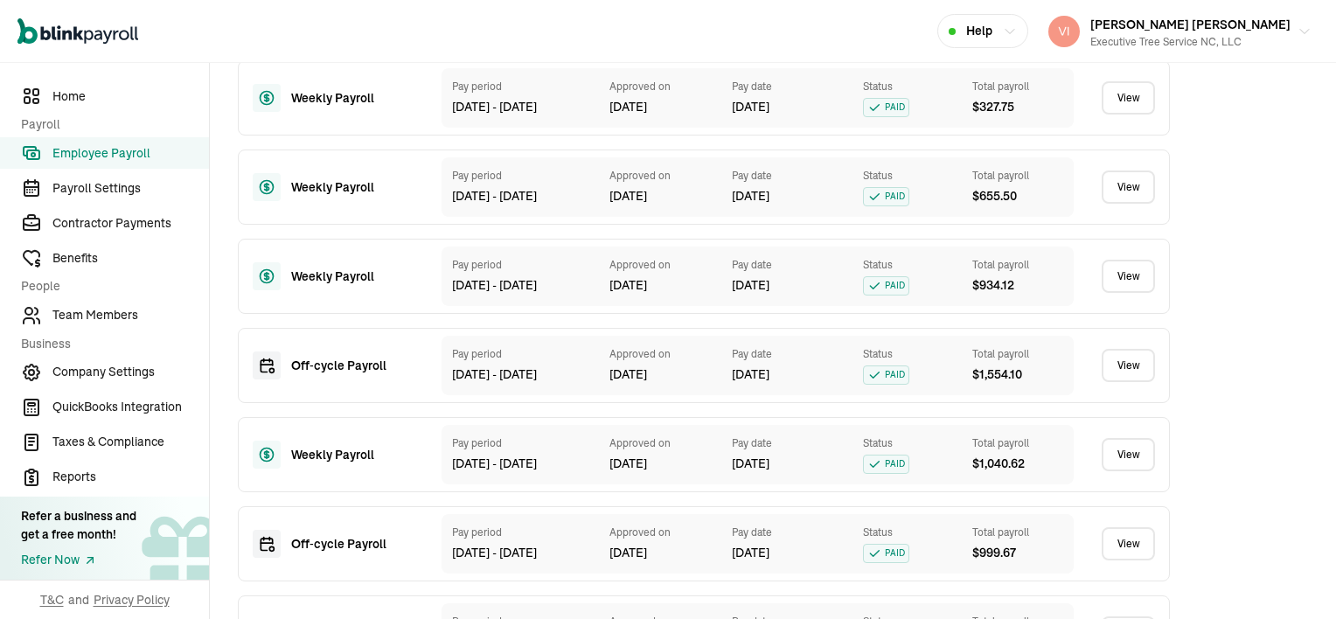
scroll to position [823, 0]
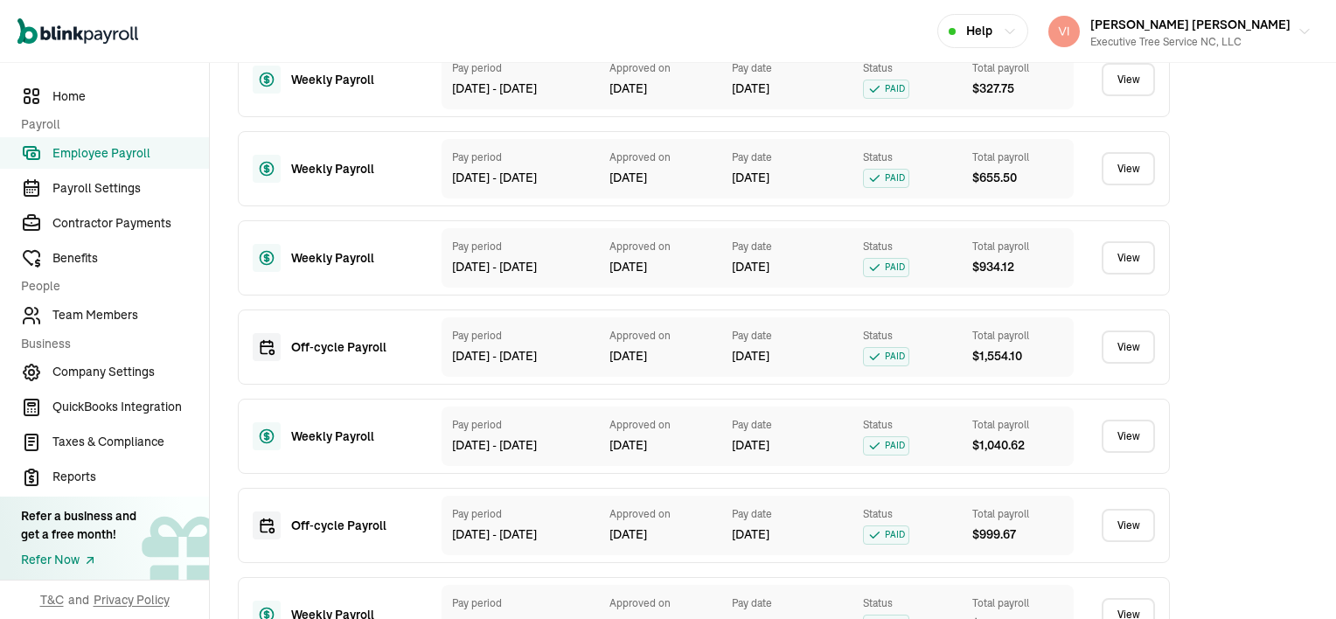
click at [1123, 542] on link "View" at bounding box center [1128, 525] width 53 height 33
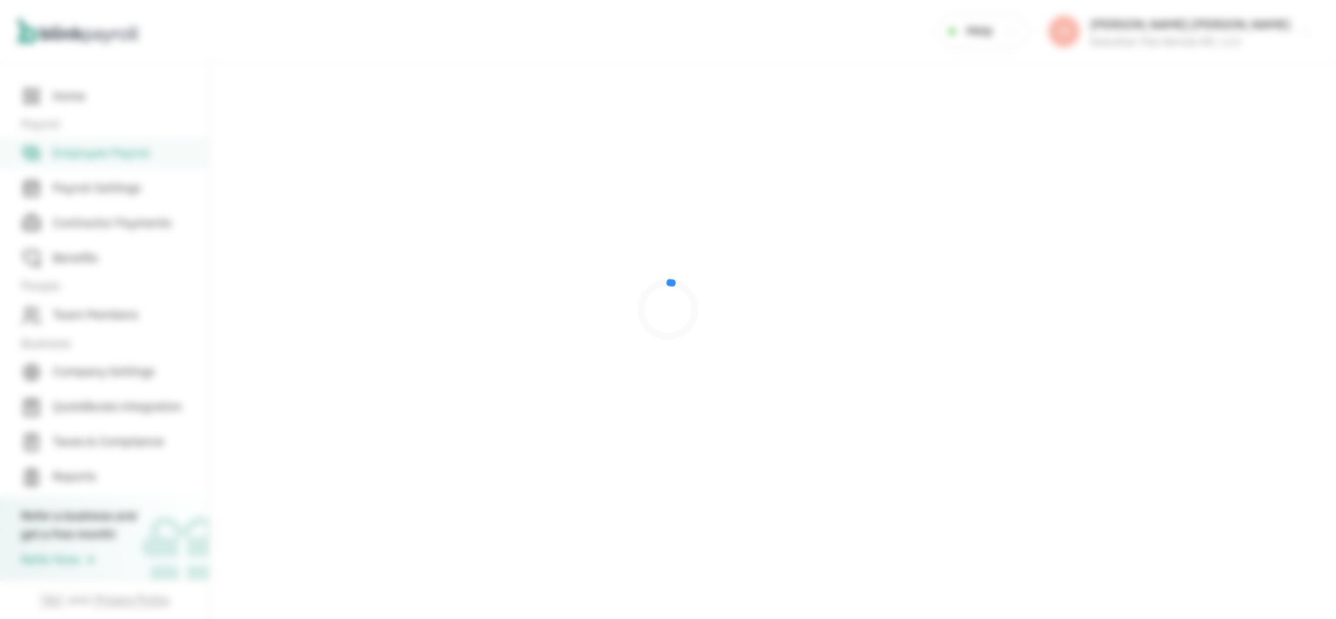
click at [1123, 543] on div at bounding box center [668, 309] width 1336 height 619
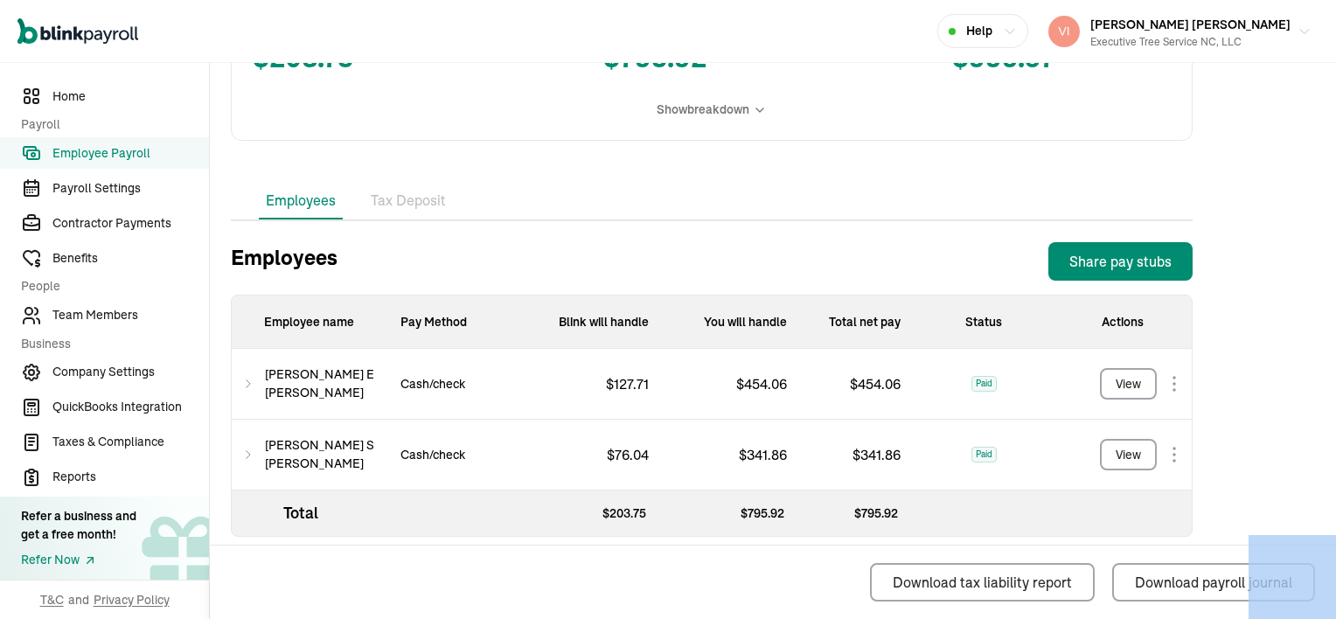
scroll to position [454, 0]
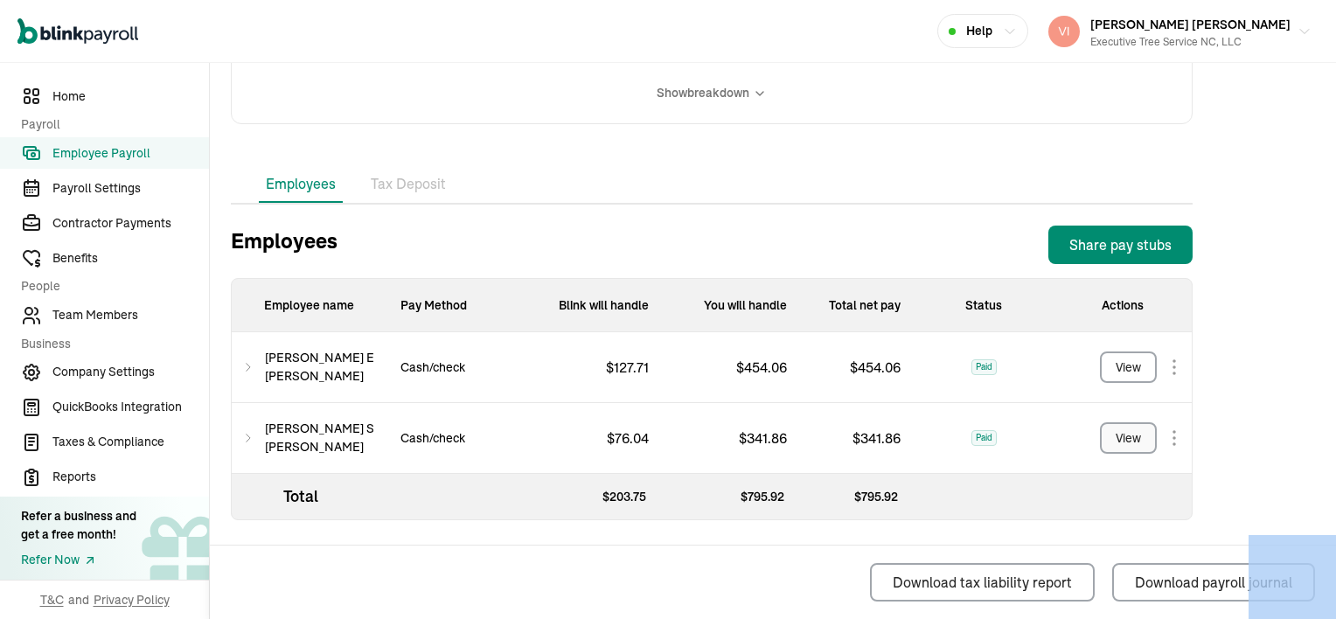
click at [1126, 438] on div "View" at bounding box center [1128, 438] width 25 height 18
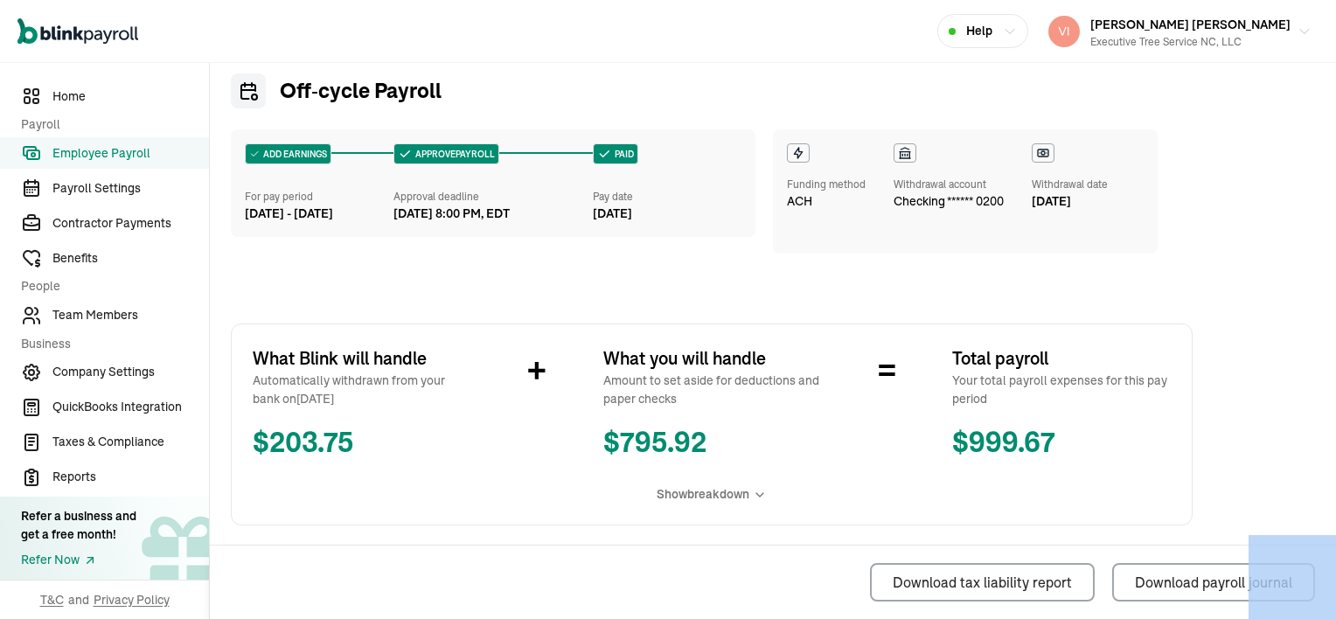
scroll to position [17, 0]
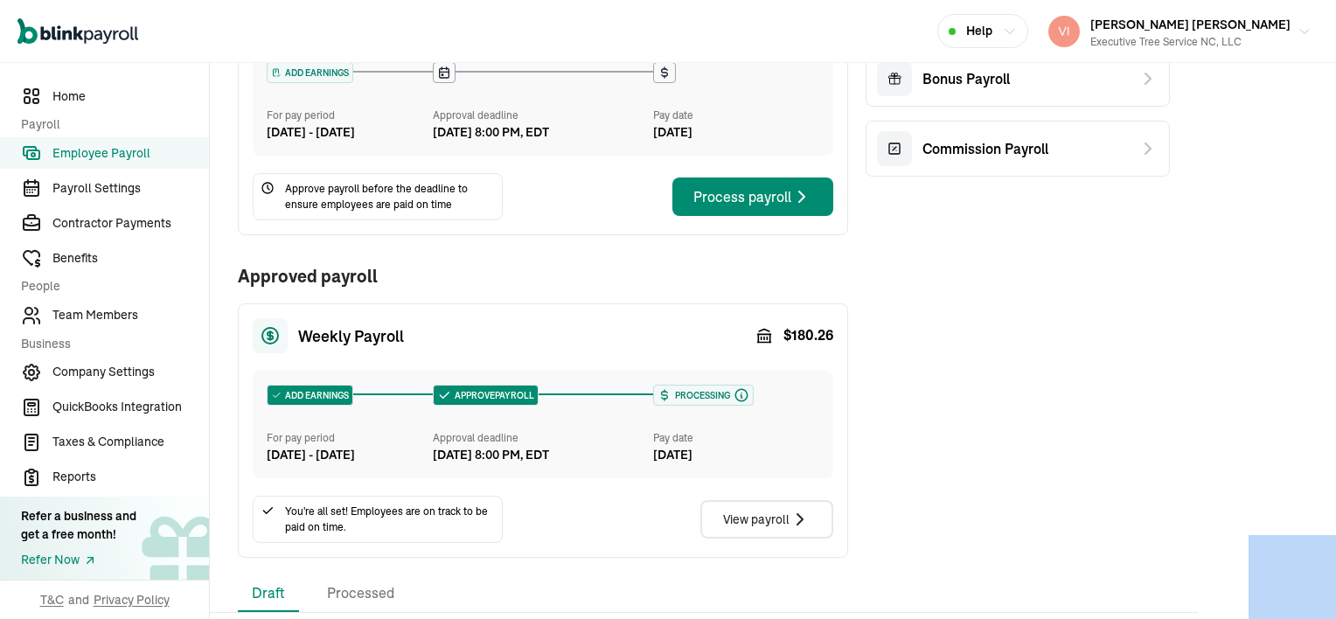
scroll to position [386, 0]
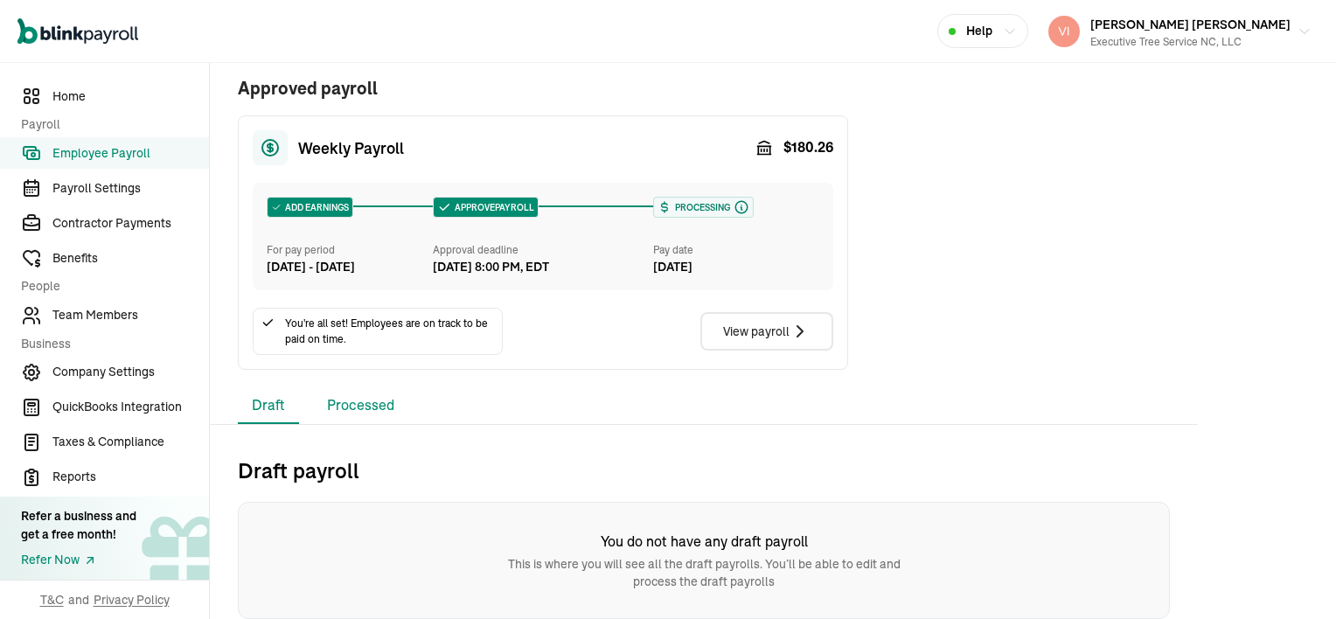
click at [378, 406] on li "Processed" at bounding box center [360, 405] width 95 height 37
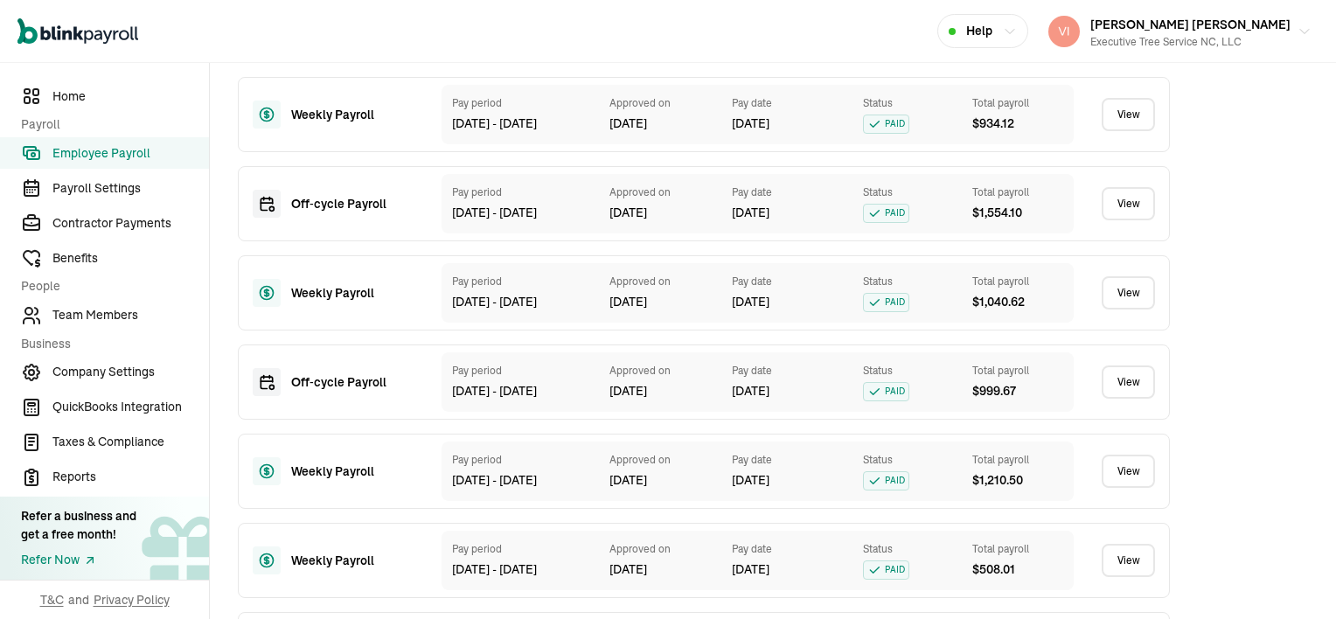
scroll to position [998, 0]
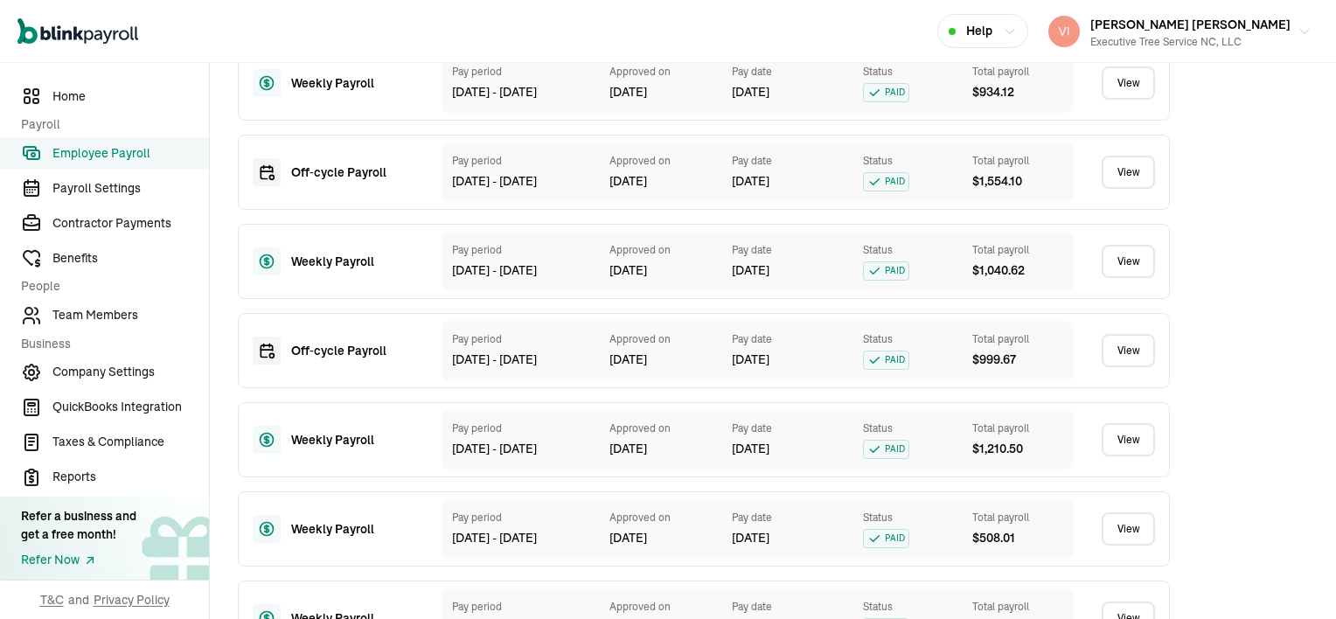
click at [1129, 278] on link "View" at bounding box center [1128, 261] width 53 height 33
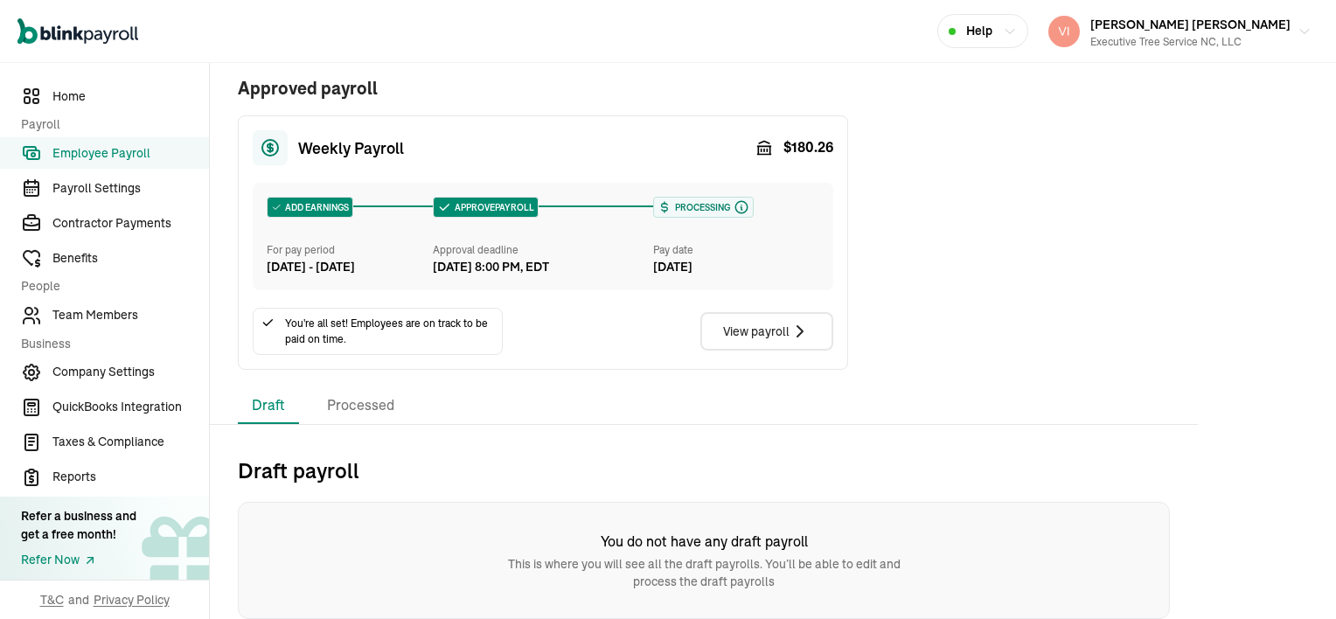
scroll to position [386, 0]
click at [346, 413] on li "Processed" at bounding box center [360, 405] width 95 height 37
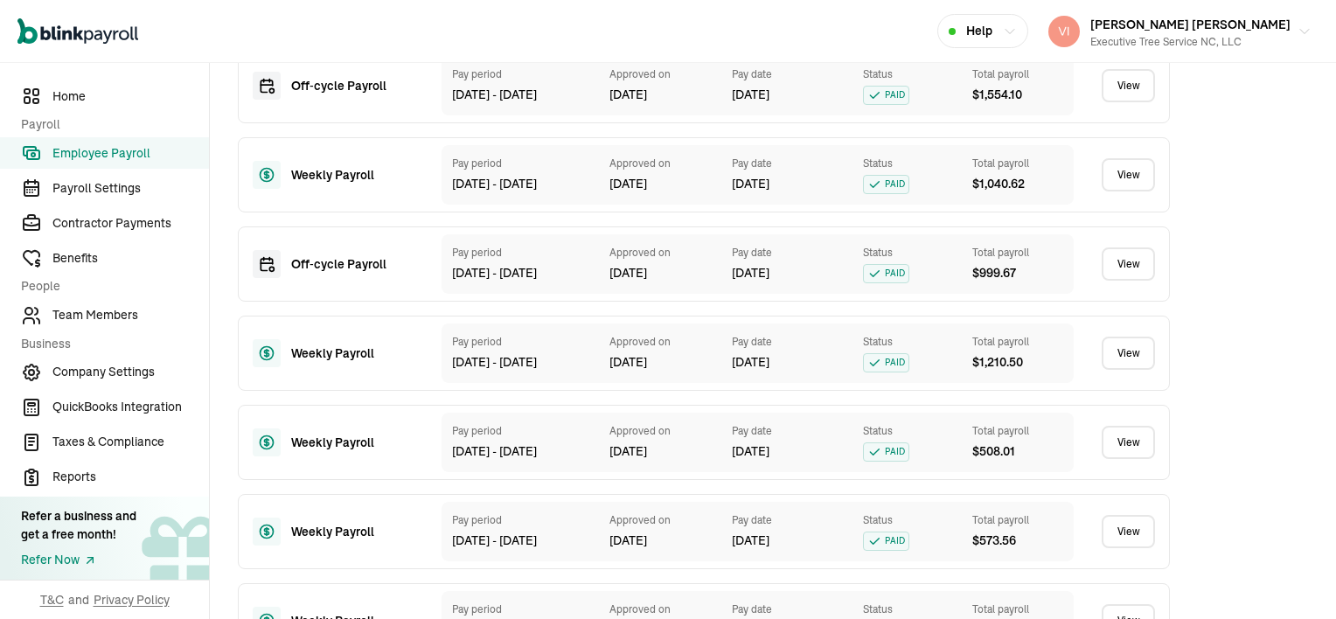
scroll to position [1085, 0]
click at [1133, 191] on link "View" at bounding box center [1128, 173] width 53 height 33
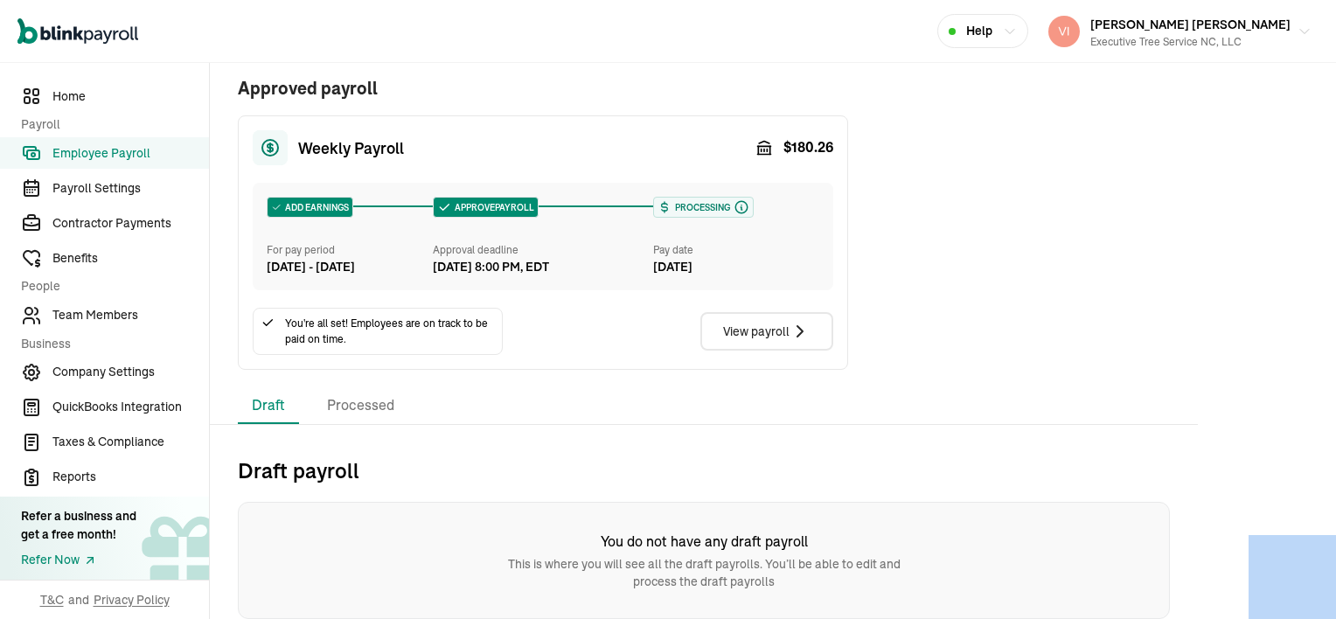
scroll to position [386, 0]
click at [378, 409] on li "Processed" at bounding box center [360, 405] width 95 height 37
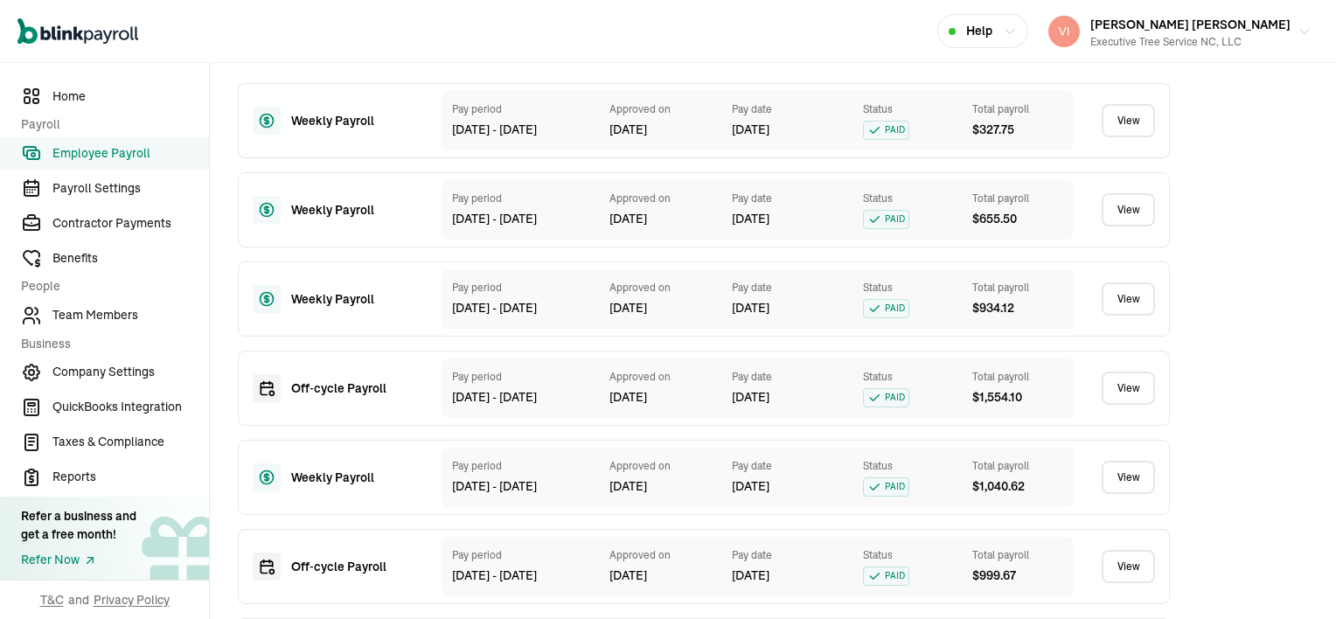
scroll to position [823, 0]
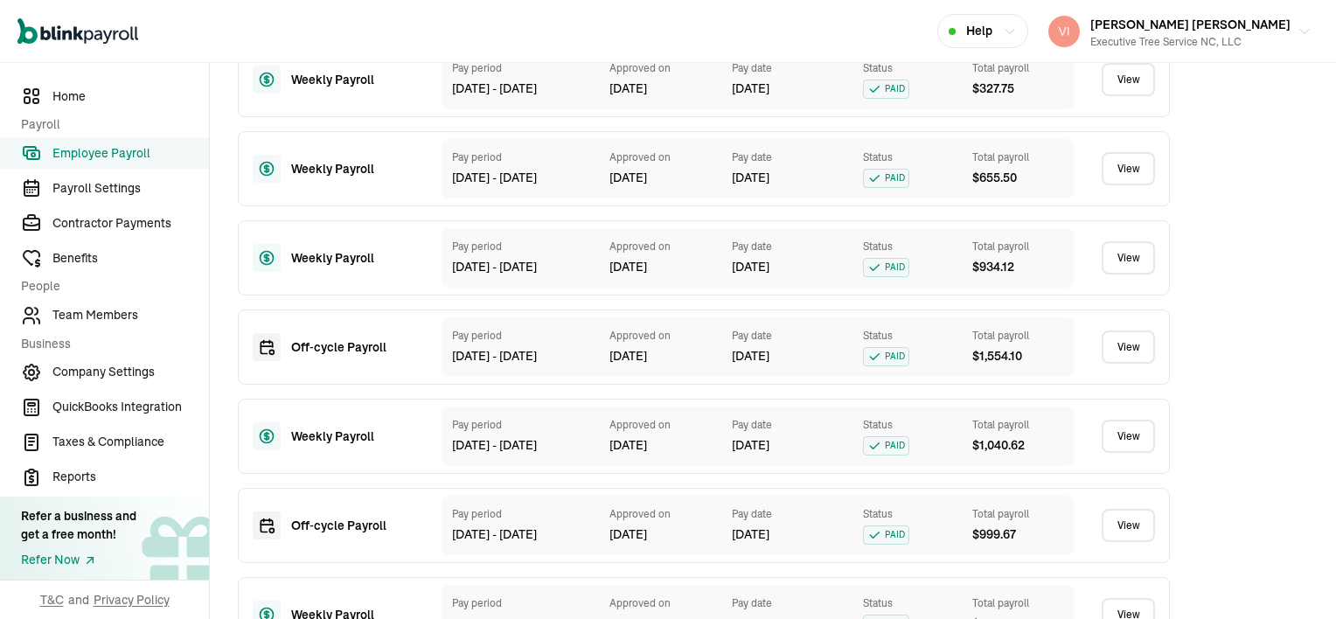
click at [1133, 364] on link "View" at bounding box center [1128, 347] width 53 height 33
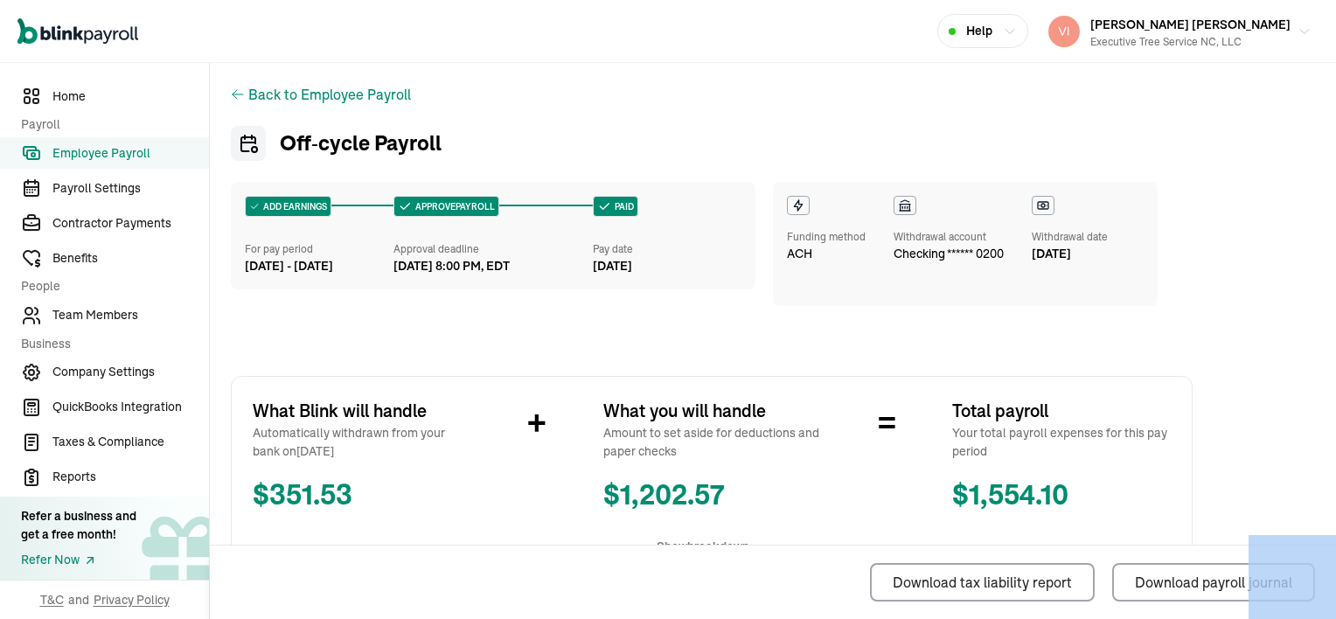
click at [233, 91] on icon at bounding box center [238, 94] width 14 height 14
click at [234, 94] on icon at bounding box center [238, 94] width 14 height 14
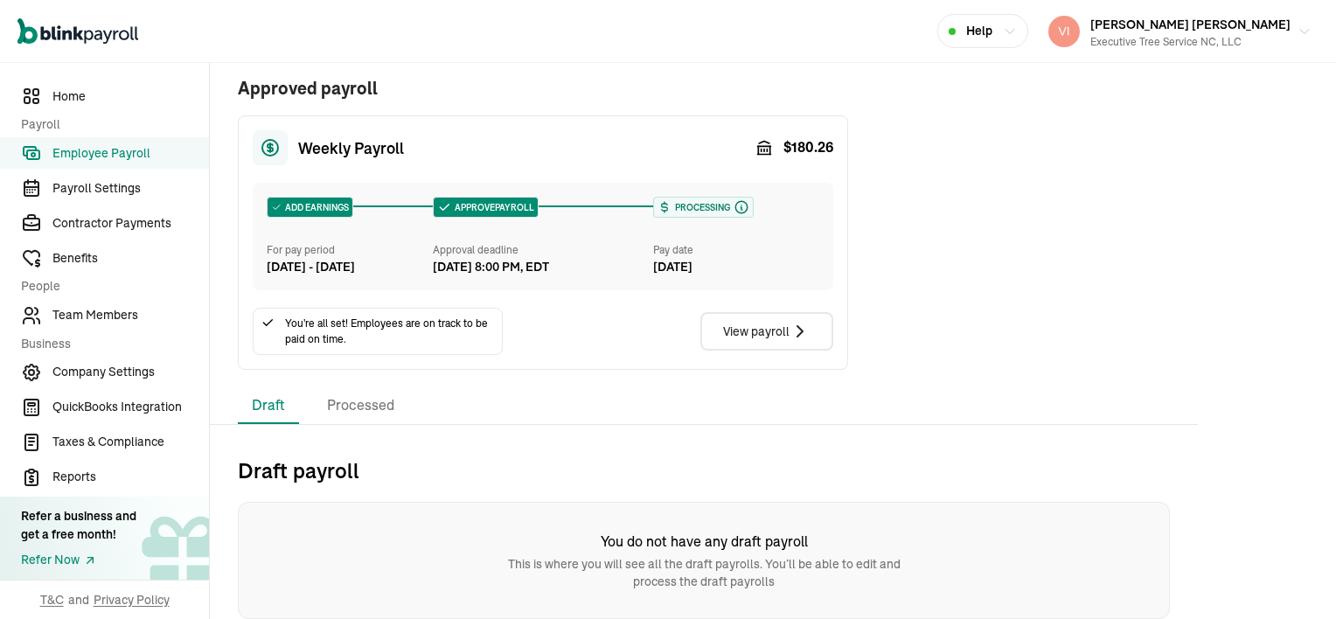
scroll to position [386, 0]
click at [356, 402] on li "Processed" at bounding box center [360, 405] width 95 height 37
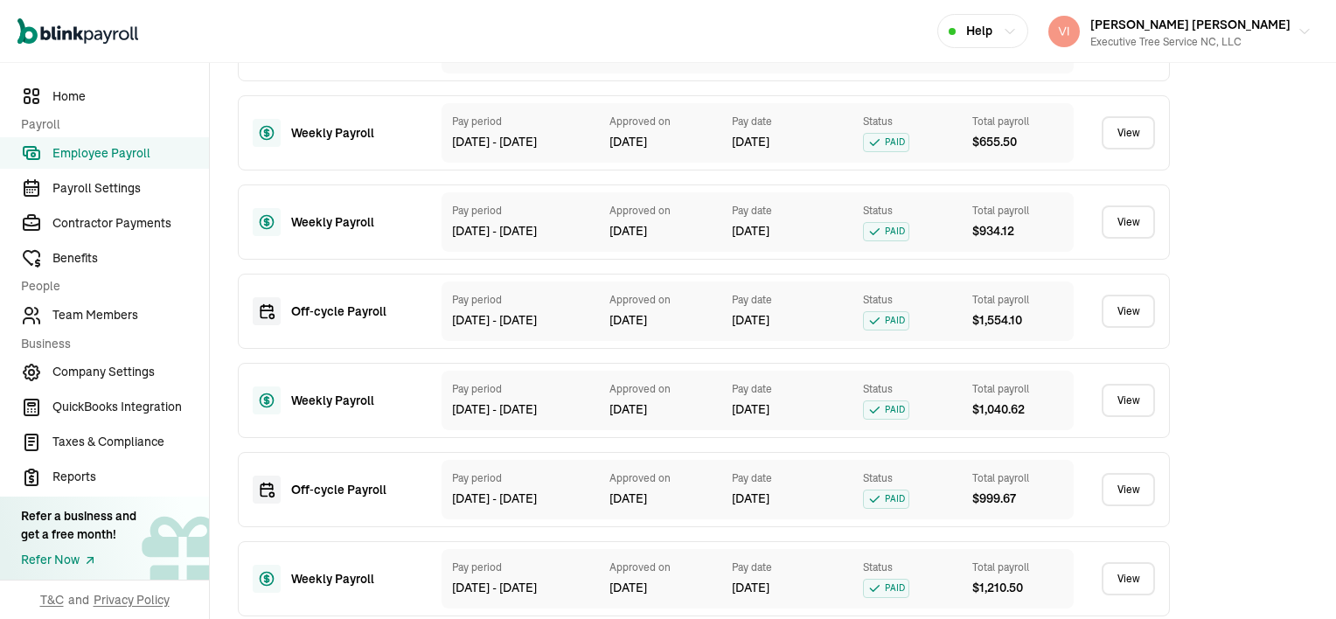
scroll to position [998, 0]
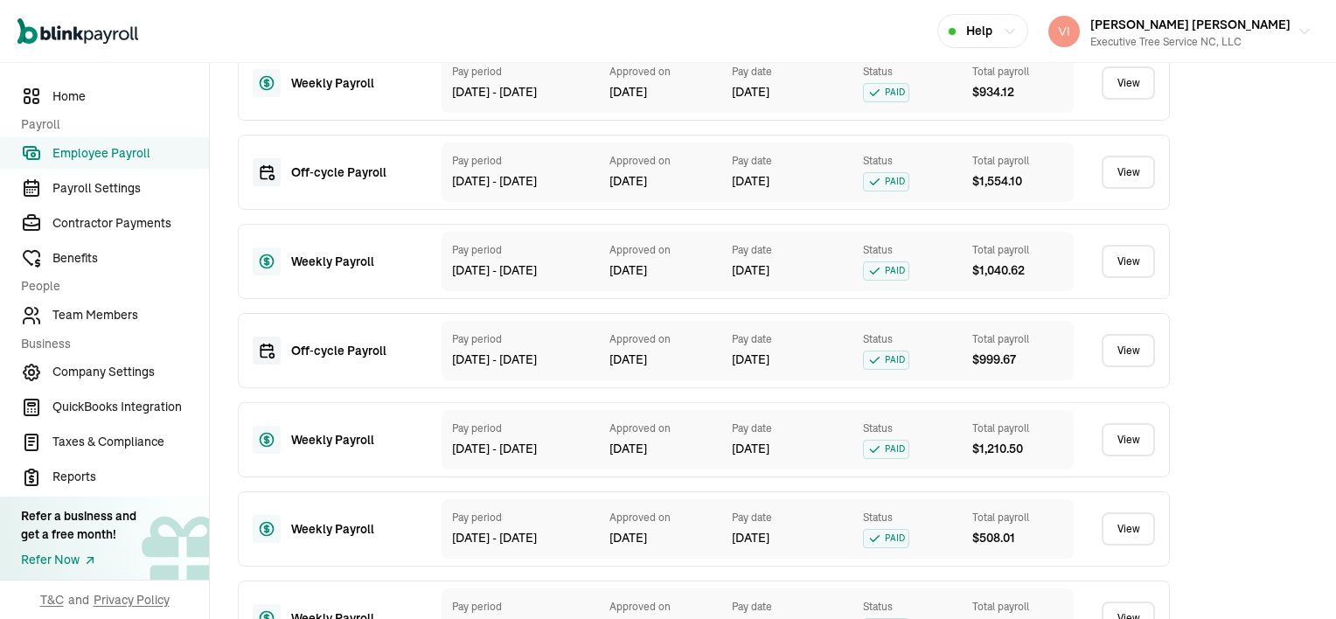
click at [1133, 367] on link "View" at bounding box center [1128, 350] width 53 height 33
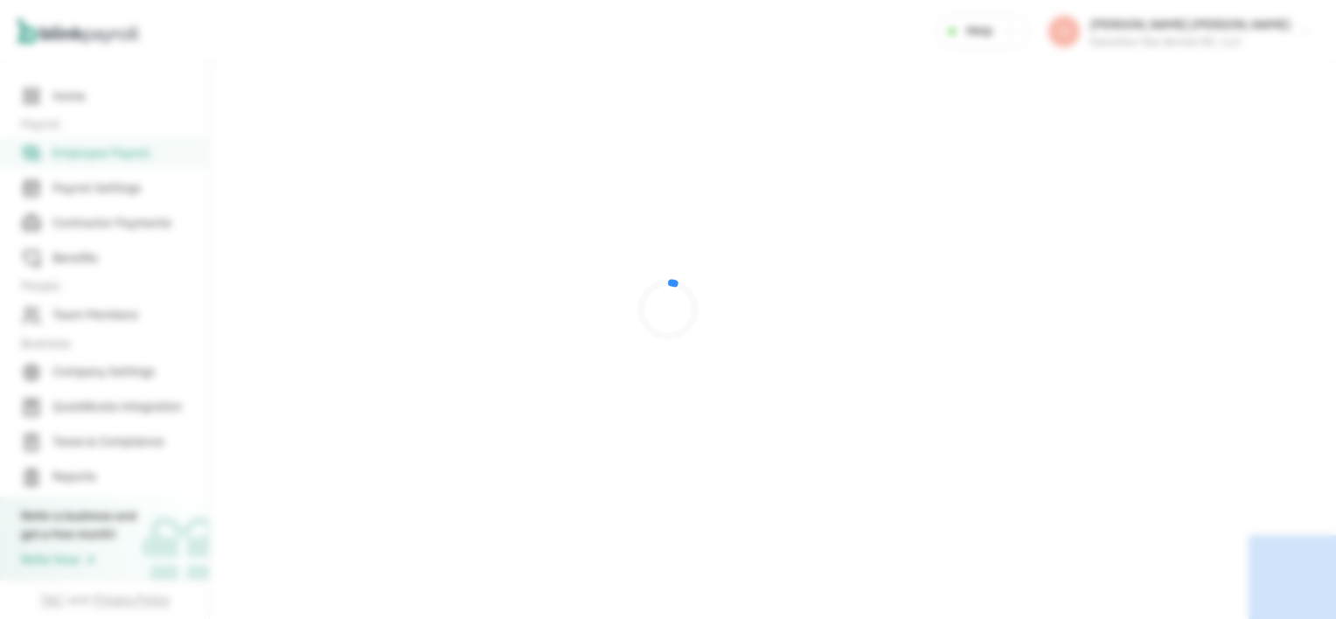
click at [1133, 375] on div at bounding box center [668, 309] width 1336 height 619
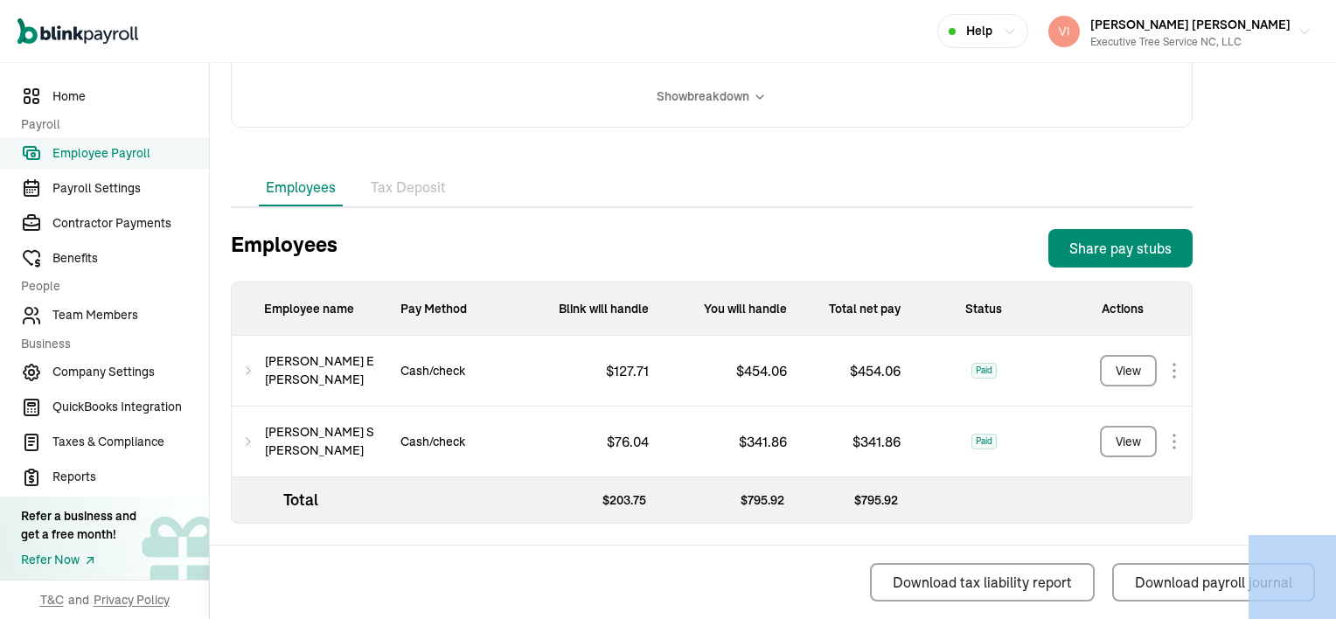
scroll to position [454, 0]
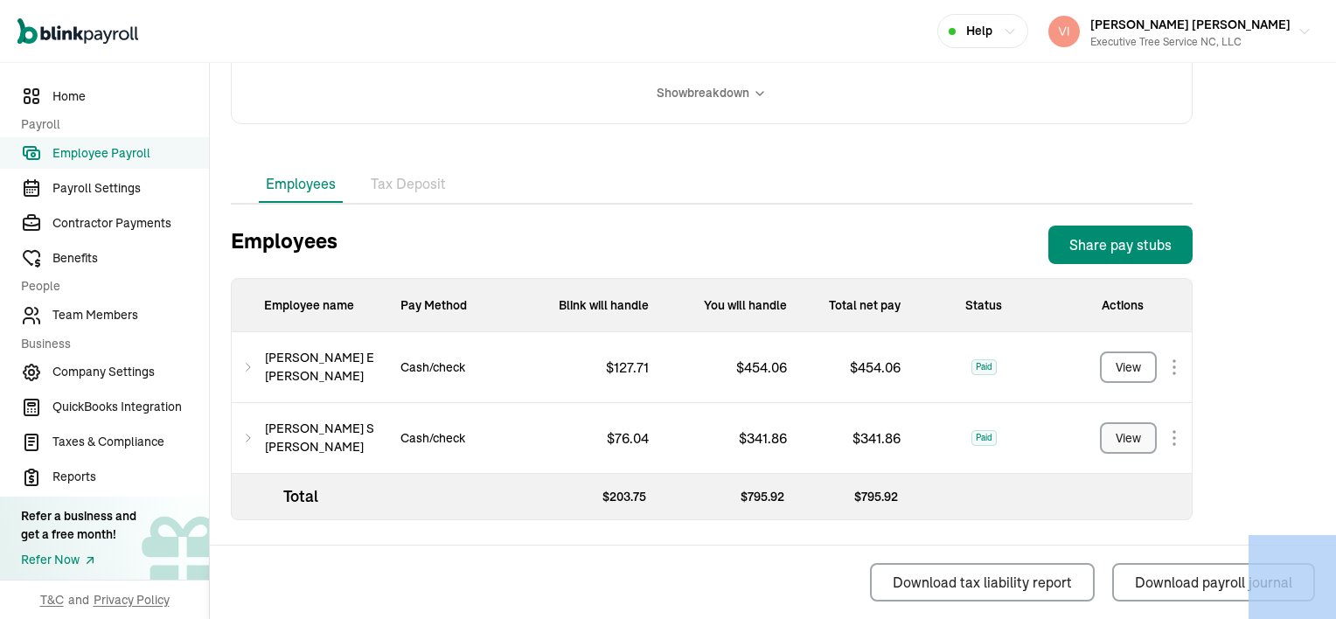
click at [1131, 438] on div "View" at bounding box center [1128, 438] width 25 height 18
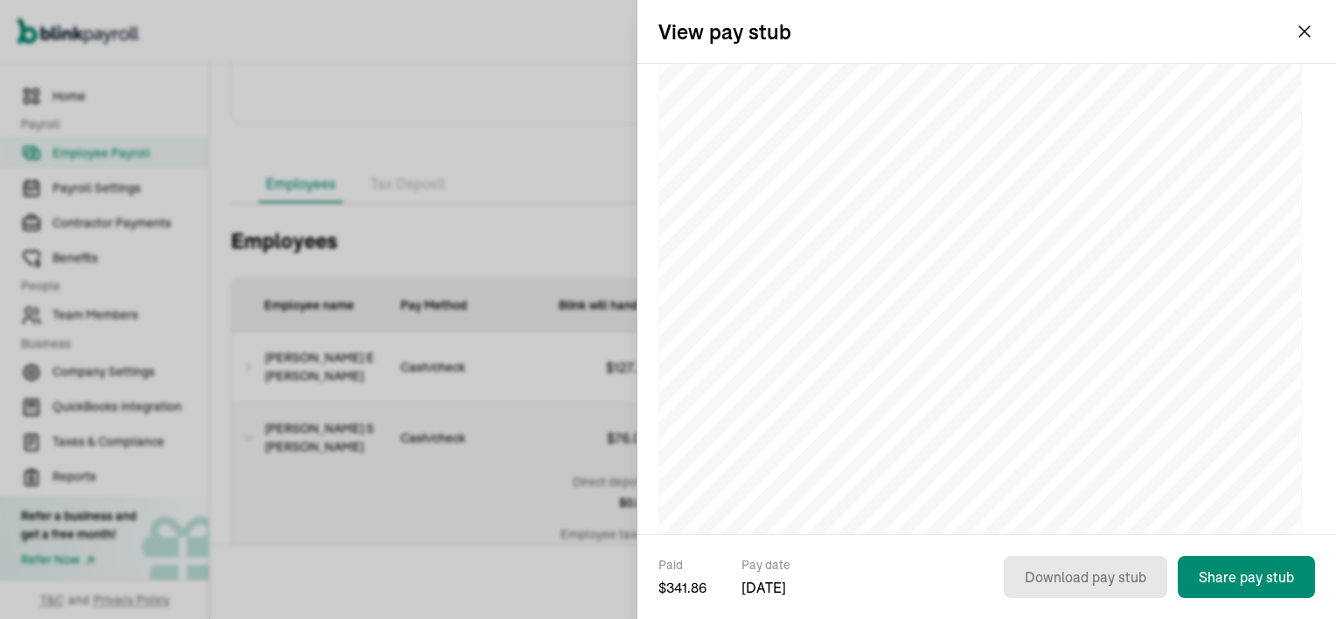
scroll to position [175, 0]
click at [1301, 27] on button "[PERSON_NAME] [PERSON_NAME] Executive Tree Service NC, LLC" at bounding box center [1179, 32] width 277 height 44
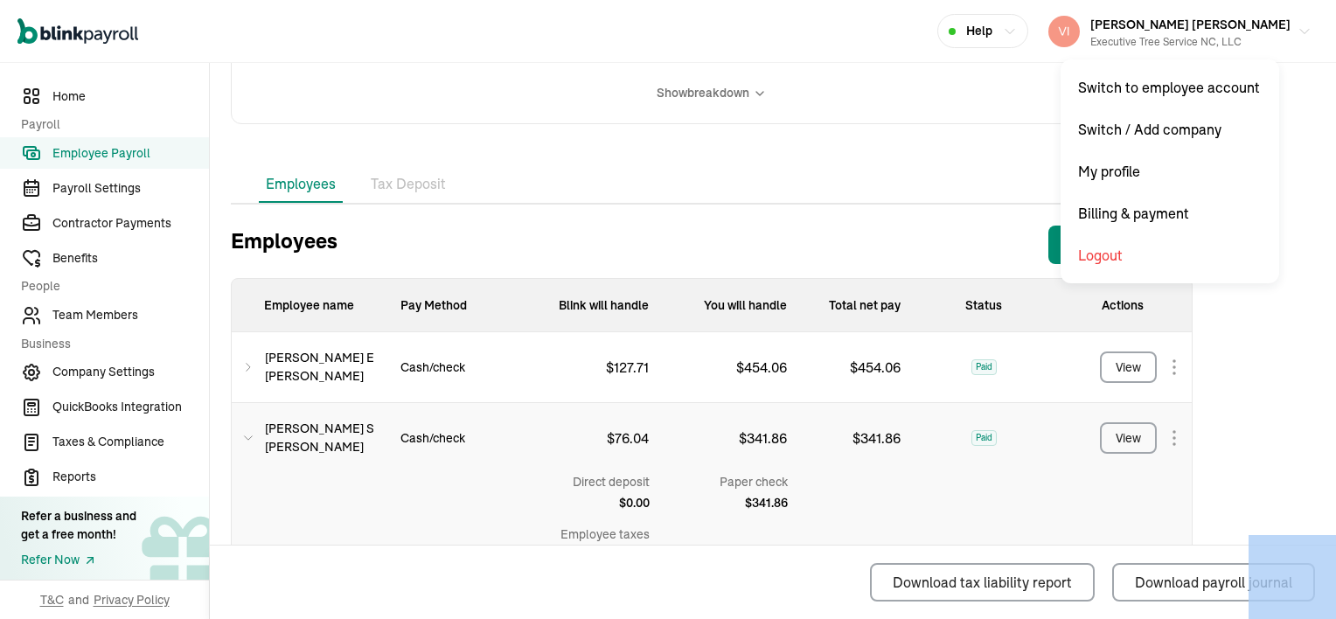
click at [247, 438] on icon at bounding box center [248, 438] width 12 height 21
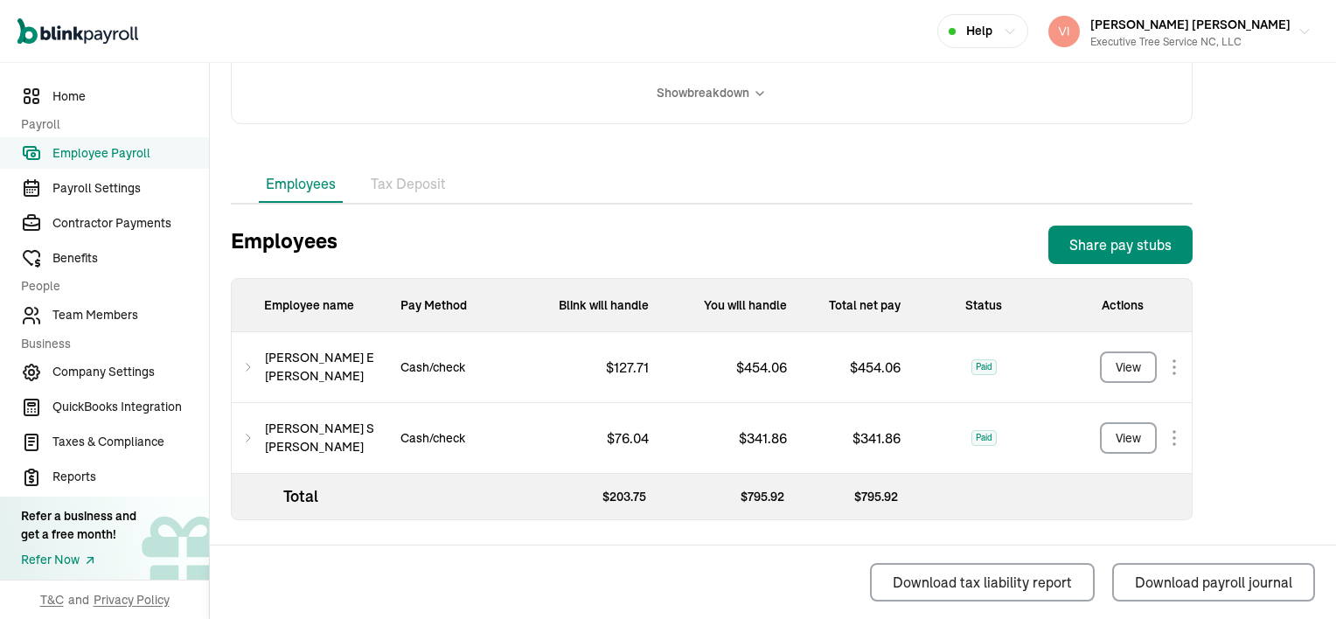
click at [247, 434] on icon at bounding box center [248, 438] width 12 height 21
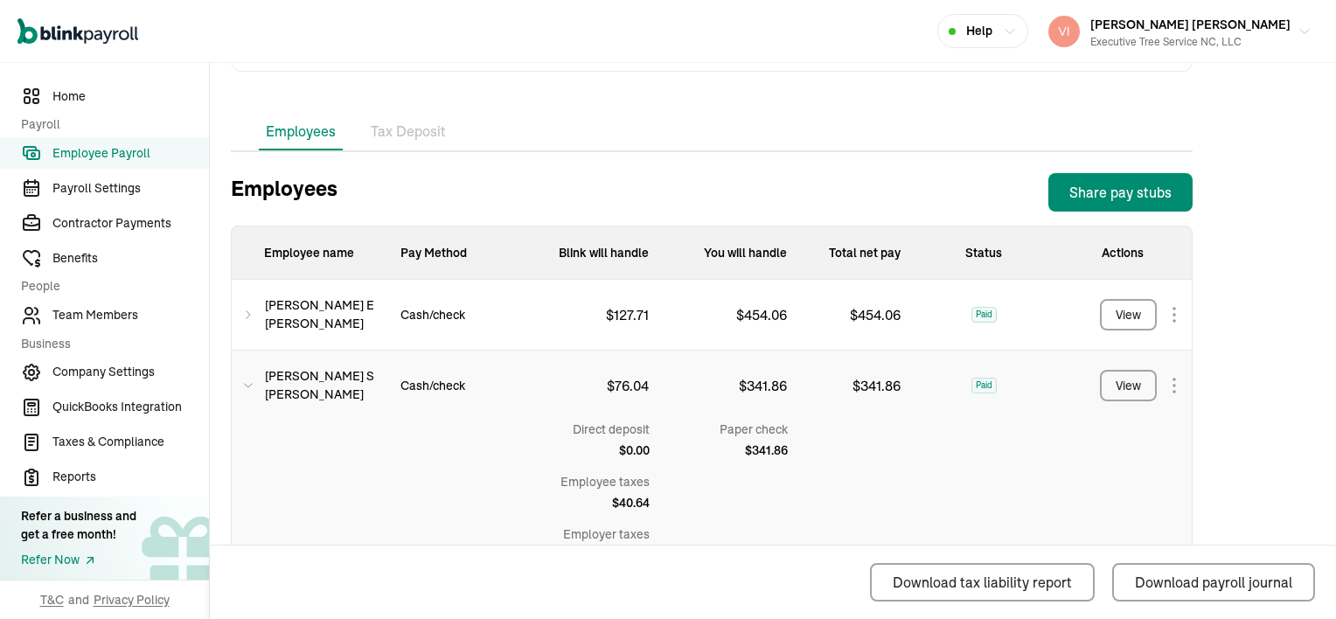
scroll to position [611, 0]
